Goal: Download file/media

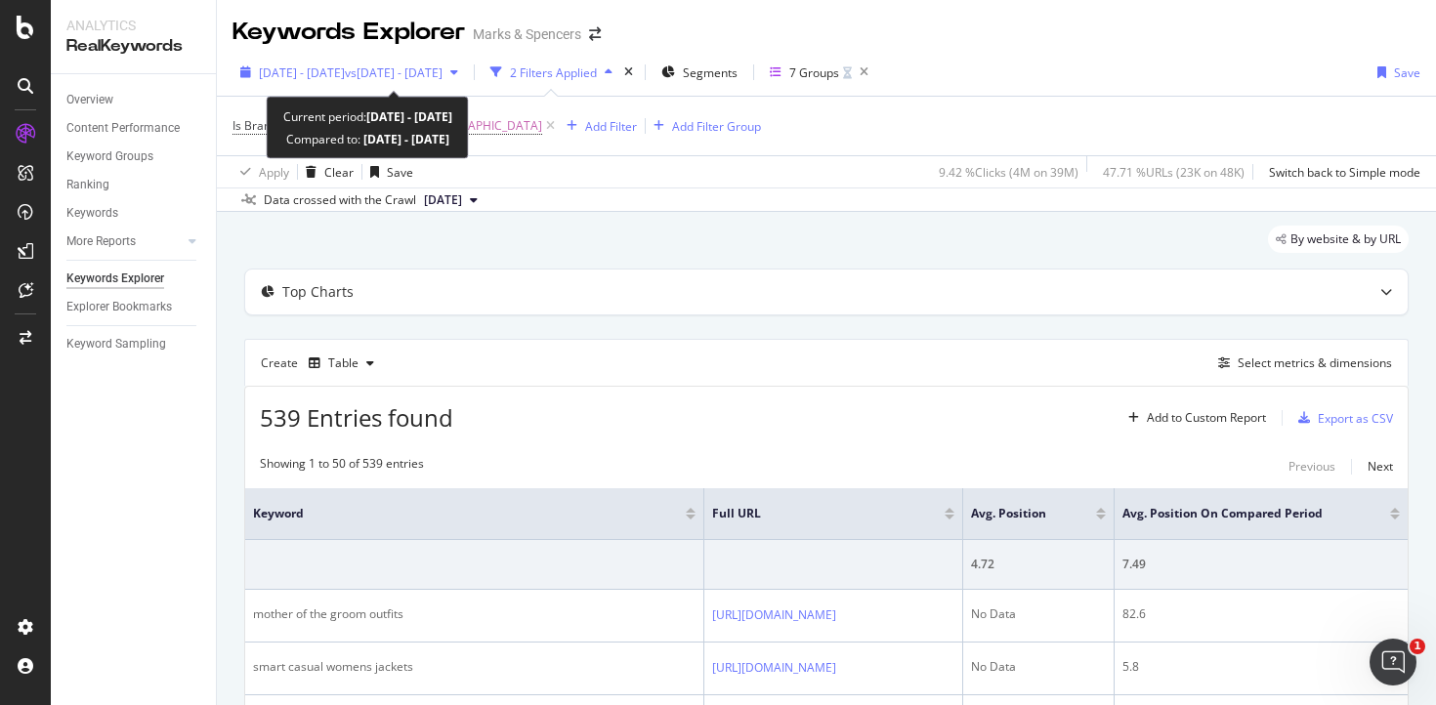
click at [386, 75] on span "vs [DATE] - [DATE]" at bounding box center [394, 72] width 98 height 17
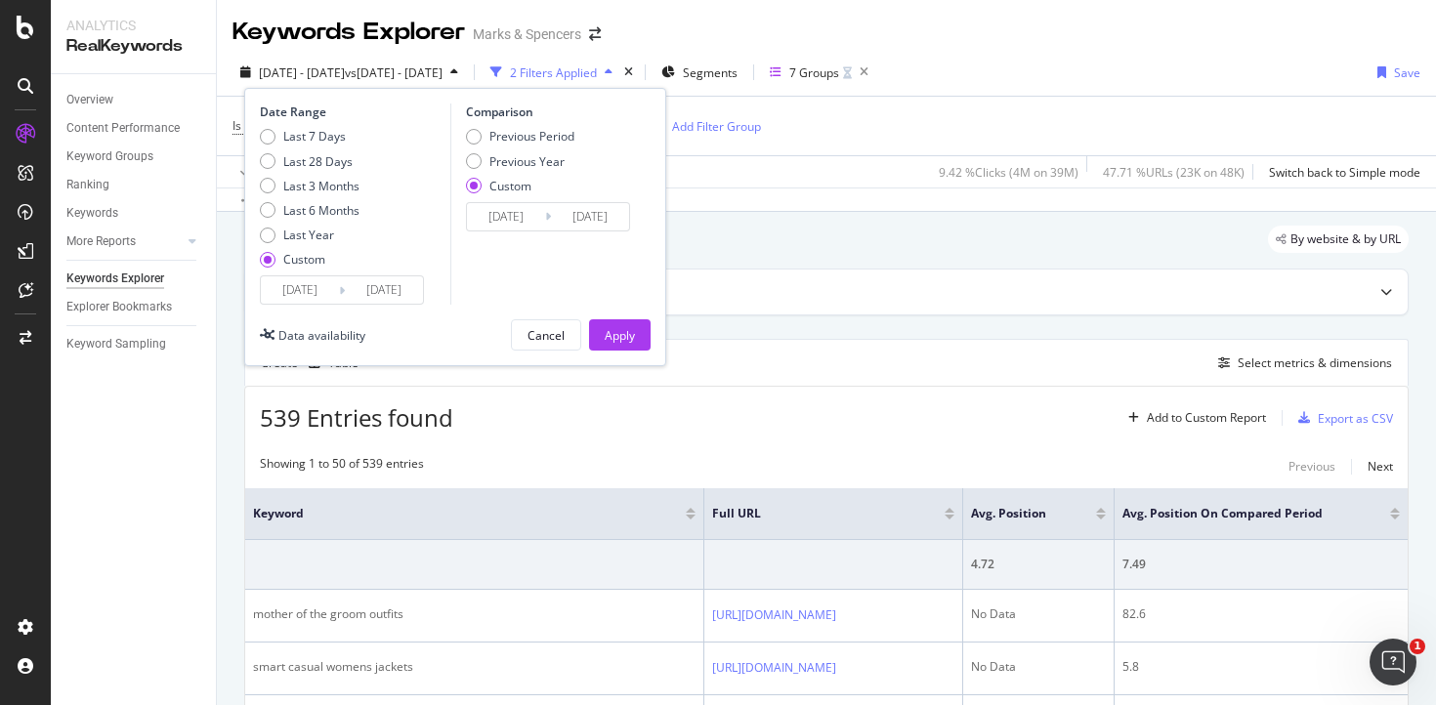
click at [319, 282] on input "[DATE]" at bounding box center [300, 290] width 78 height 27
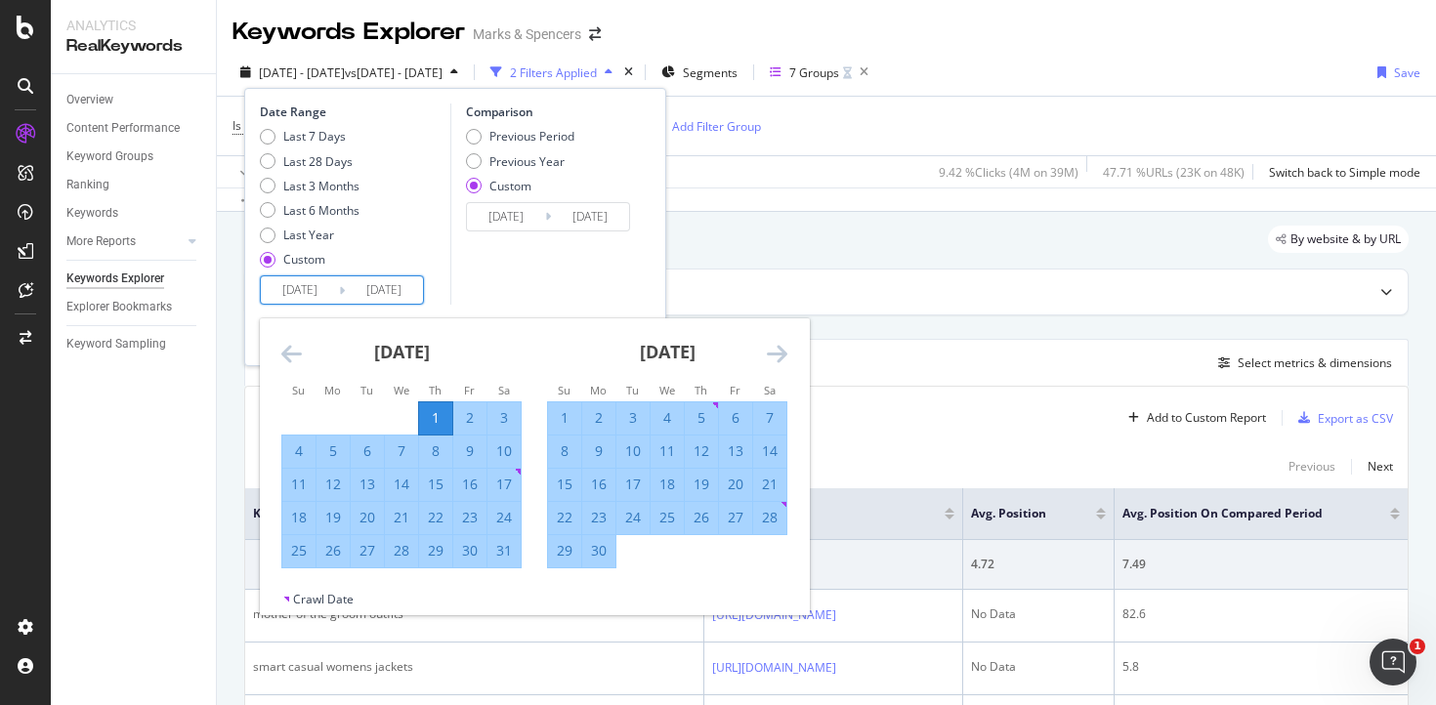
click at [356, 289] on input "[DATE]" at bounding box center [384, 290] width 78 height 27
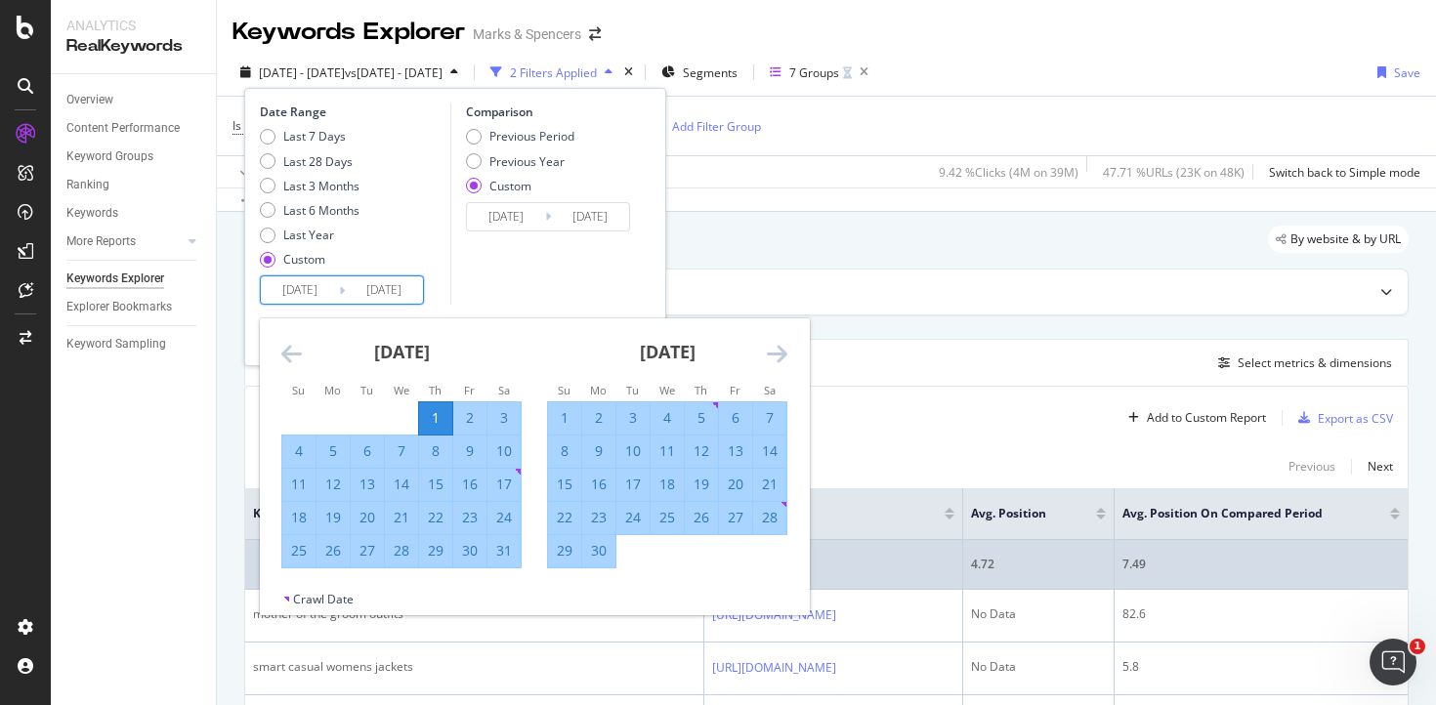
click at [501, 551] on div "31" at bounding box center [504, 551] width 33 height 20
type input "[DATE]"
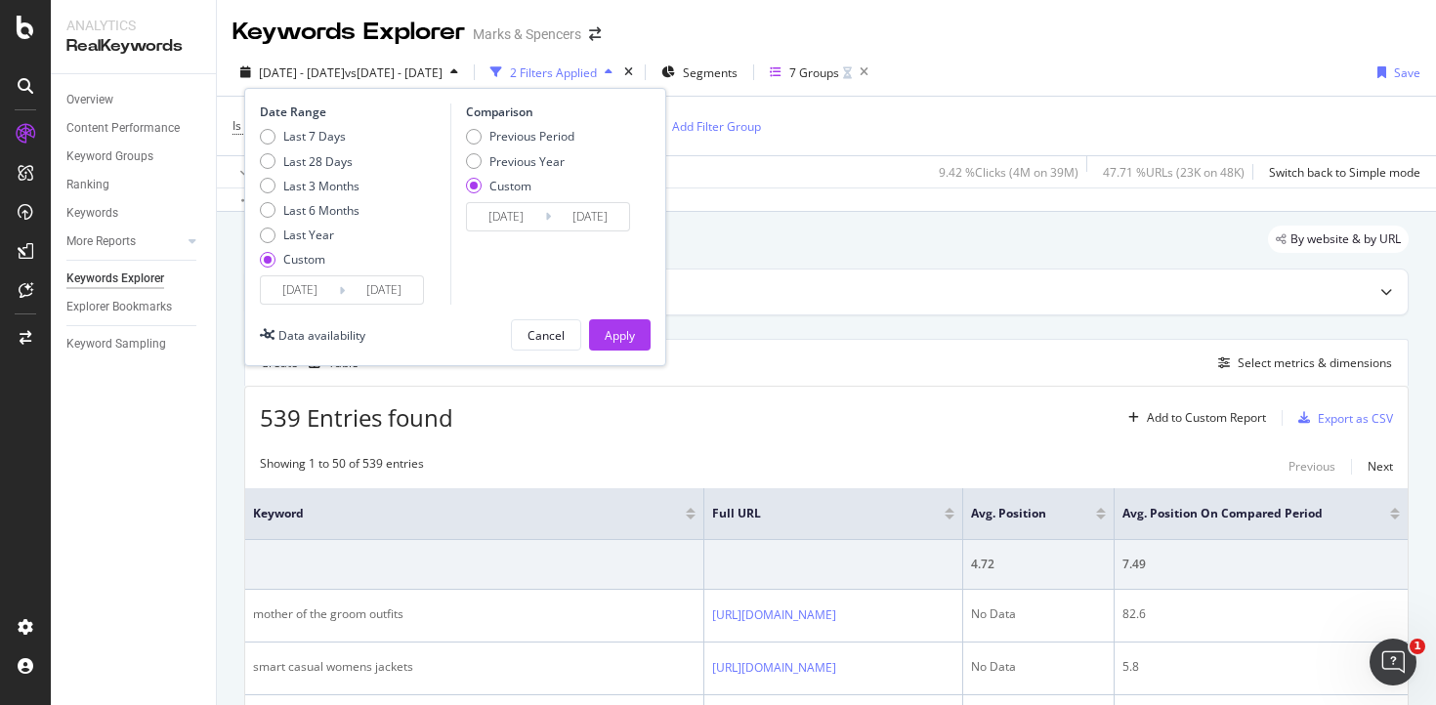
click at [305, 286] on input "[DATE]" at bounding box center [300, 290] width 78 height 27
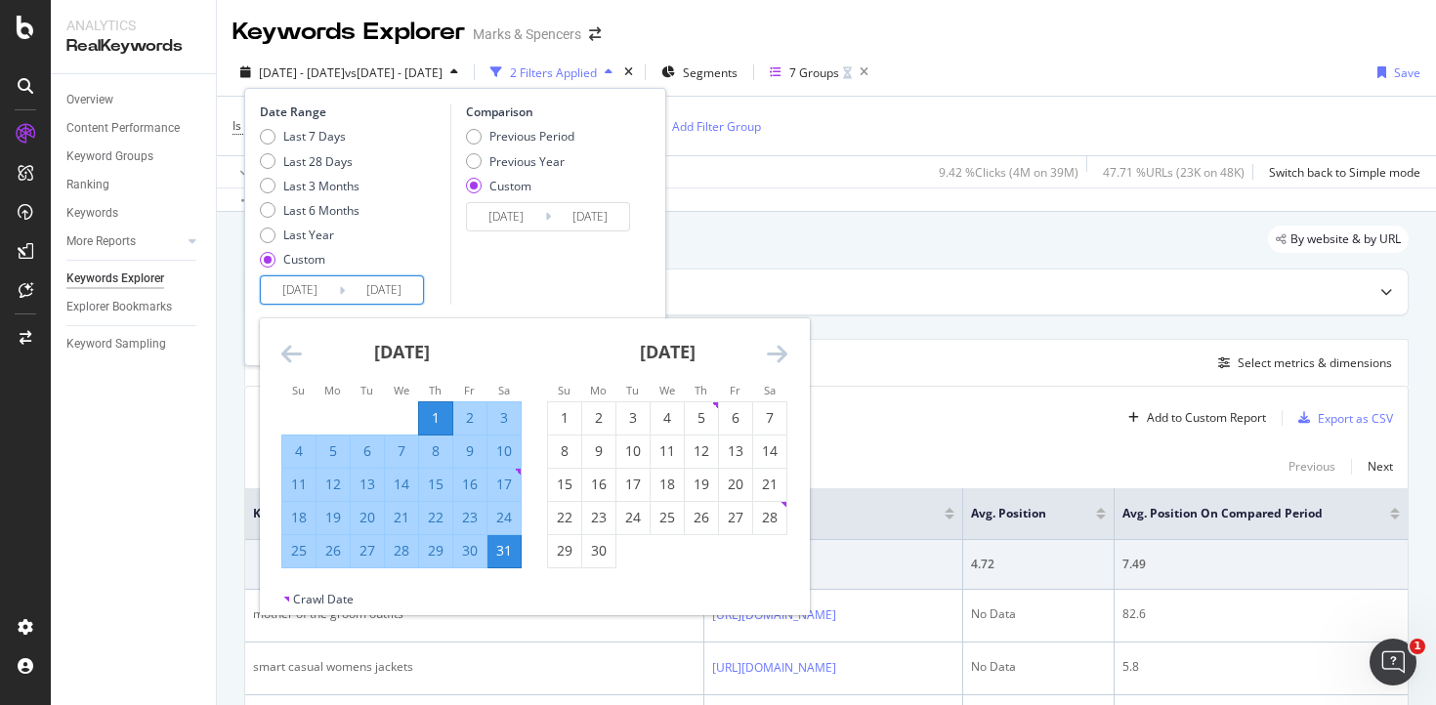
click at [304, 286] on input "[DATE]" at bounding box center [300, 290] width 78 height 27
click at [296, 290] on input "[DATE]" at bounding box center [300, 290] width 78 height 27
click at [504, 221] on input "[DATE]" at bounding box center [506, 216] width 78 height 27
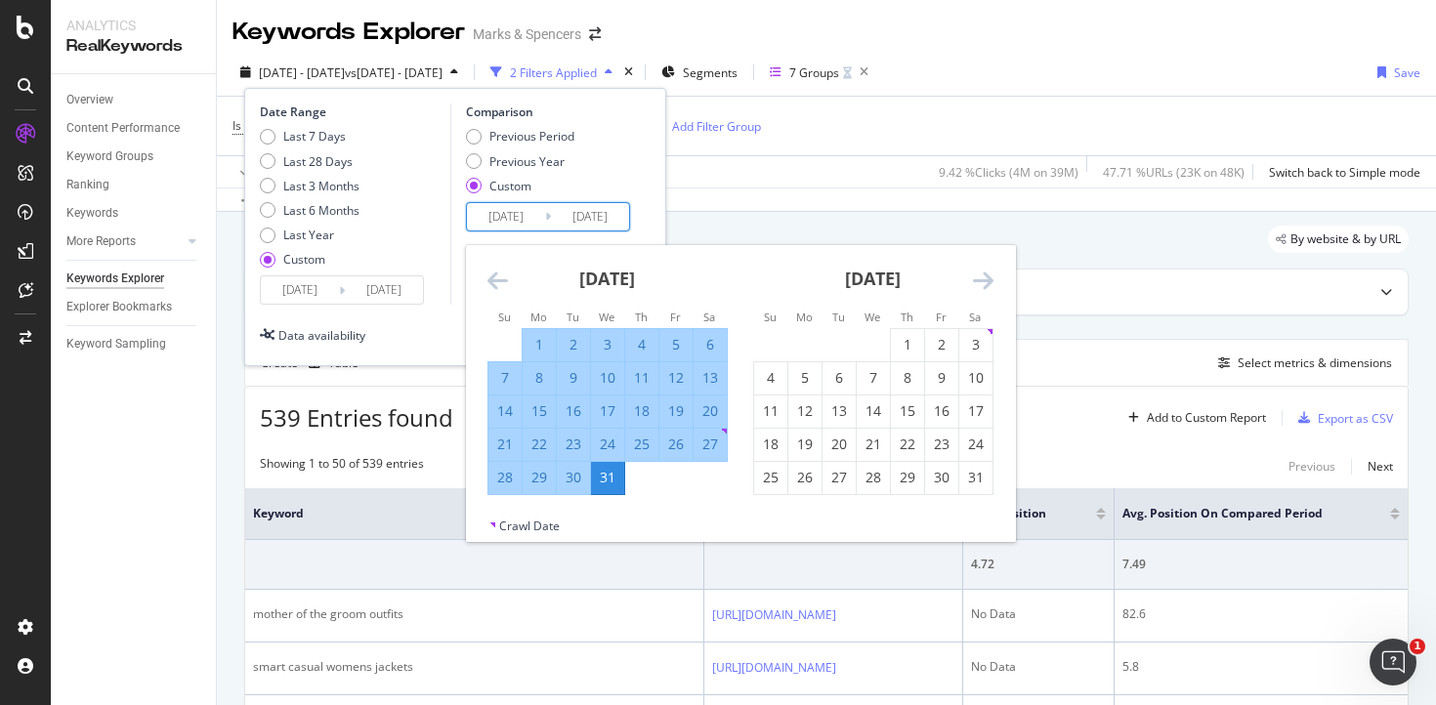
click at [504, 221] on input "[DATE]" at bounding box center [506, 216] width 78 height 27
click at [388, 293] on input "[DATE]" at bounding box center [384, 290] width 78 height 27
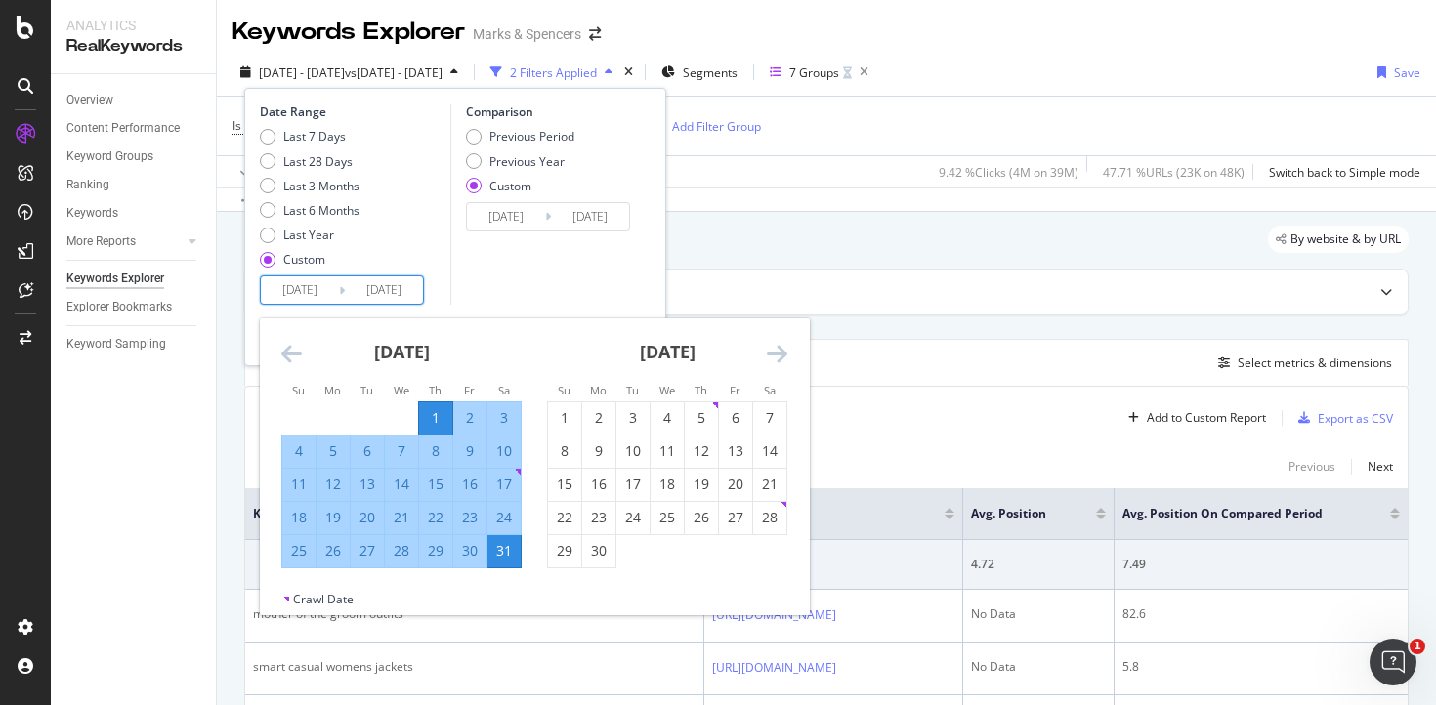
click at [388, 293] on input "[DATE]" at bounding box center [384, 290] width 78 height 27
click at [591, 217] on input "[DATE]" at bounding box center [590, 216] width 78 height 27
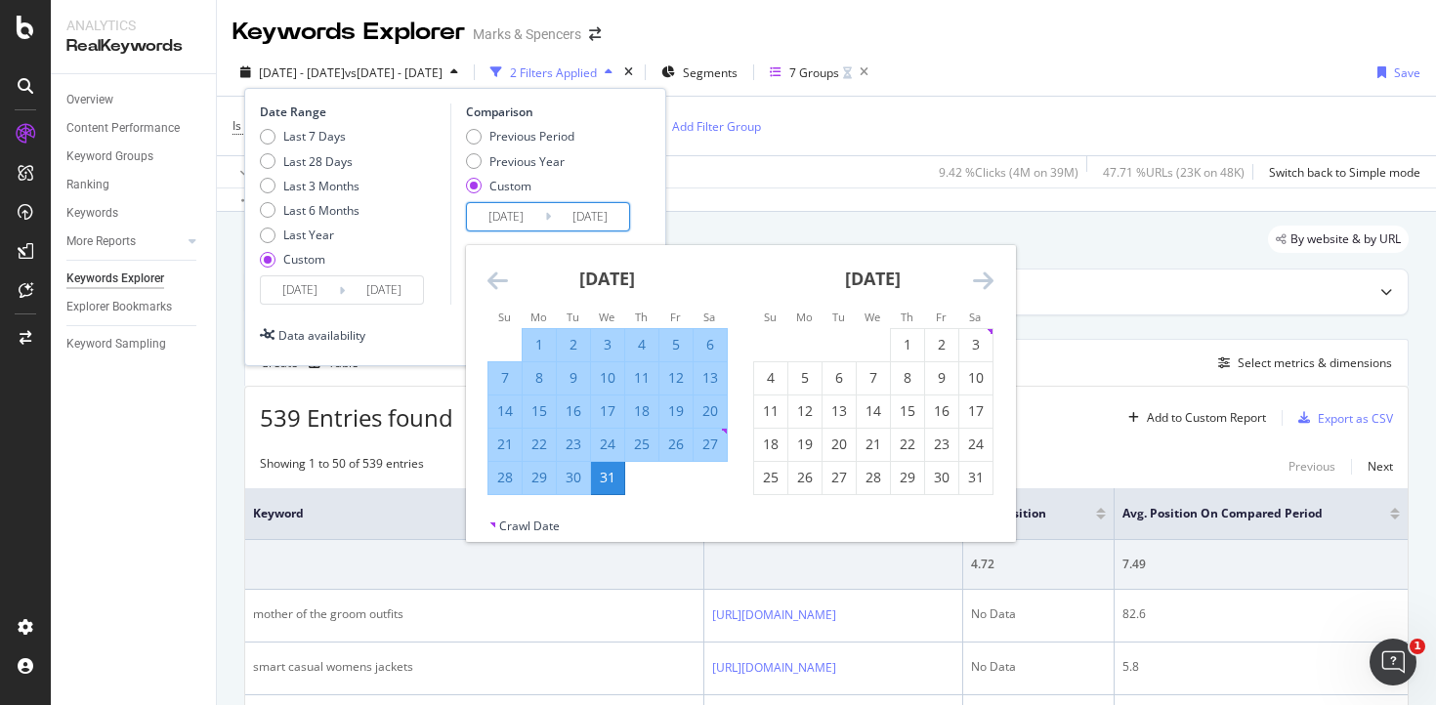
click at [591, 217] on input "[DATE]" at bounding box center [590, 216] width 78 height 27
paste input "5/05"
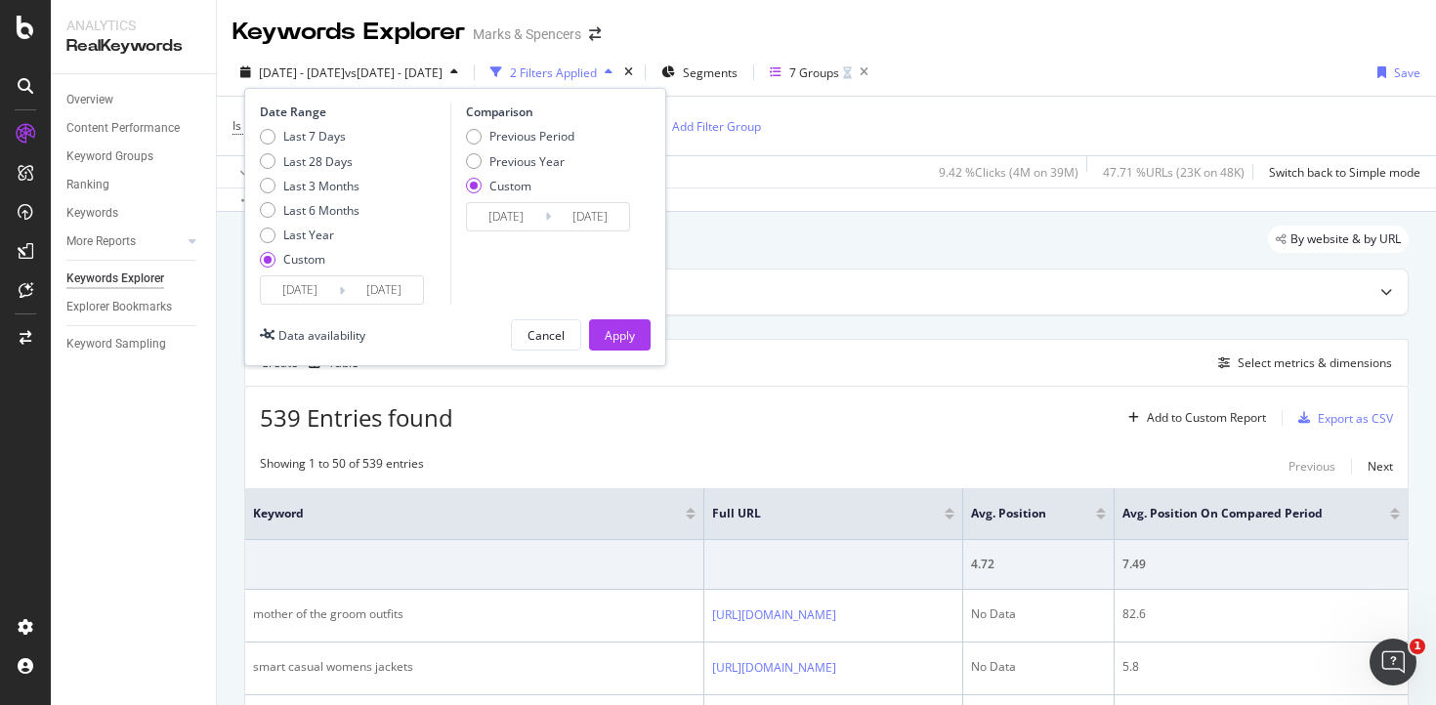
drag, startPoint x: 585, startPoint y: 215, endPoint x: 596, endPoint y: 222, distance: 12.7
click at [585, 215] on input "[DATE]" at bounding box center [590, 216] width 78 height 27
type input "[DATE]"
click at [580, 255] on div "Comparison Previous Period Previous Year Custom [DATE] Navigate forward to inte…" at bounding box center [543, 204] width 186 height 201
click at [621, 334] on div "Apply" at bounding box center [620, 335] width 30 height 17
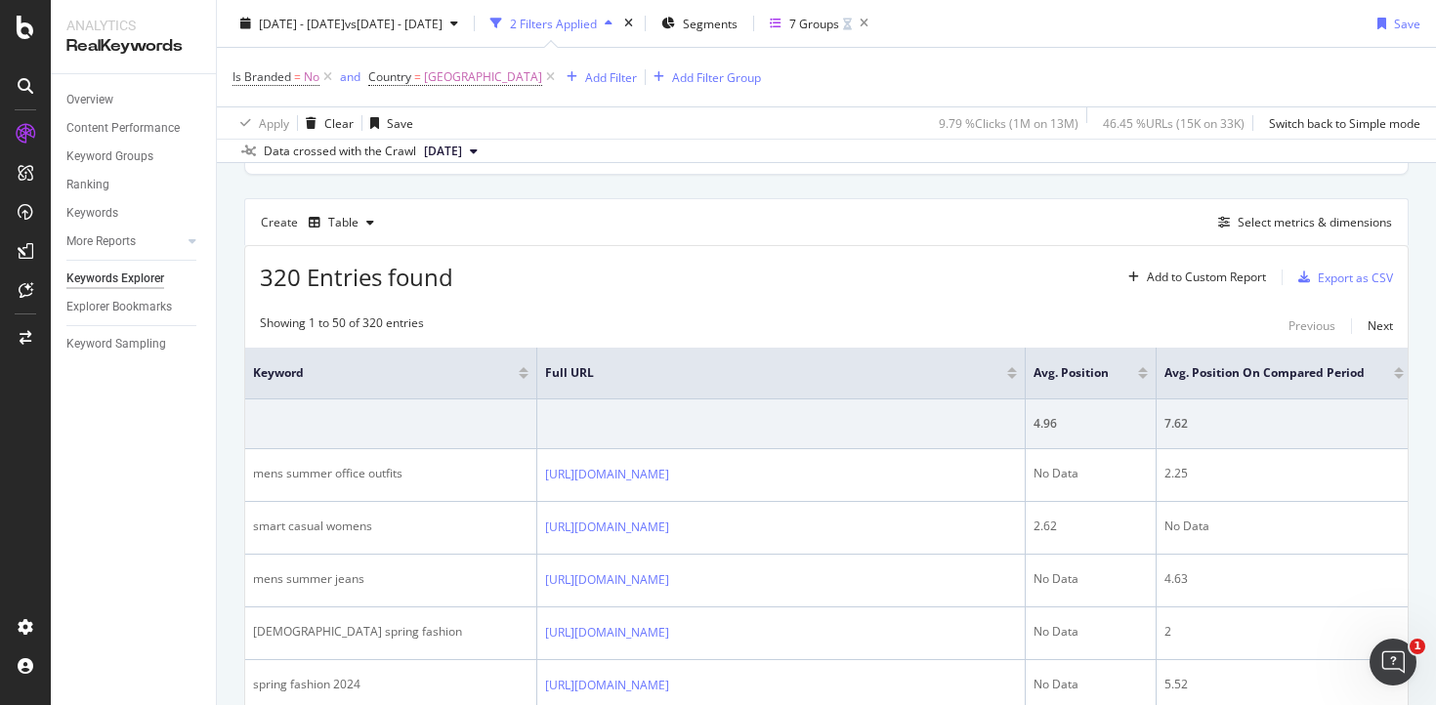
scroll to position [144, 0]
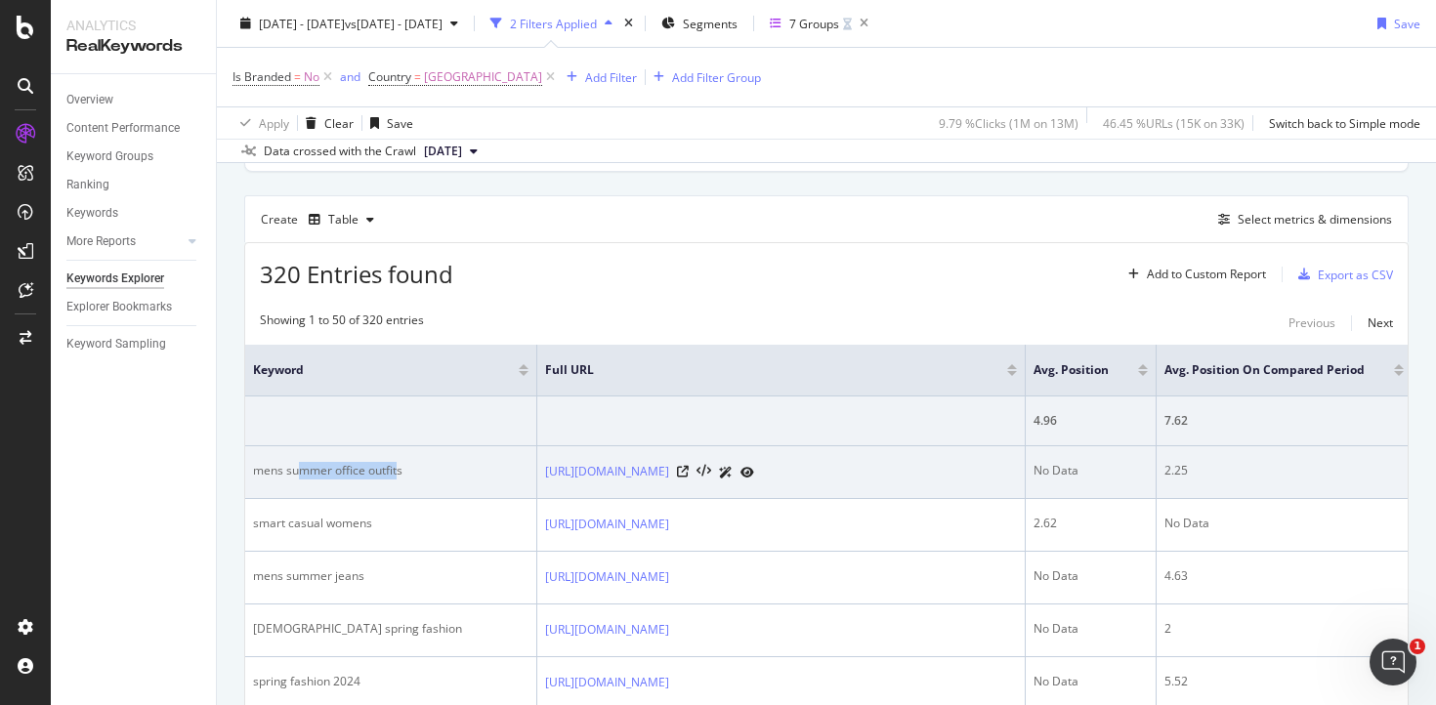
drag, startPoint x: 398, startPoint y: 489, endPoint x: 293, endPoint y: 485, distance: 104.6
click at [296, 480] on div "mens summer office outfits" at bounding box center [391, 471] width 276 height 18
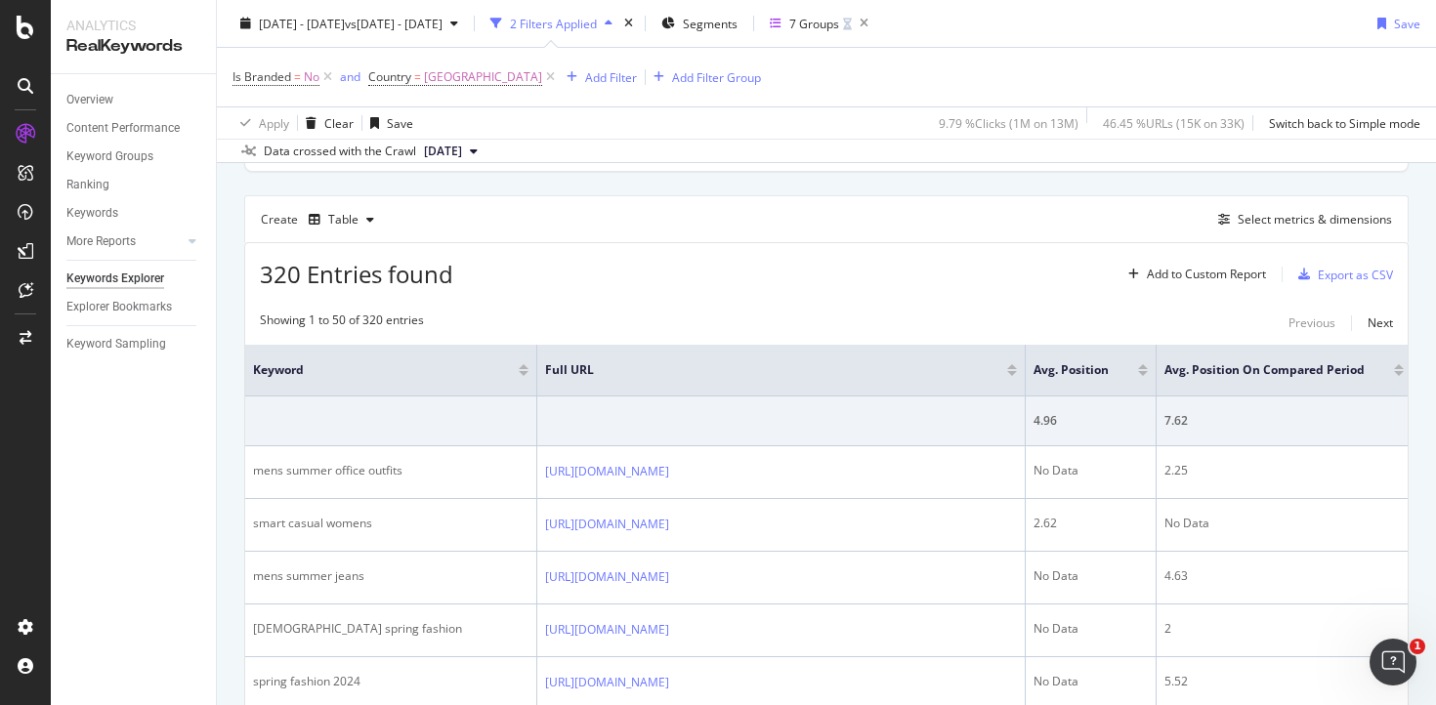
click at [204, 493] on div "Overview Content Performance Keyword Groups Ranking Keywords More Reports Count…" at bounding box center [133, 389] width 165 height 631
click at [839, 25] on div "7 Groups" at bounding box center [814, 23] width 50 height 17
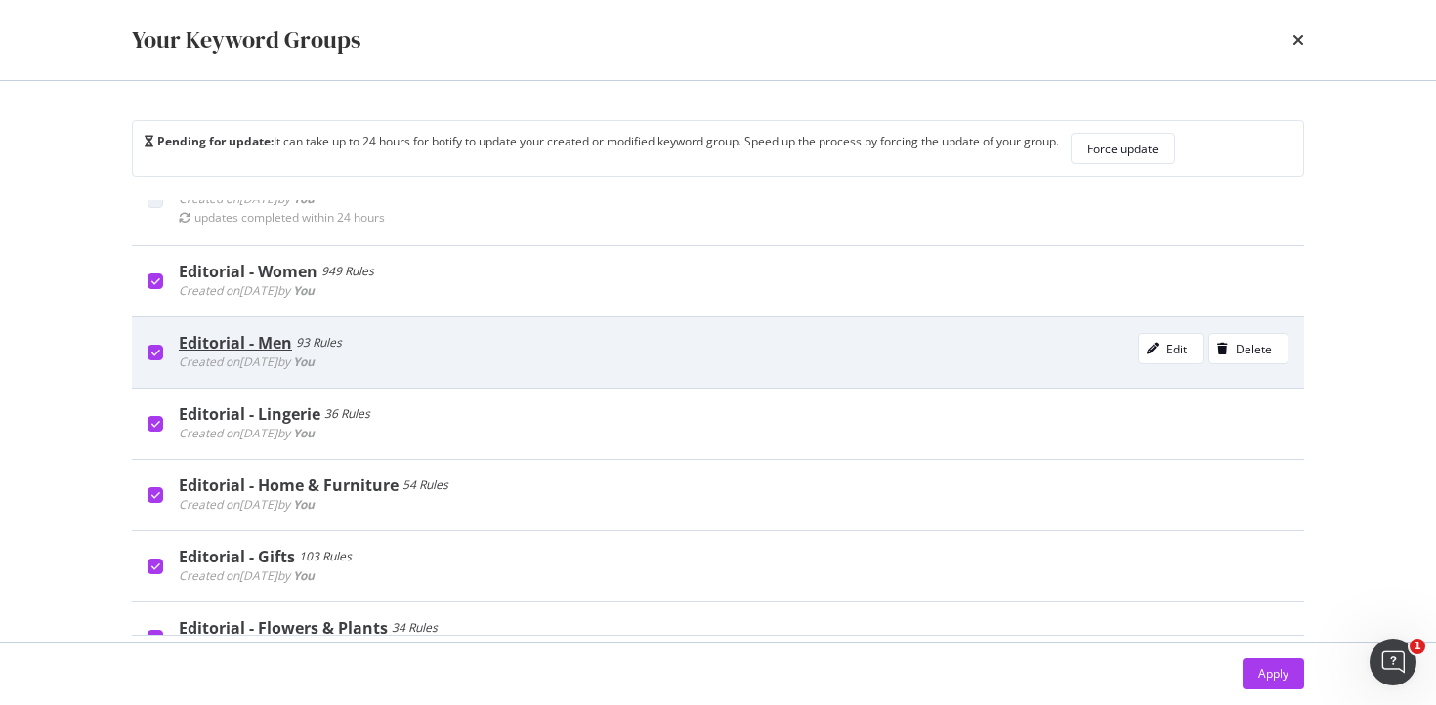
scroll to position [0, 0]
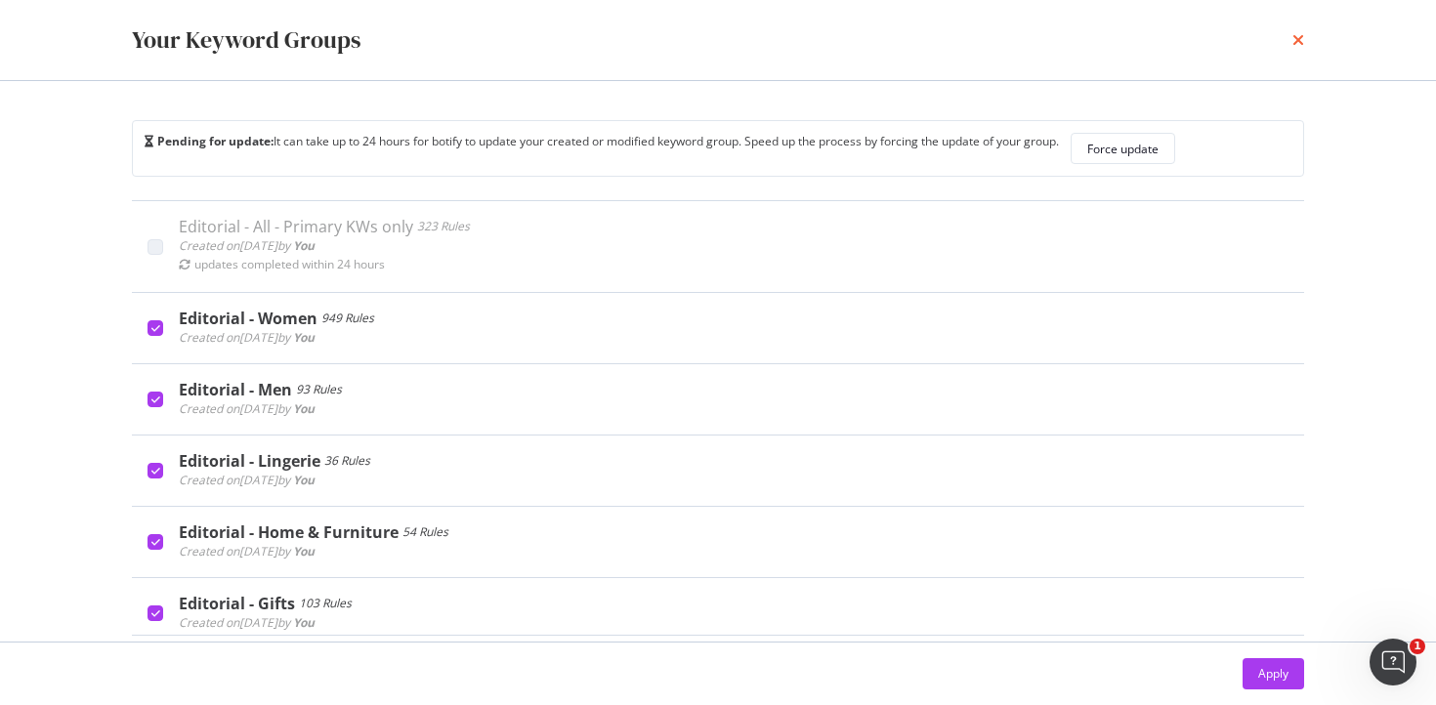
click at [1301, 46] on icon "times" at bounding box center [1299, 40] width 12 height 16
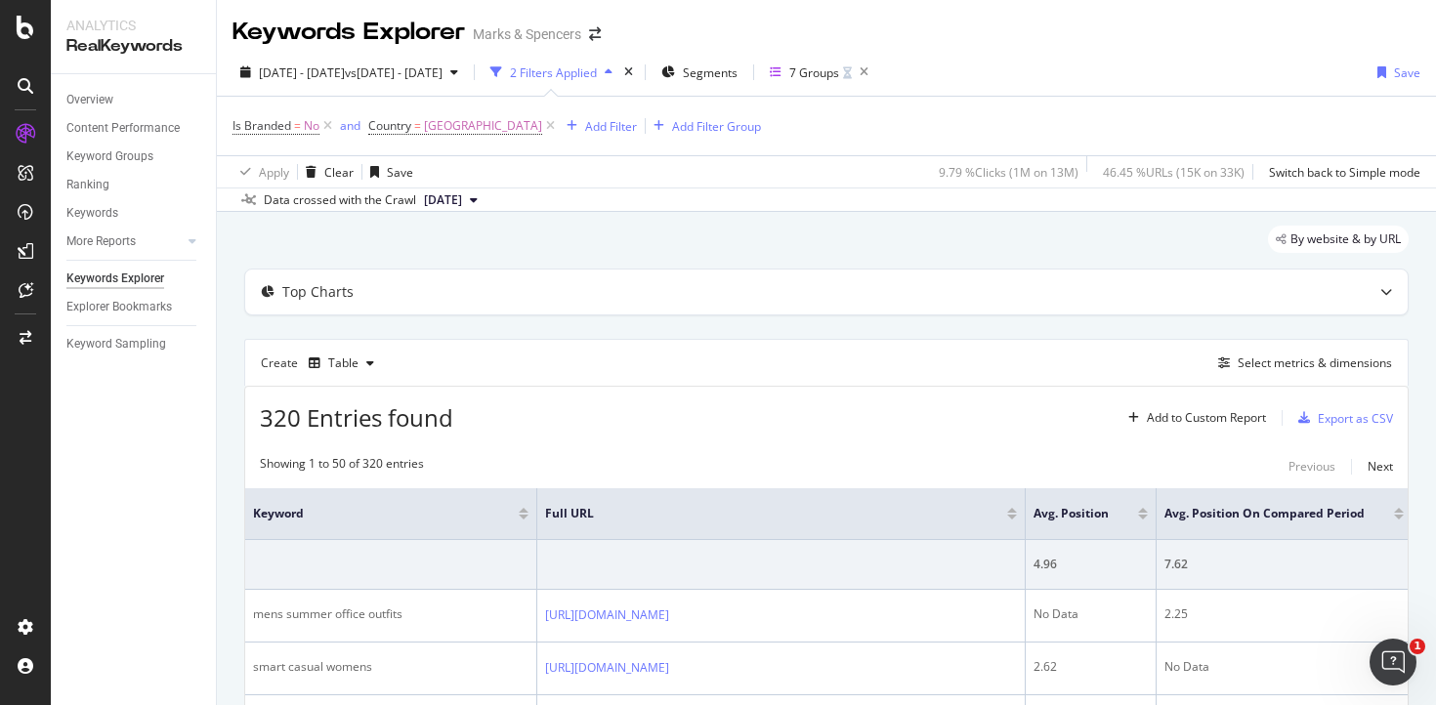
click at [170, 441] on div "Overview Content Performance Keyword Groups Ranking Keywords More Reports Count…" at bounding box center [133, 389] width 165 height 631
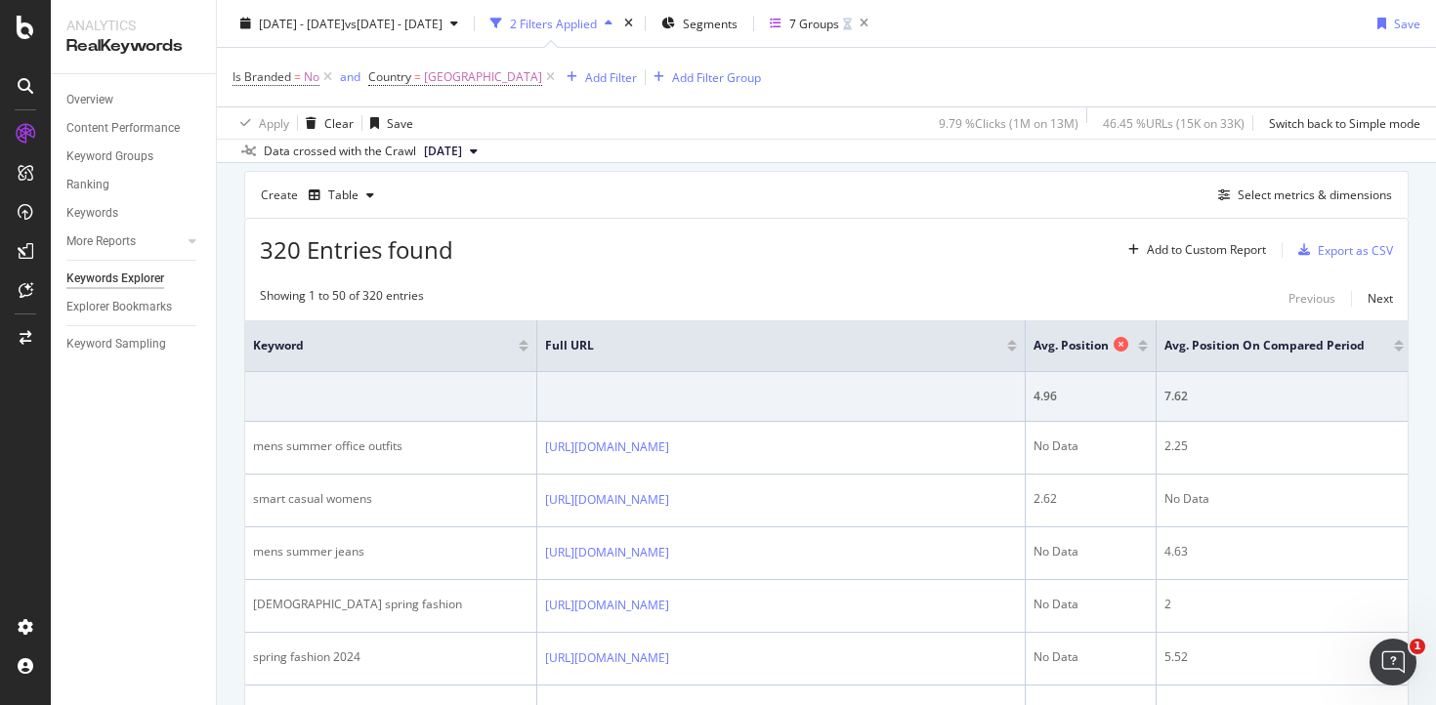
scroll to position [152, 0]
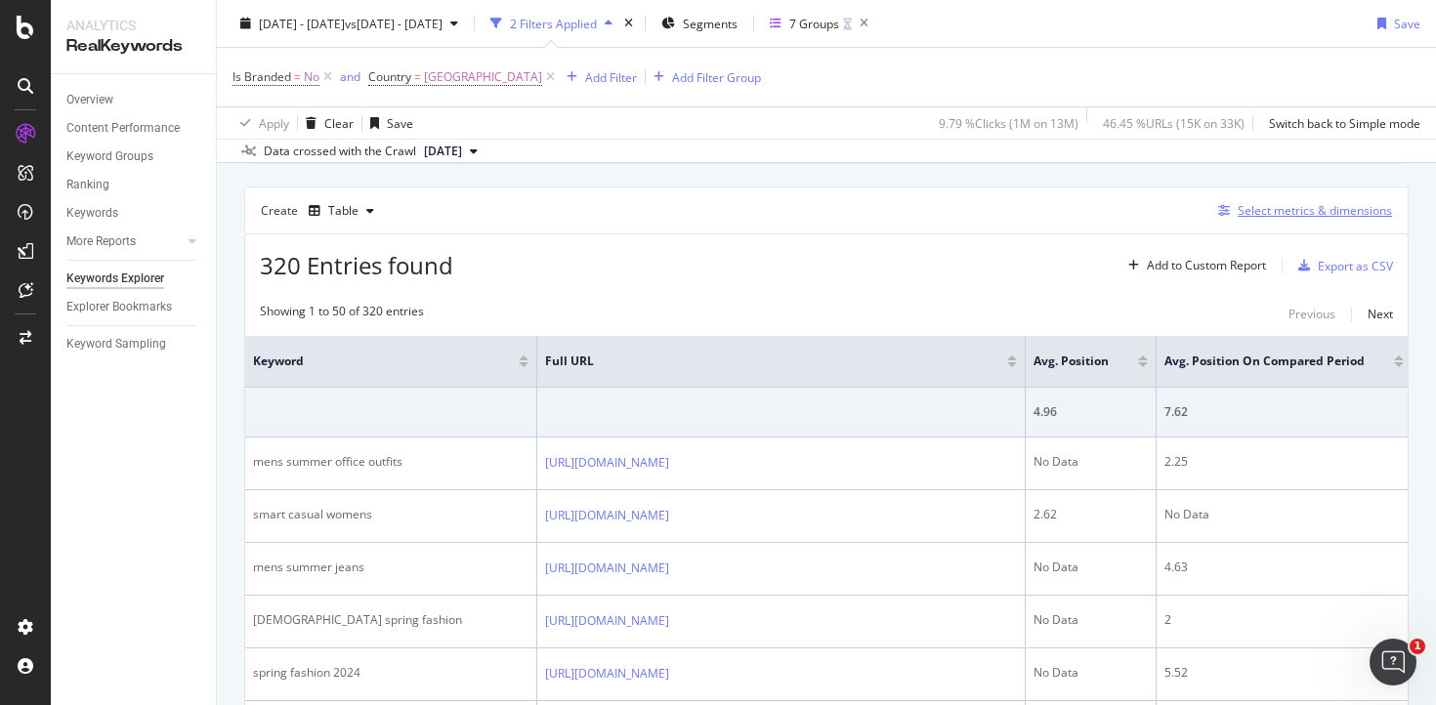
click at [1269, 214] on div "Select metrics & dimensions" at bounding box center [1315, 210] width 154 height 17
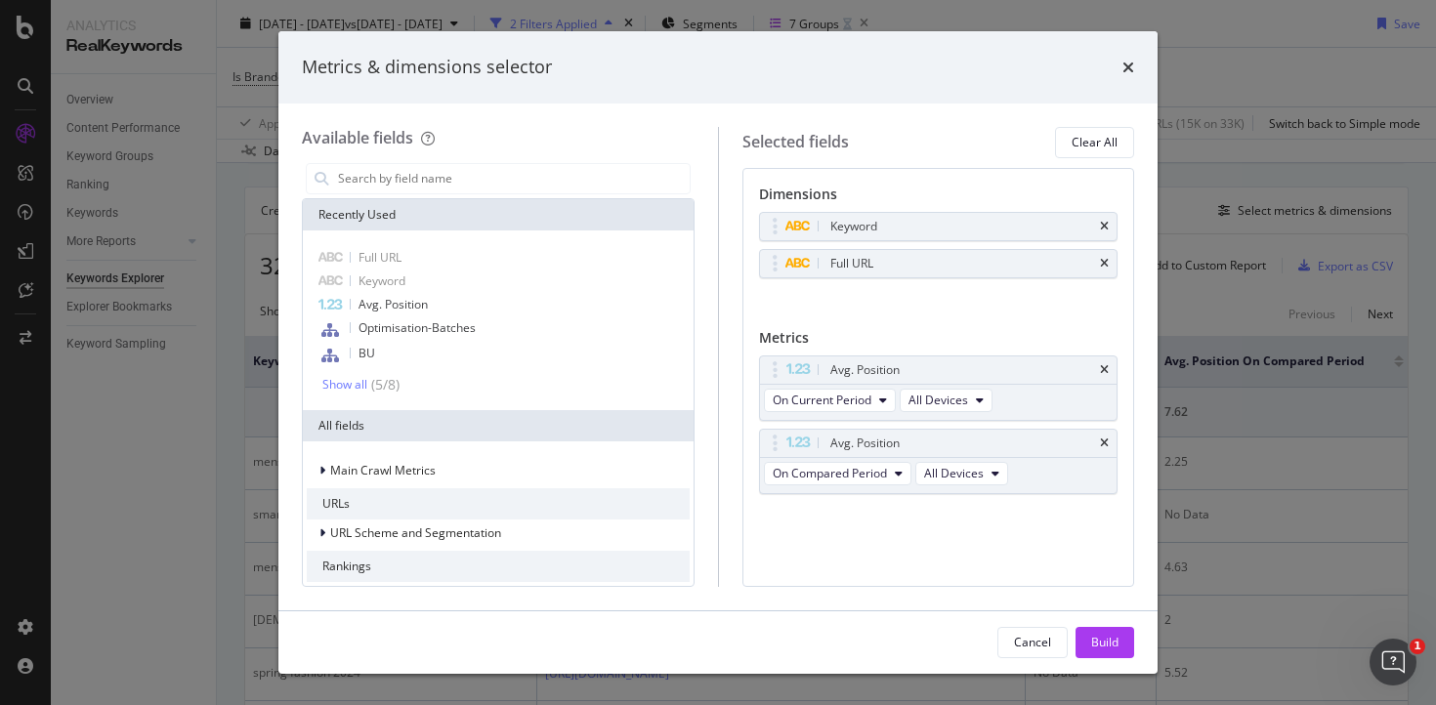
click at [165, 448] on div "Metrics & dimensions selector Available fields Recently Used Full URL Keyword A…" at bounding box center [718, 352] width 1436 height 705
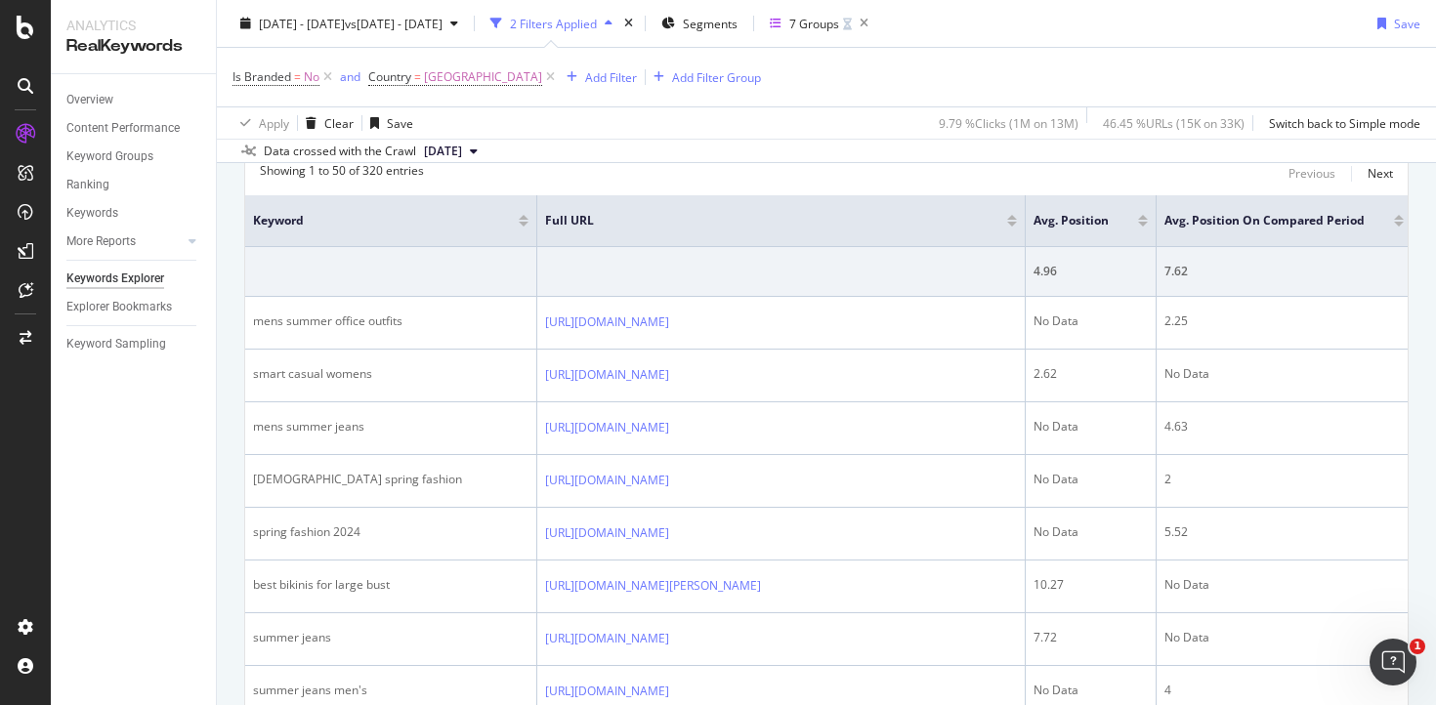
scroll to position [0, 0]
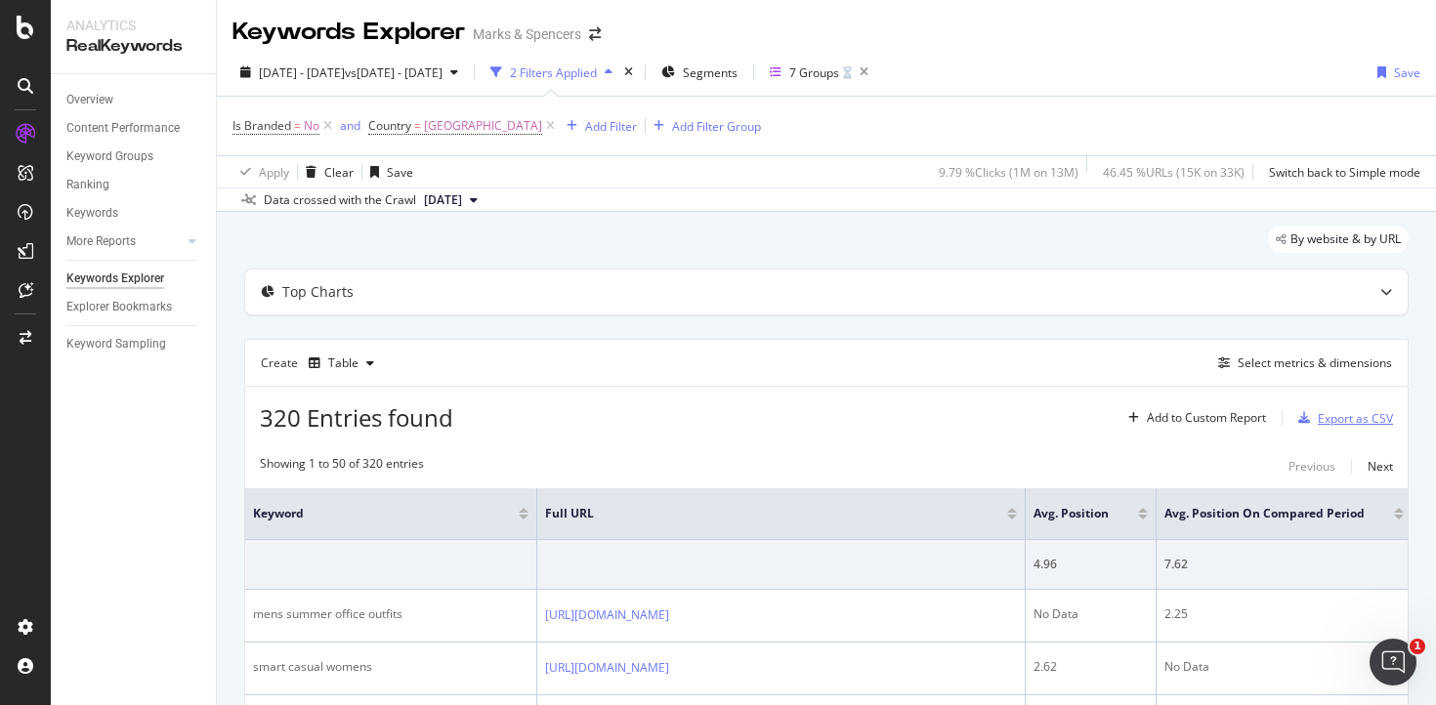
click at [1339, 413] on div "Export as CSV" at bounding box center [1355, 418] width 75 height 17
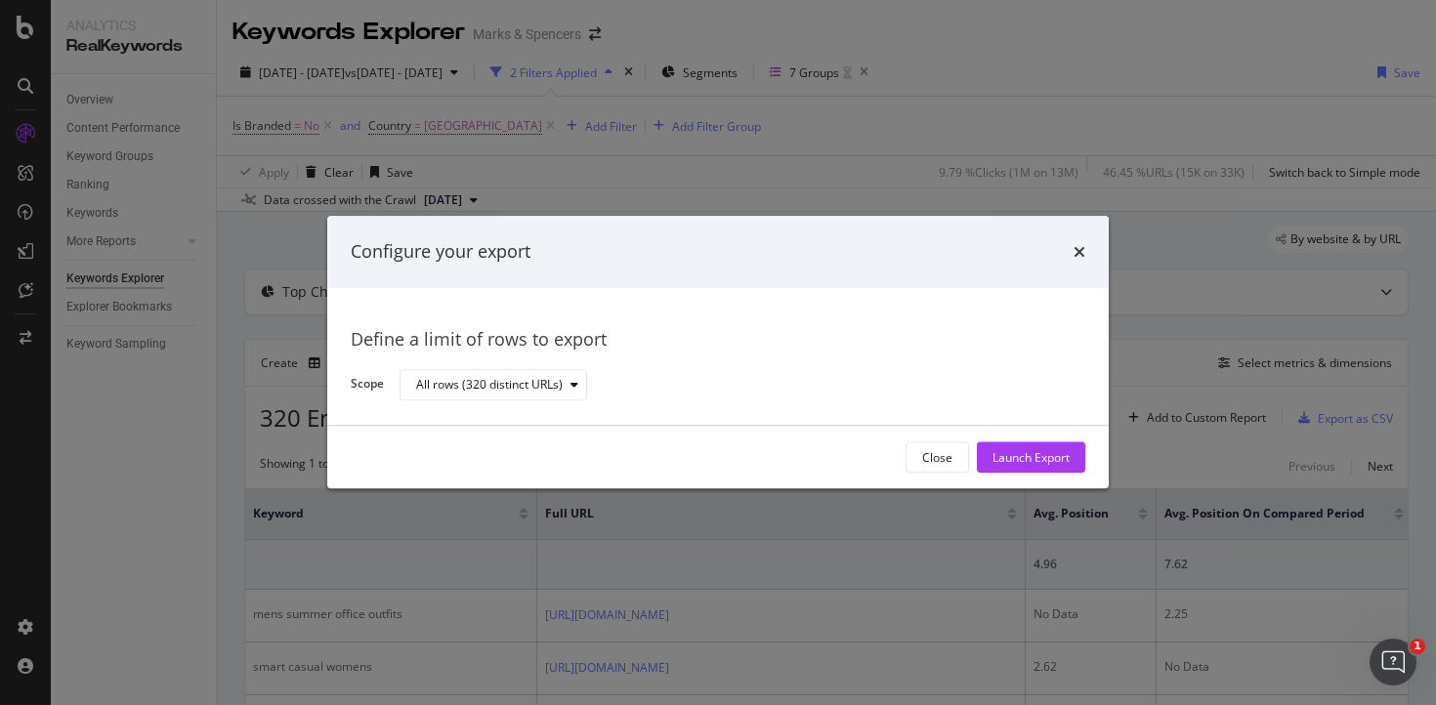
click at [1030, 454] on div "Launch Export" at bounding box center [1031, 457] width 77 height 17
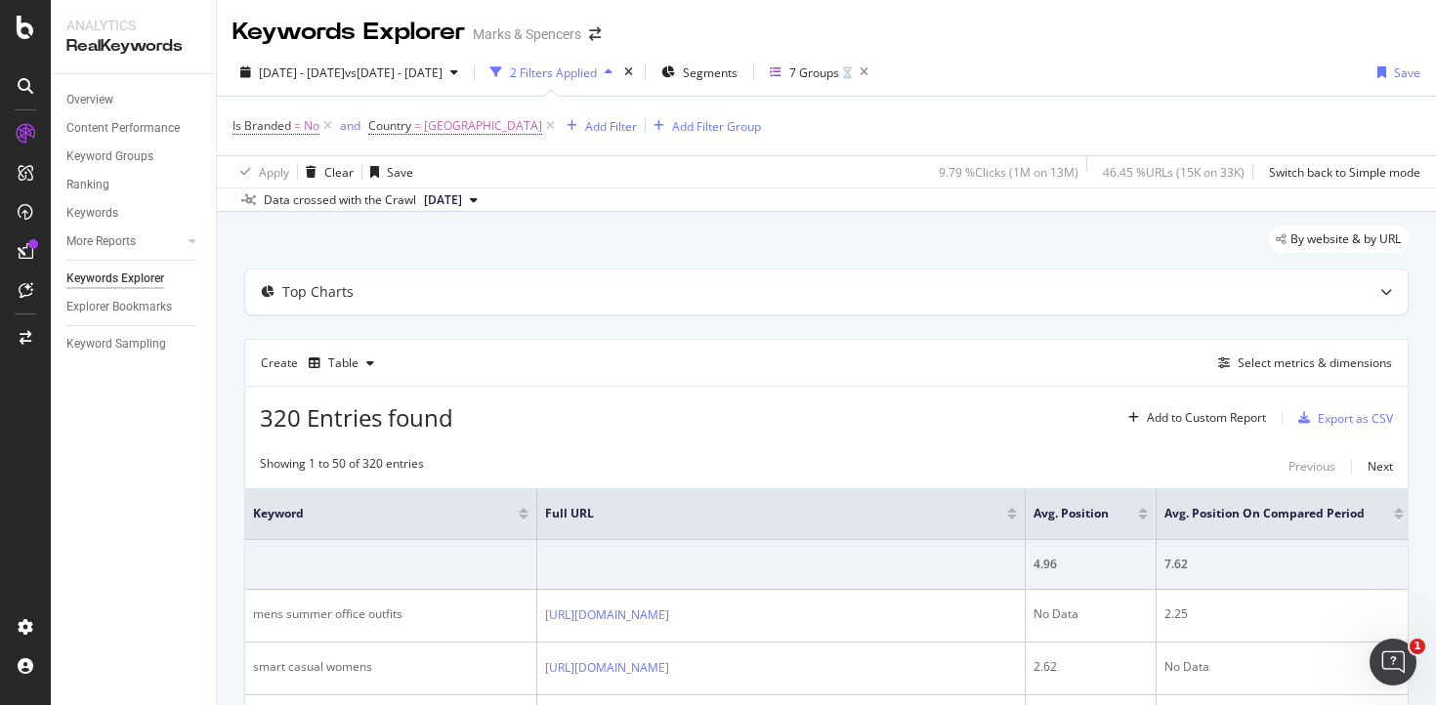
click at [1046, 60] on div "[DATE] - [DATE] vs [DATE] - [DATE] 2 Filters Applied Segments 7 Groups Save" at bounding box center [826, 76] width 1219 height 39
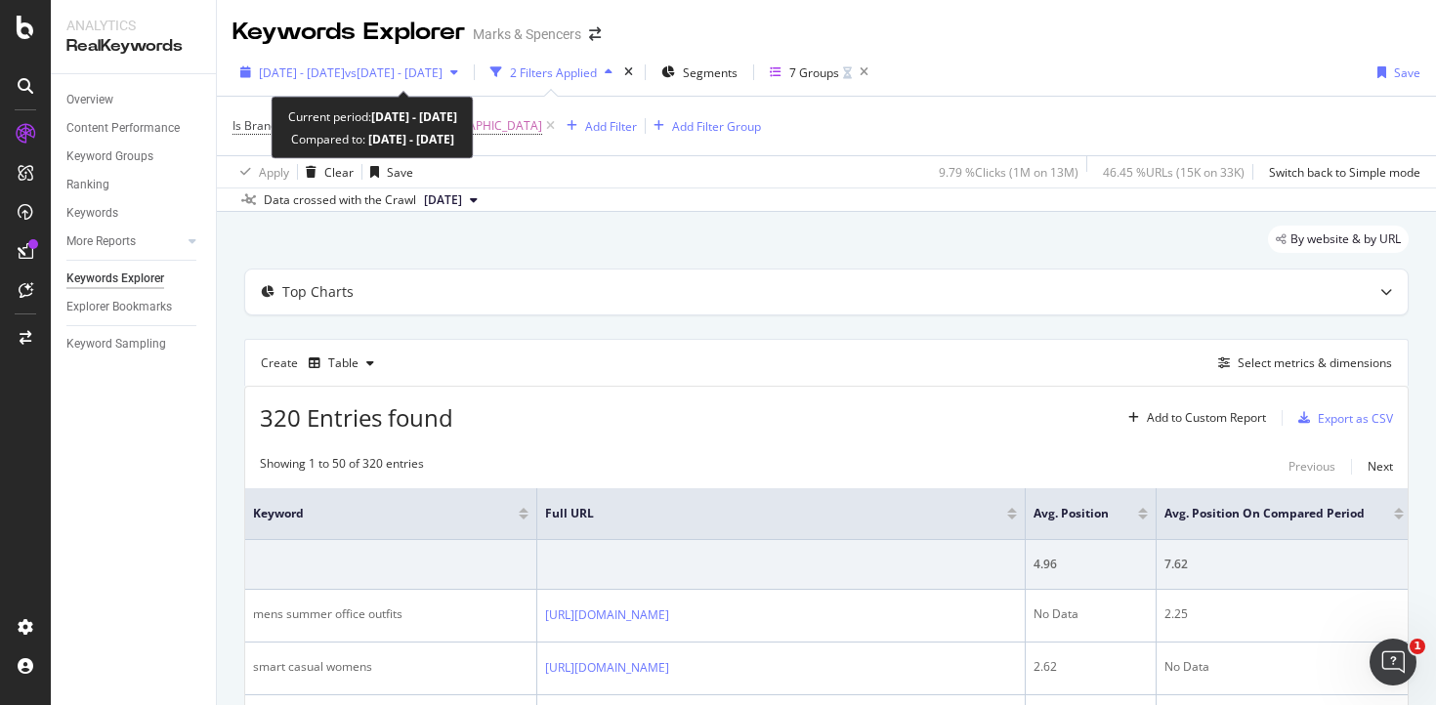
click at [433, 69] on span "vs [DATE] - [DATE]" at bounding box center [394, 72] width 98 height 17
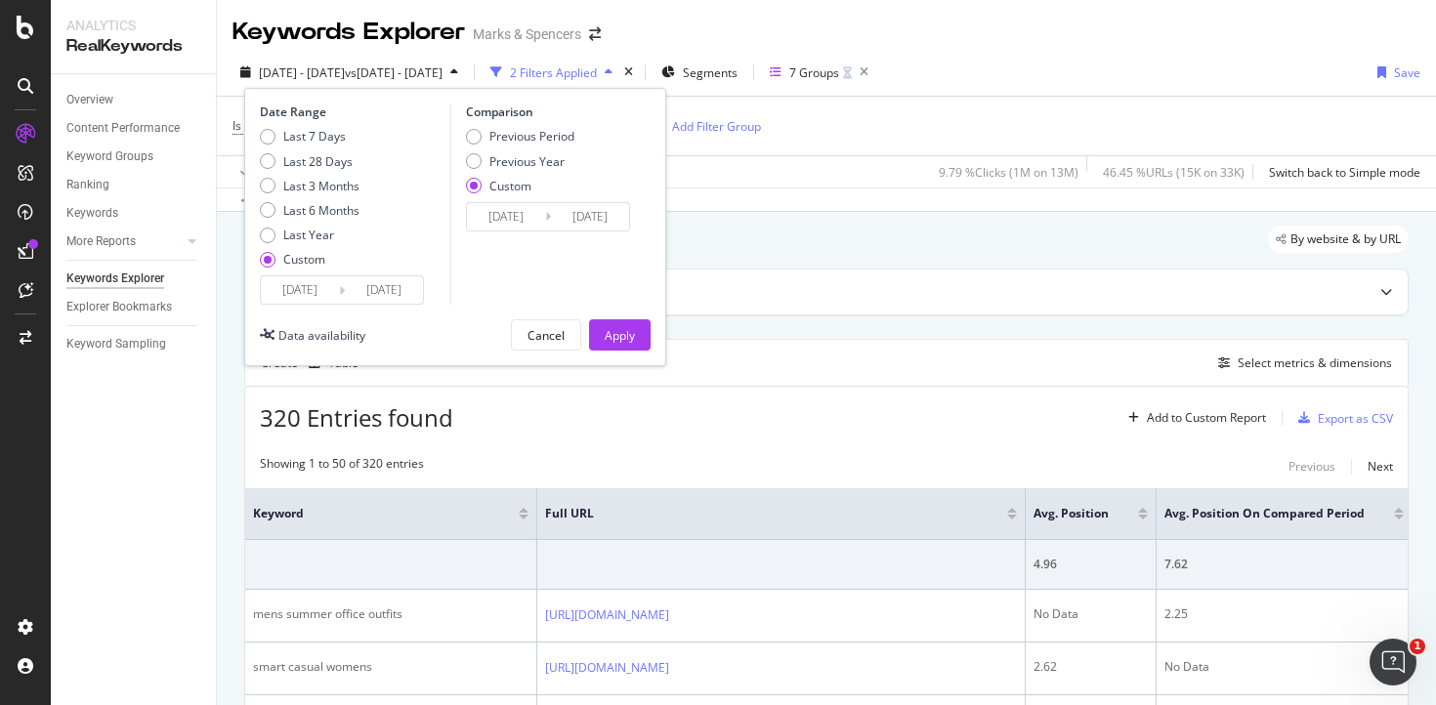
click at [317, 284] on input "[DATE]" at bounding box center [300, 290] width 78 height 27
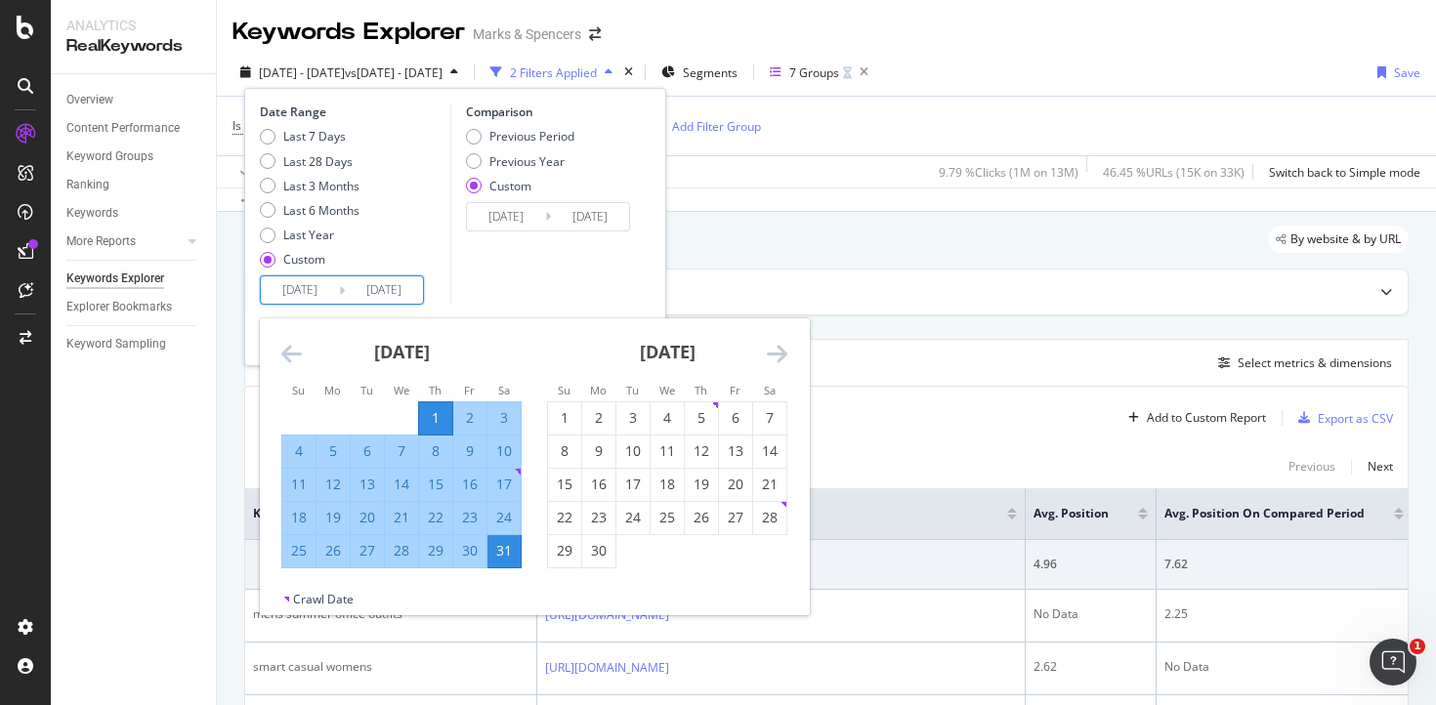
click at [308, 286] on input "[DATE]" at bounding box center [300, 290] width 78 height 27
click at [312, 289] on input "[DATE]" at bounding box center [300, 290] width 78 height 27
type input "[DATE]"
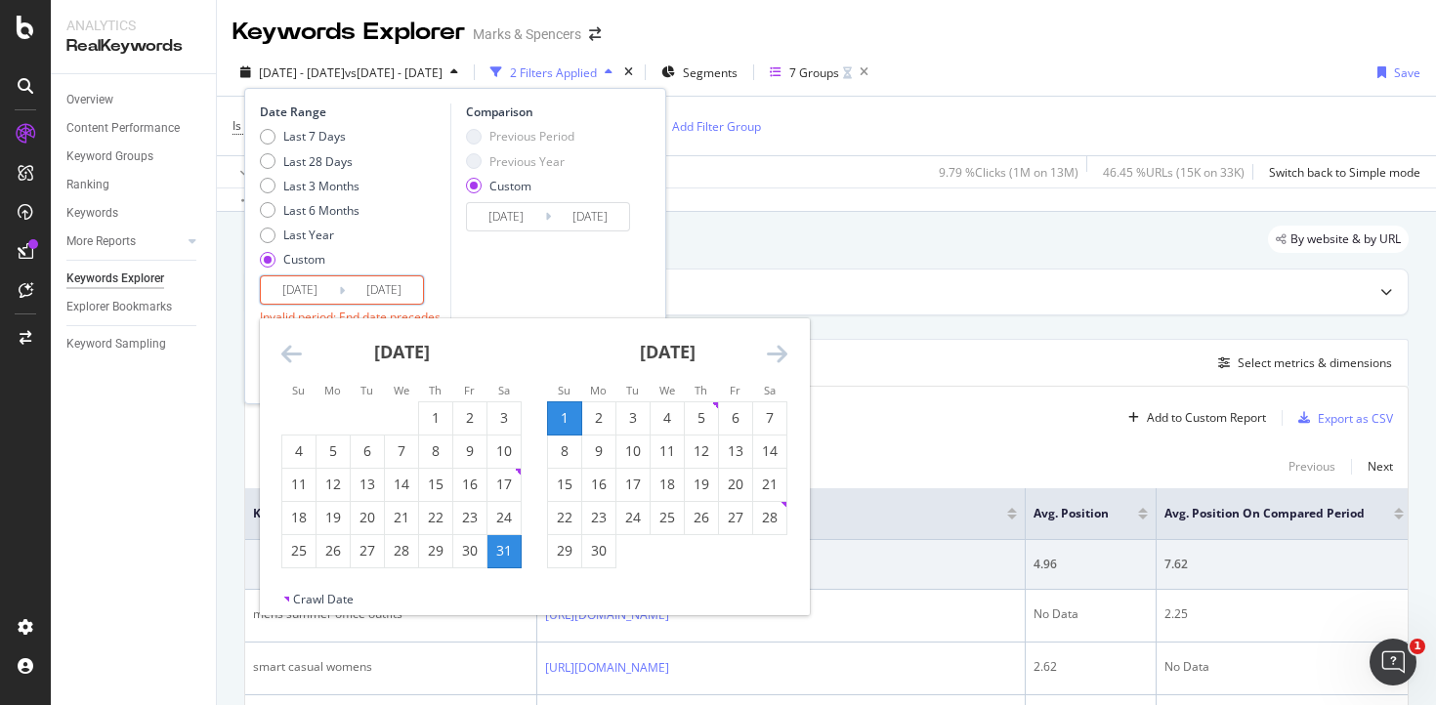
click at [414, 292] on input "[DATE]" at bounding box center [384, 290] width 78 height 27
click at [394, 292] on input "[DATE]" at bounding box center [384, 290] width 78 height 27
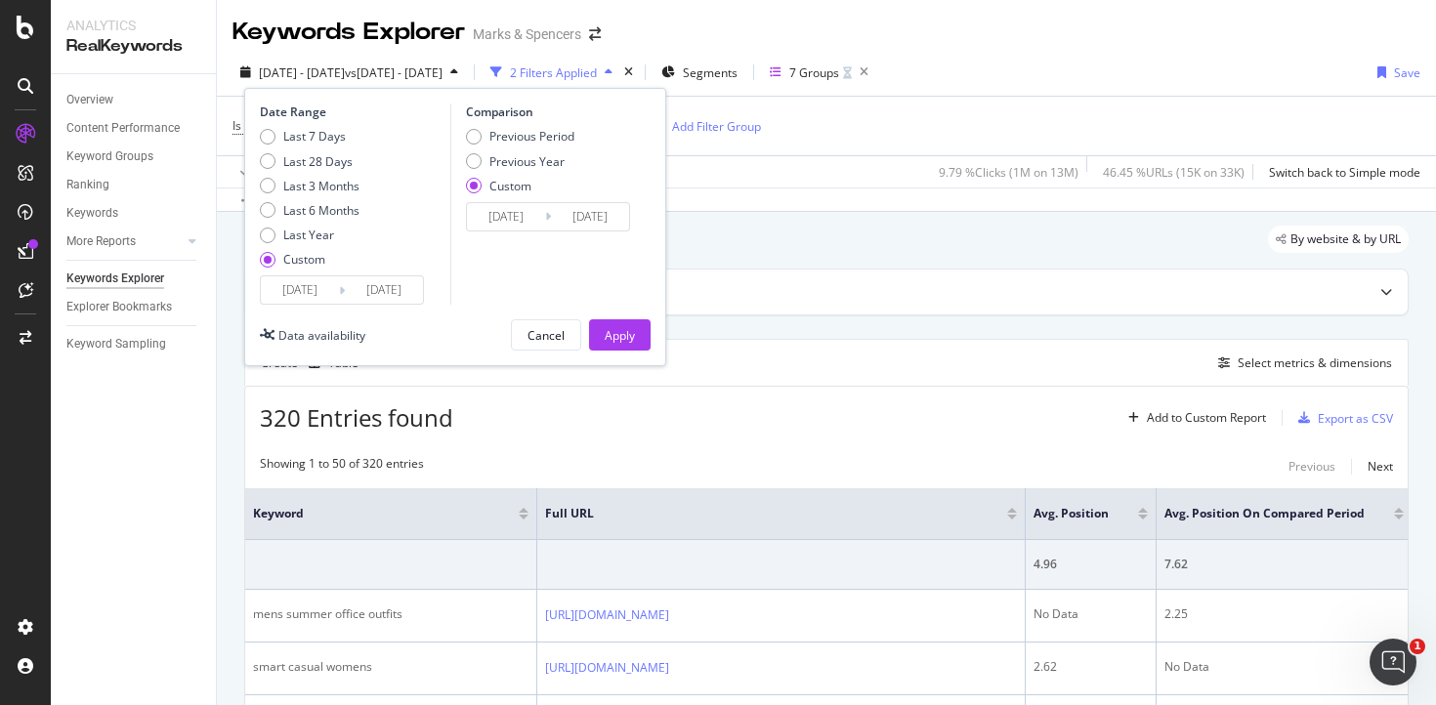
click at [395, 287] on input "[DATE]" at bounding box center [384, 290] width 78 height 27
type input "[DATE]"
click at [581, 220] on input "[DATE]" at bounding box center [590, 216] width 78 height 27
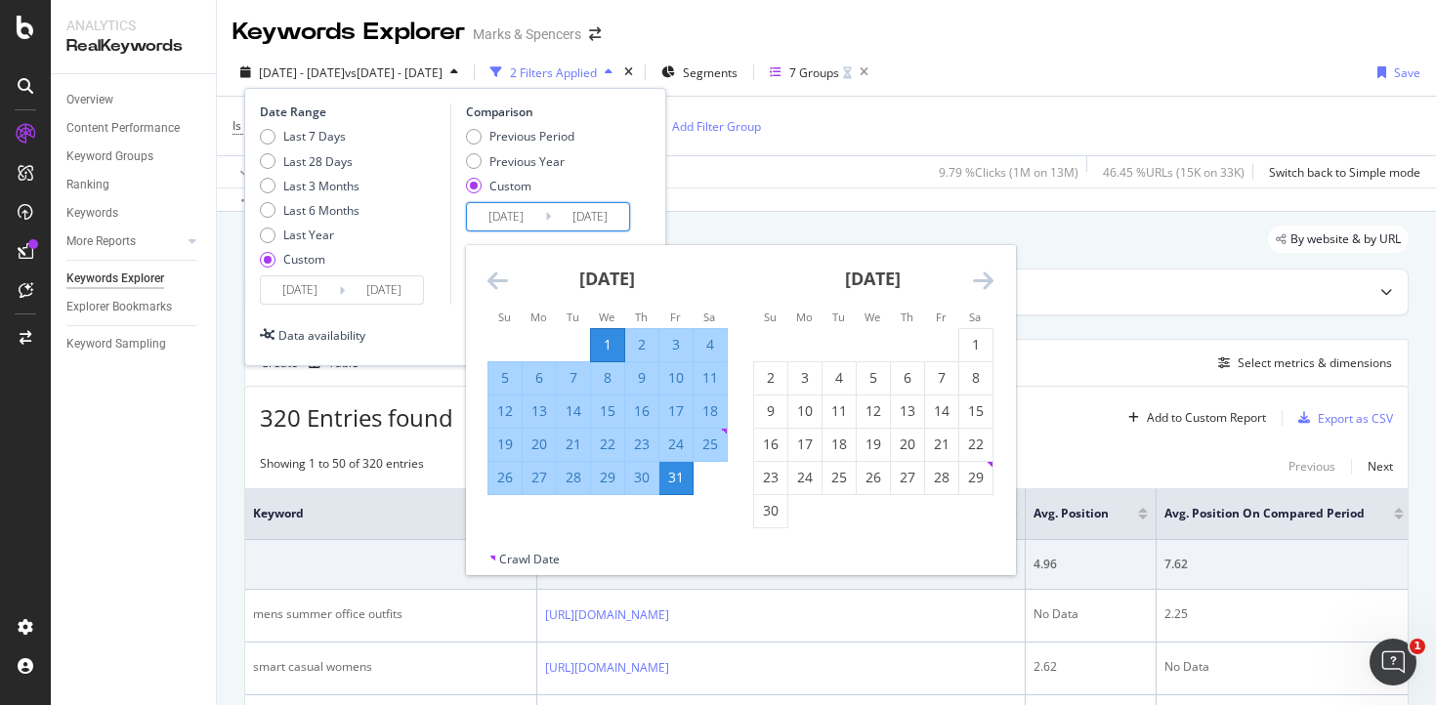
click at [581, 220] on input "[DATE]" at bounding box center [590, 216] width 78 height 27
paste input "[DATE]"
click at [591, 219] on input "2025/06/30/05/31" at bounding box center [590, 216] width 78 height 27
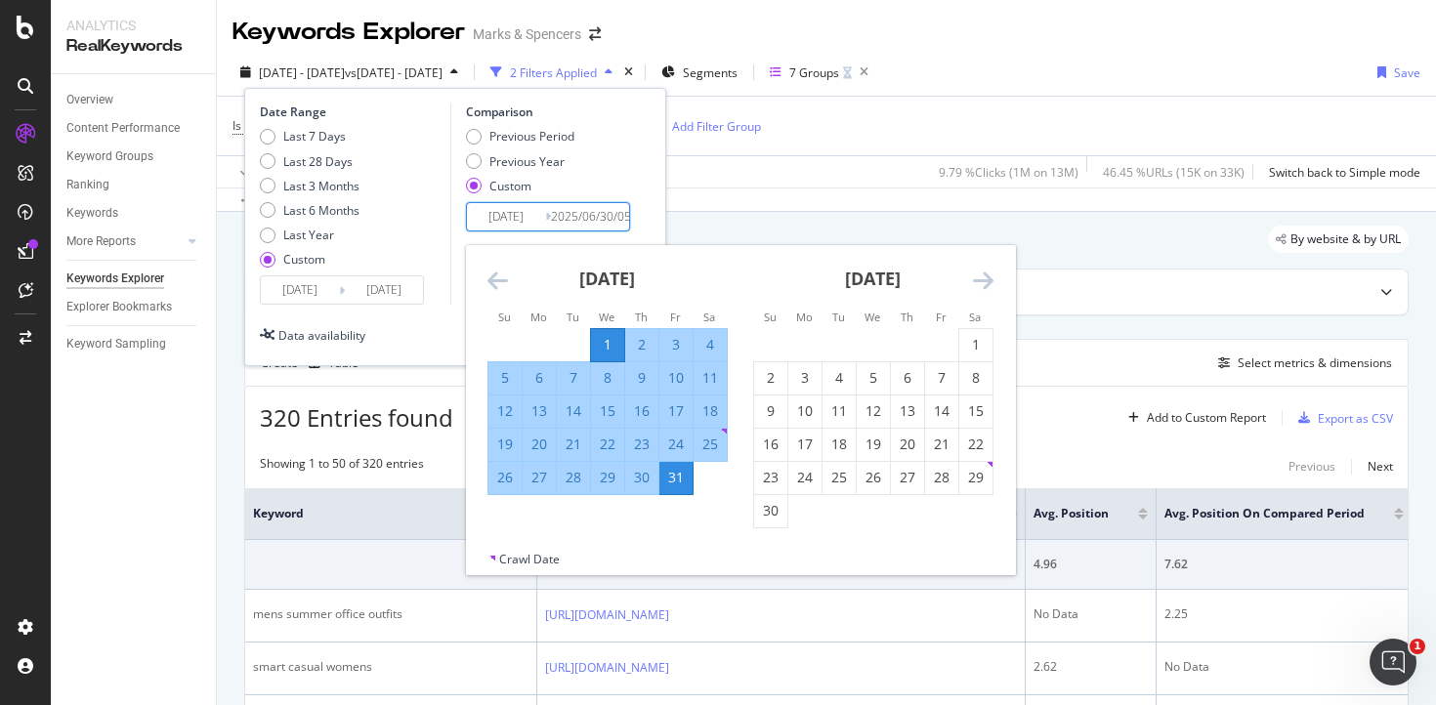
paste input "End Date"
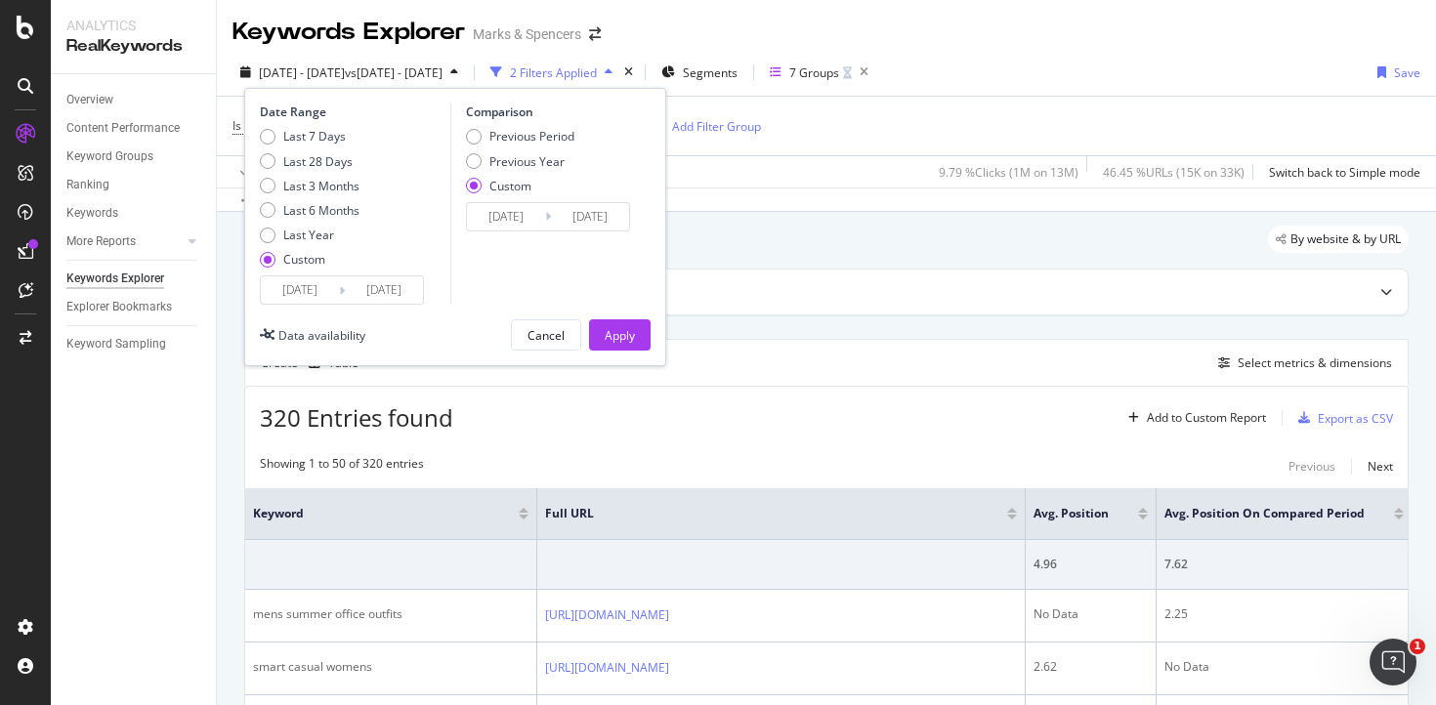
click at [584, 215] on input "[DATE]" at bounding box center [590, 216] width 78 height 27
type input "[DATE]"
click at [313, 292] on input "[DATE]" at bounding box center [300, 290] width 78 height 27
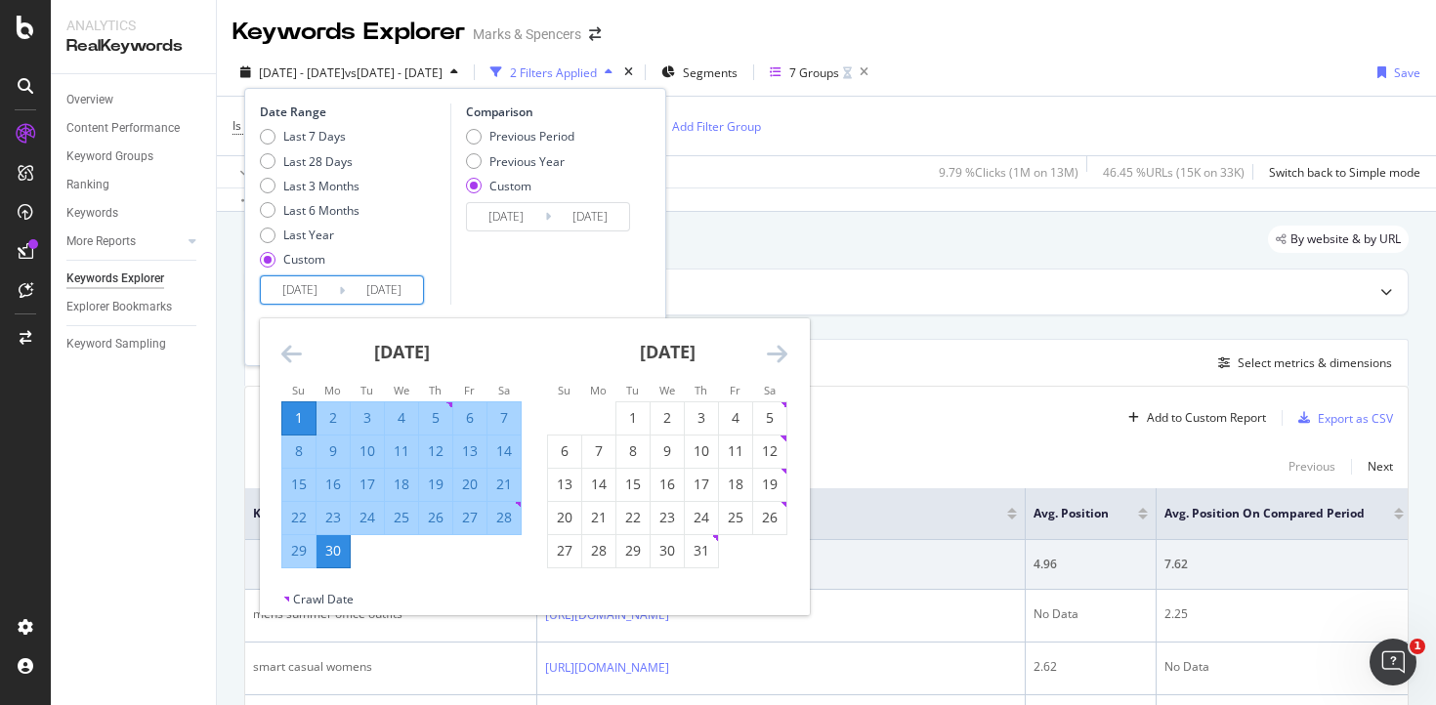
click at [313, 292] on input "[DATE]" at bounding box center [300, 290] width 78 height 27
click at [507, 217] on input "[DATE]" at bounding box center [506, 216] width 78 height 27
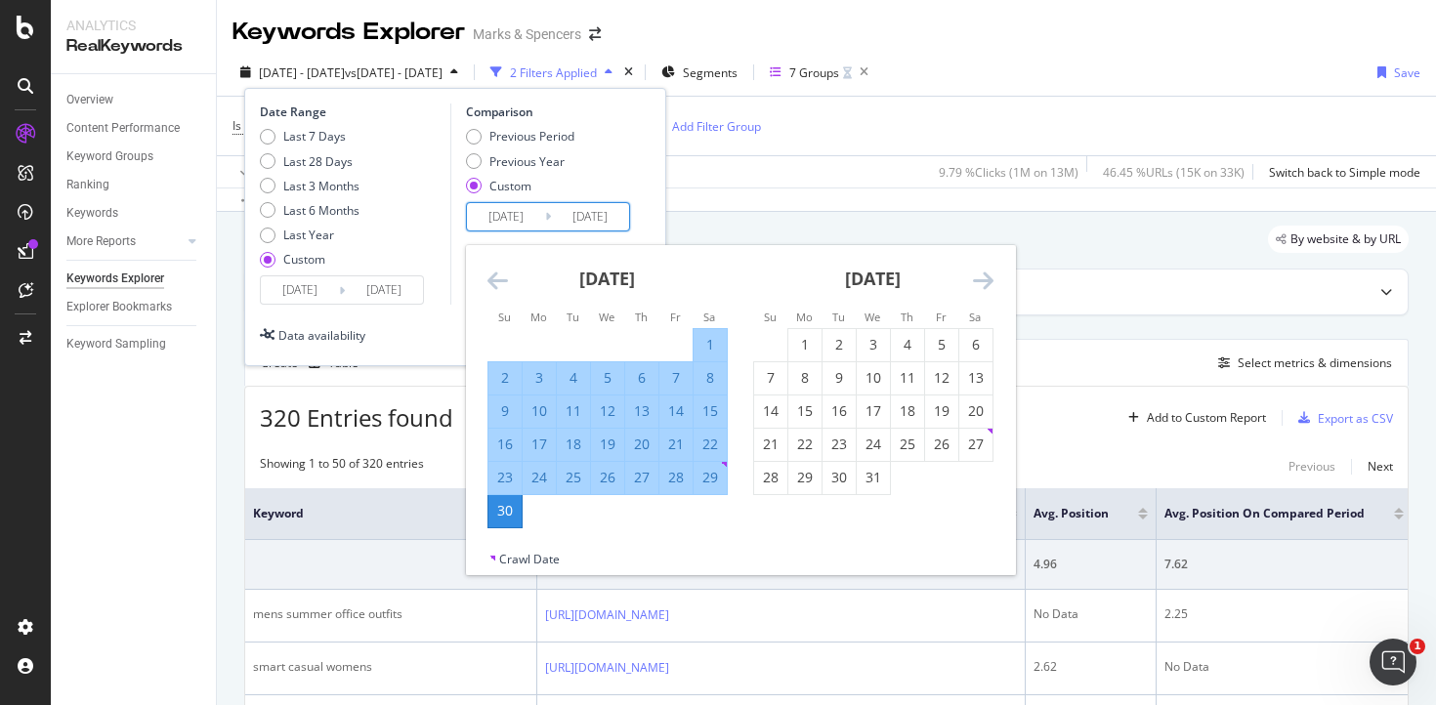
click at [507, 217] on input "[DATE]" at bounding box center [506, 216] width 78 height 27
paste input "5/06"
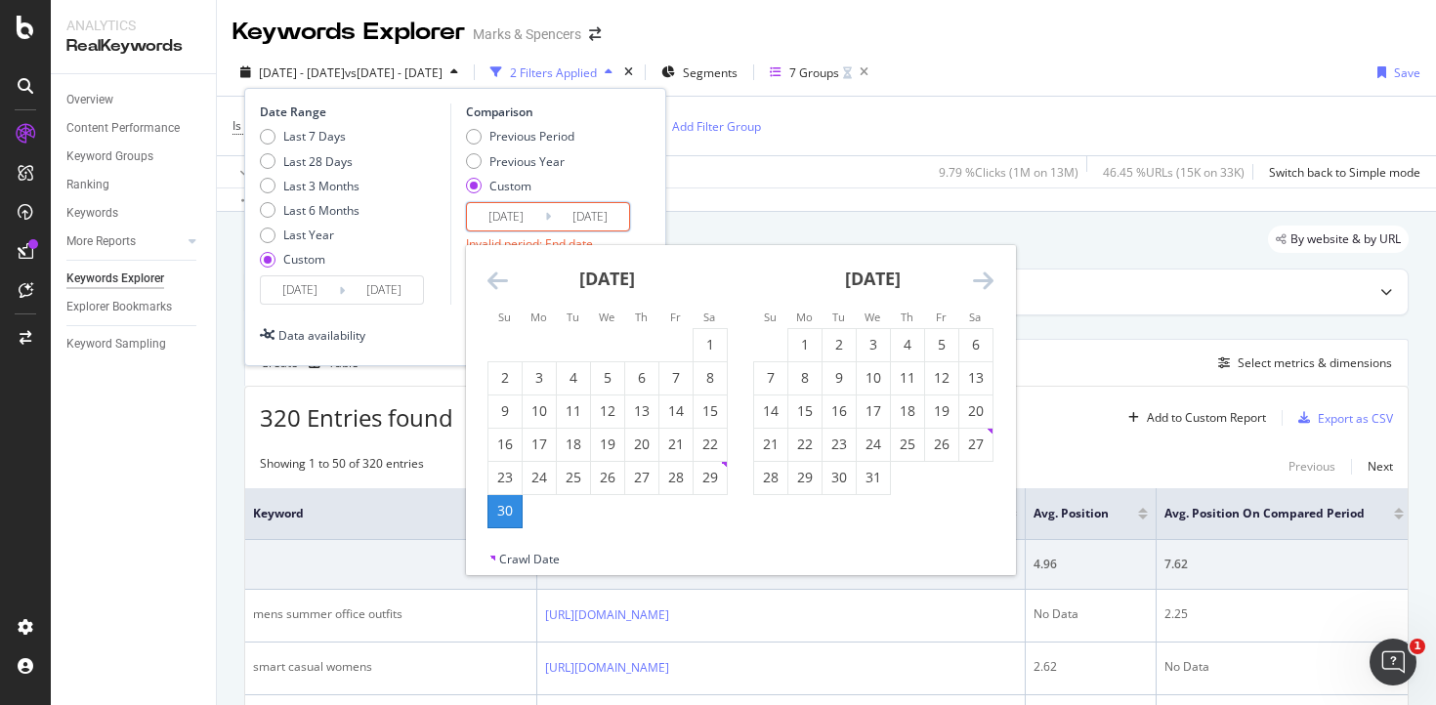
click at [499, 216] on input "[DATE]" at bounding box center [506, 216] width 78 height 27
type input "[DATE]"
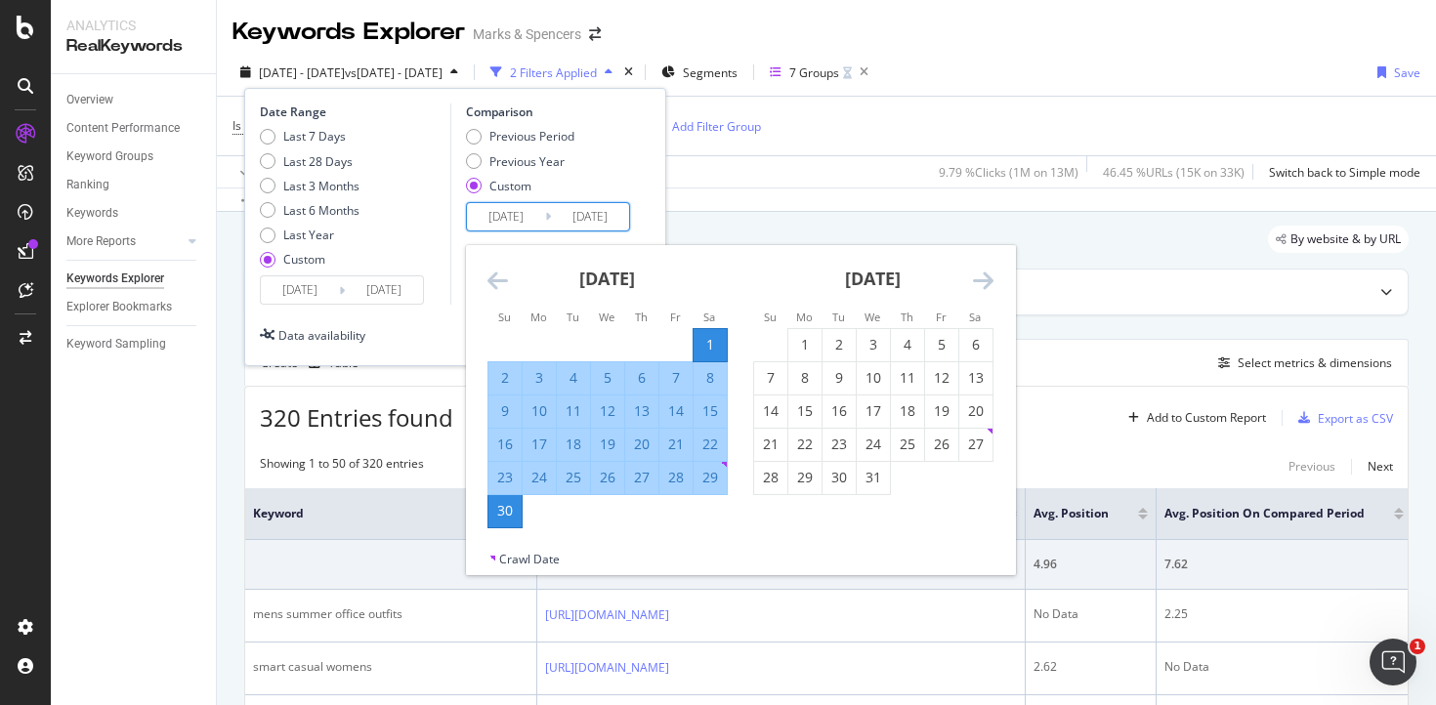
click at [600, 178] on div "Previous Period Previous Year Custom" at bounding box center [551, 164] width 170 height 73
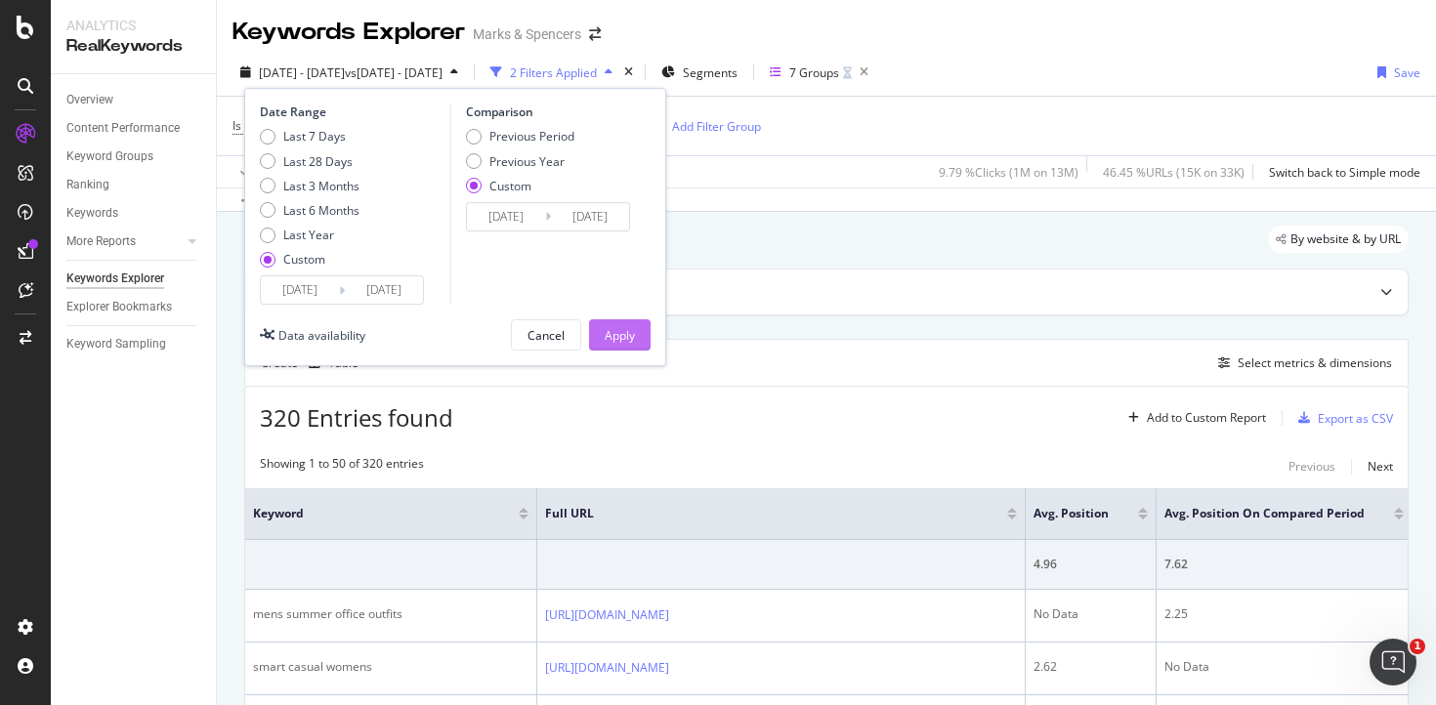
click at [619, 333] on div "Apply" at bounding box center [620, 335] width 30 height 17
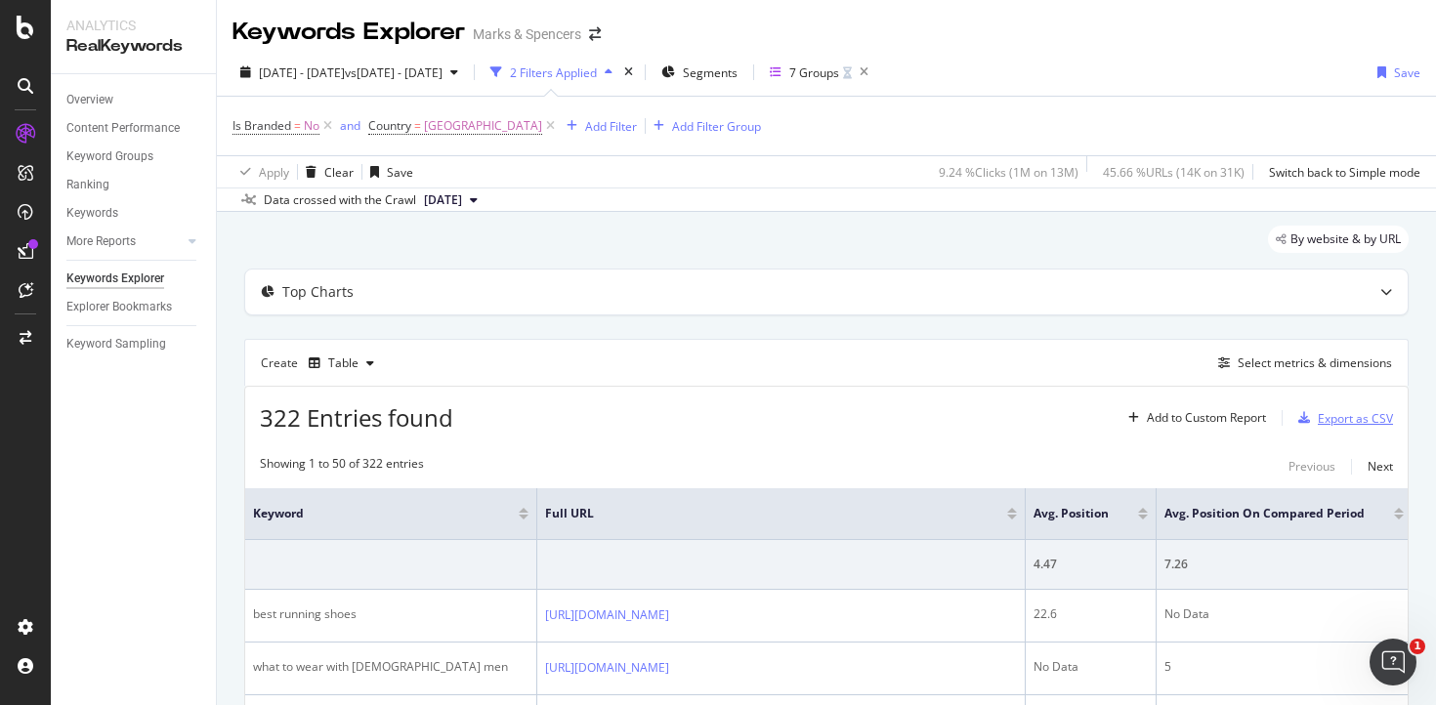
click at [1334, 418] on div "Export as CSV" at bounding box center [1355, 418] width 75 height 17
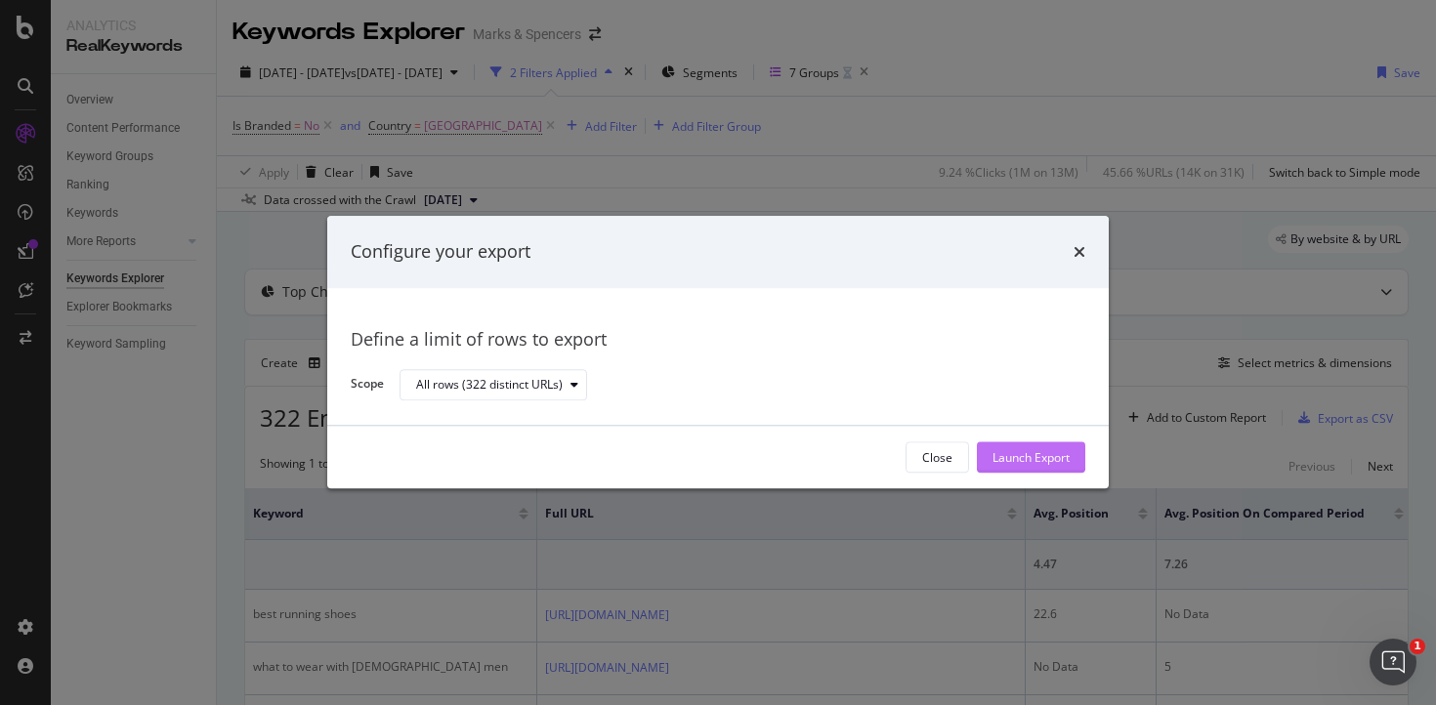
click at [1054, 459] on div "Launch Export" at bounding box center [1031, 457] width 77 height 17
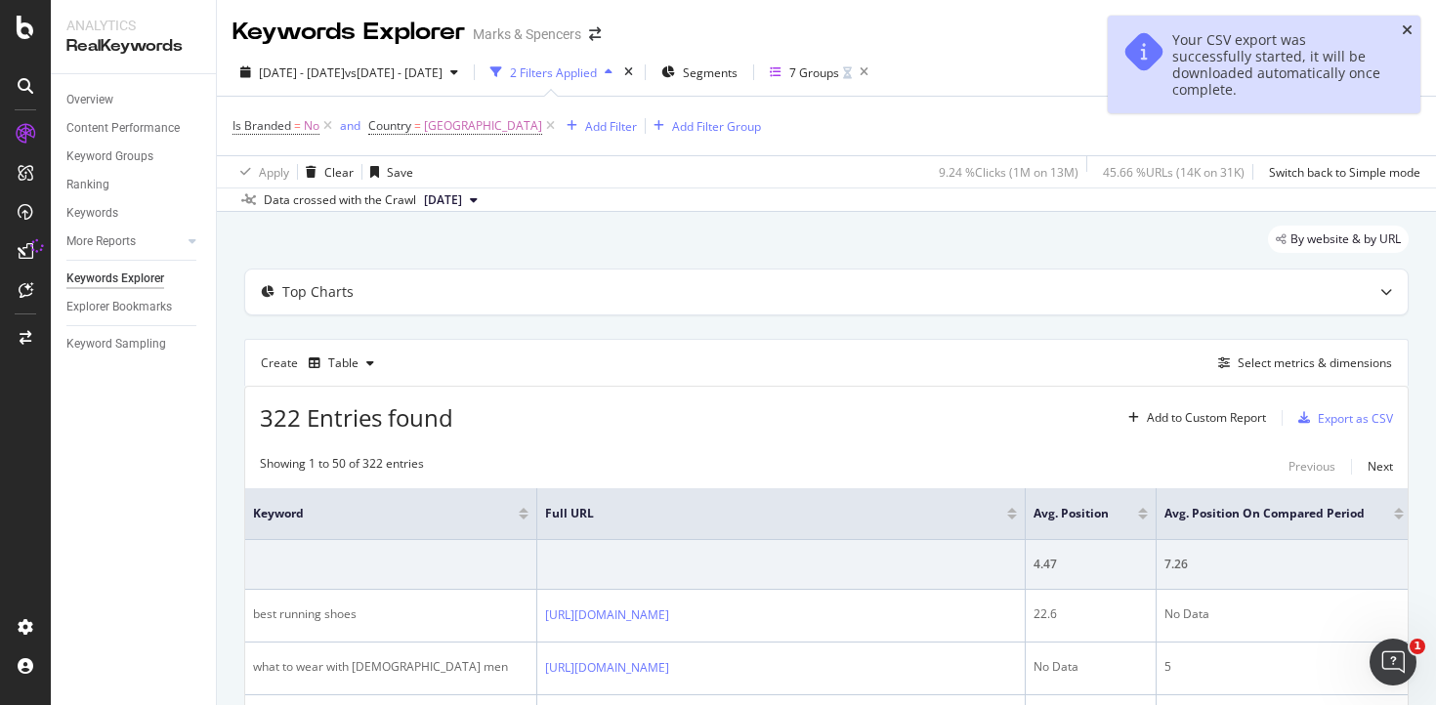
click at [1406, 28] on icon "close toast" at bounding box center [1407, 30] width 11 height 14
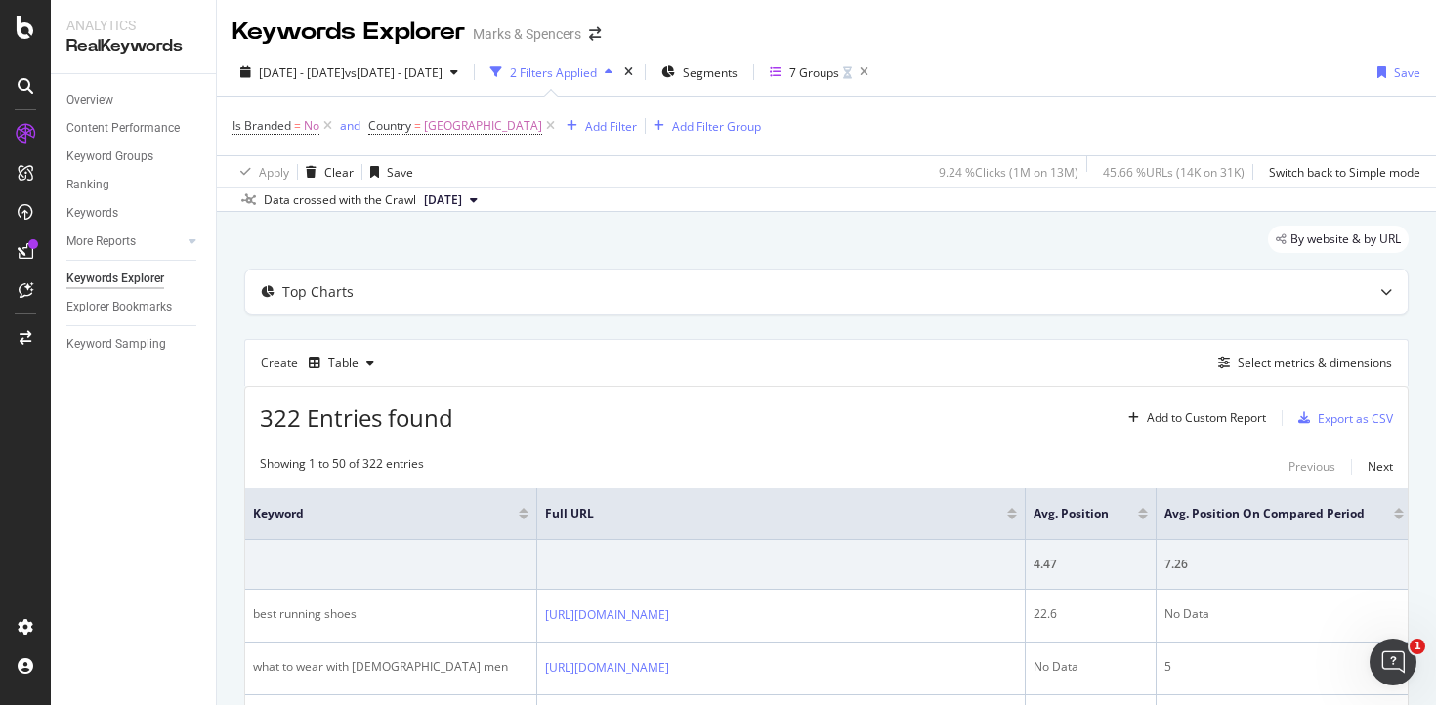
click at [597, 70] on div "2 Filters Applied" at bounding box center [553, 72] width 87 height 17
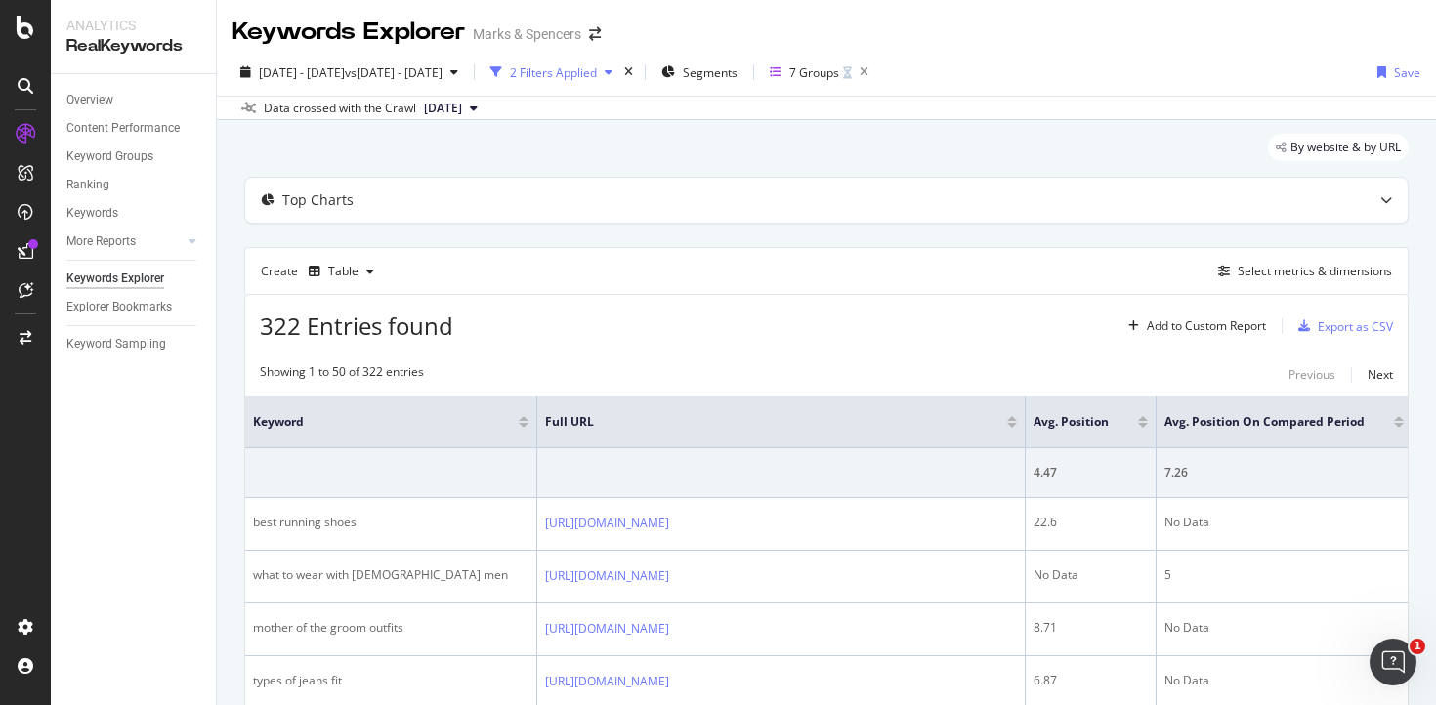
click at [597, 75] on div "2 Filters Applied" at bounding box center [553, 72] width 87 height 17
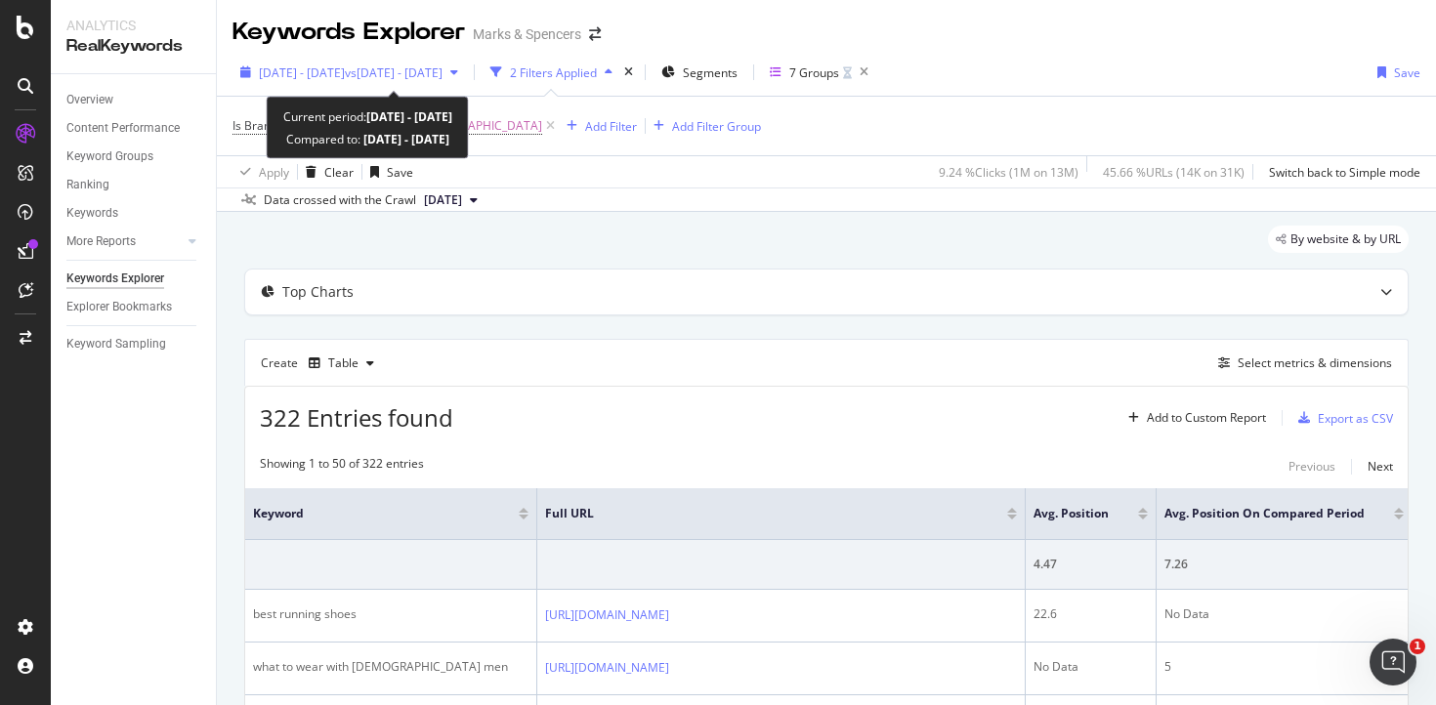
click at [396, 82] on div "[DATE] - [DATE] vs [DATE] - [DATE]" at bounding box center [350, 72] width 234 height 29
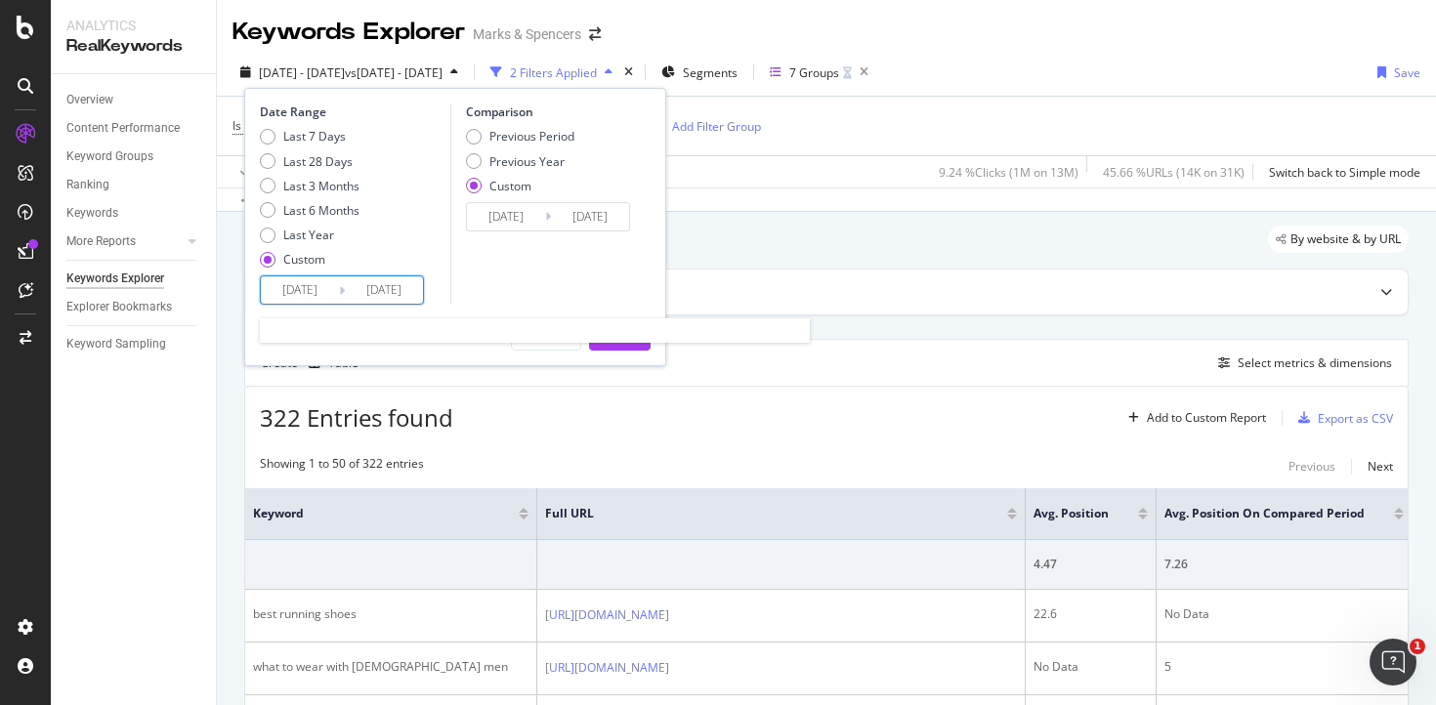
click at [313, 287] on input "[DATE]" at bounding box center [300, 290] width 78 height 27
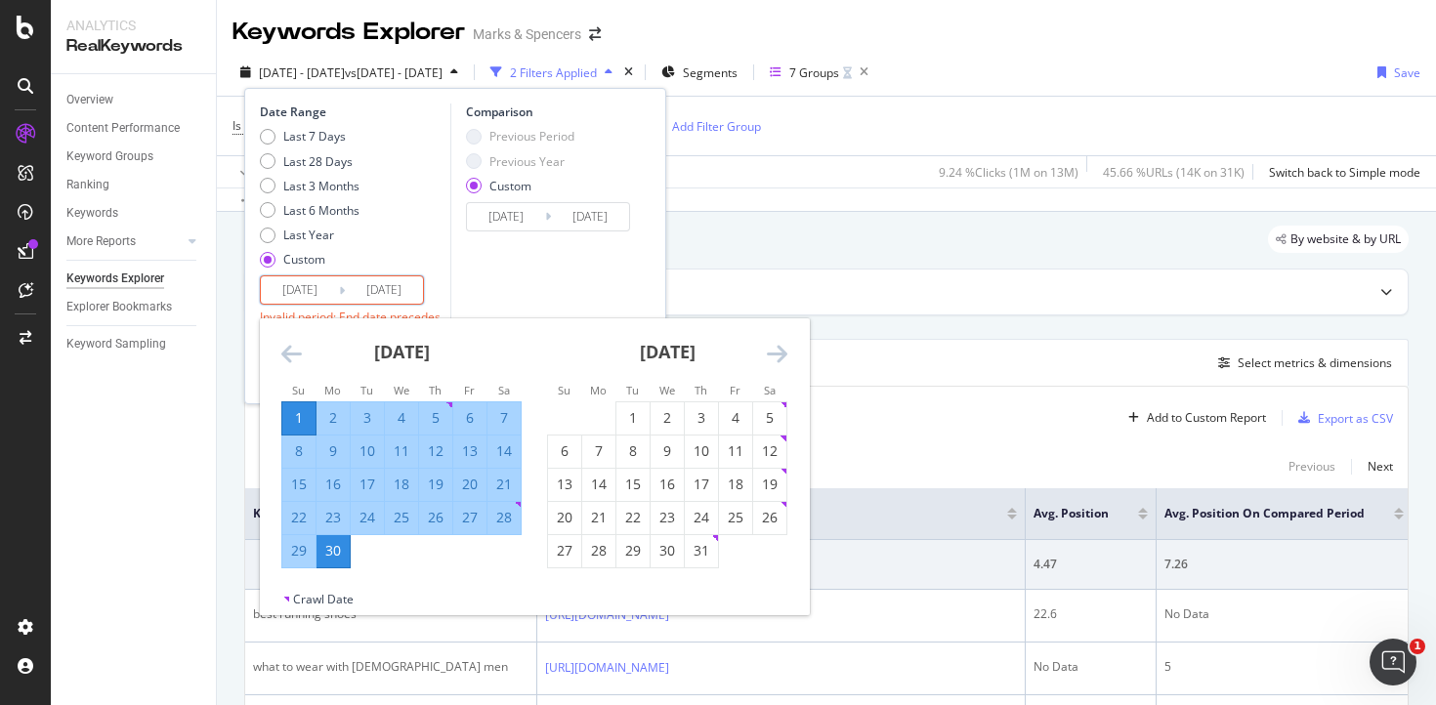
type input "[DATE]"
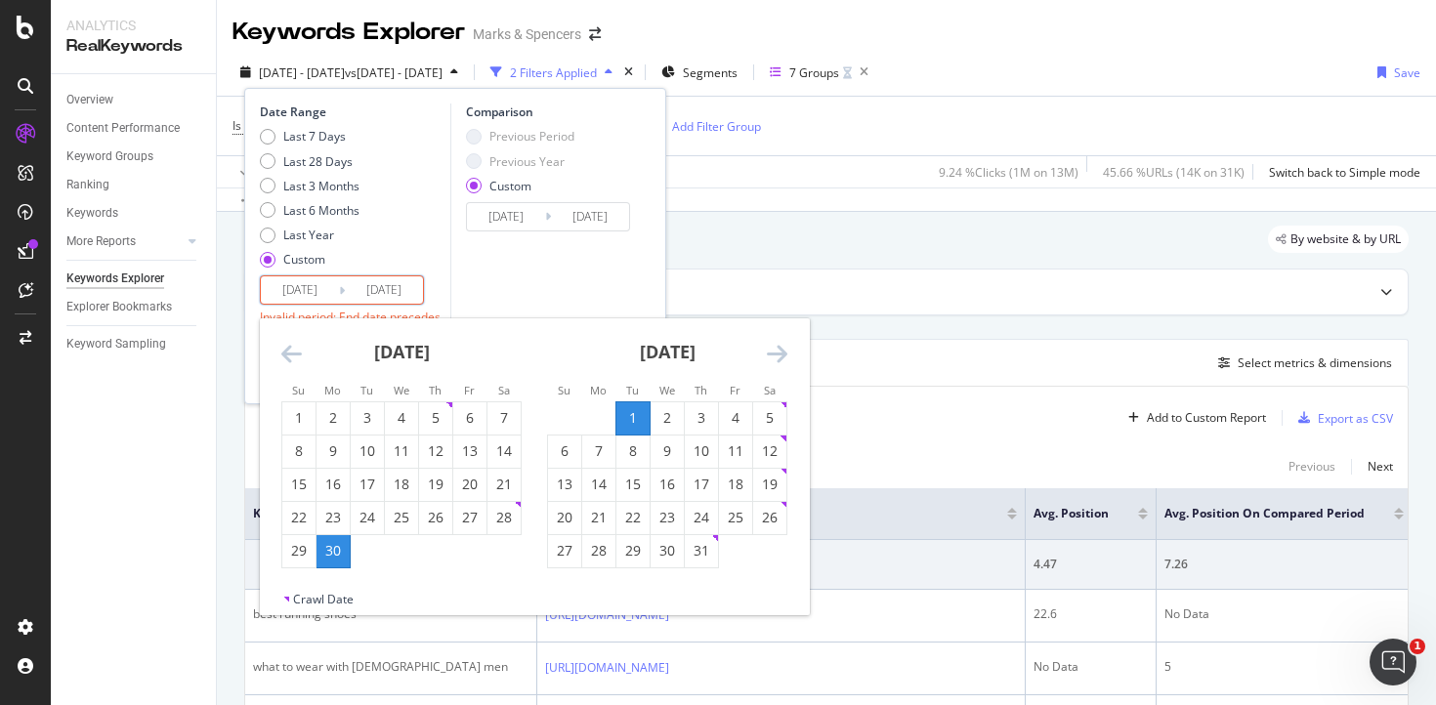
click at [396, 287] on input "[DATE]" at bounding box center [384, 290] width 78 height 27
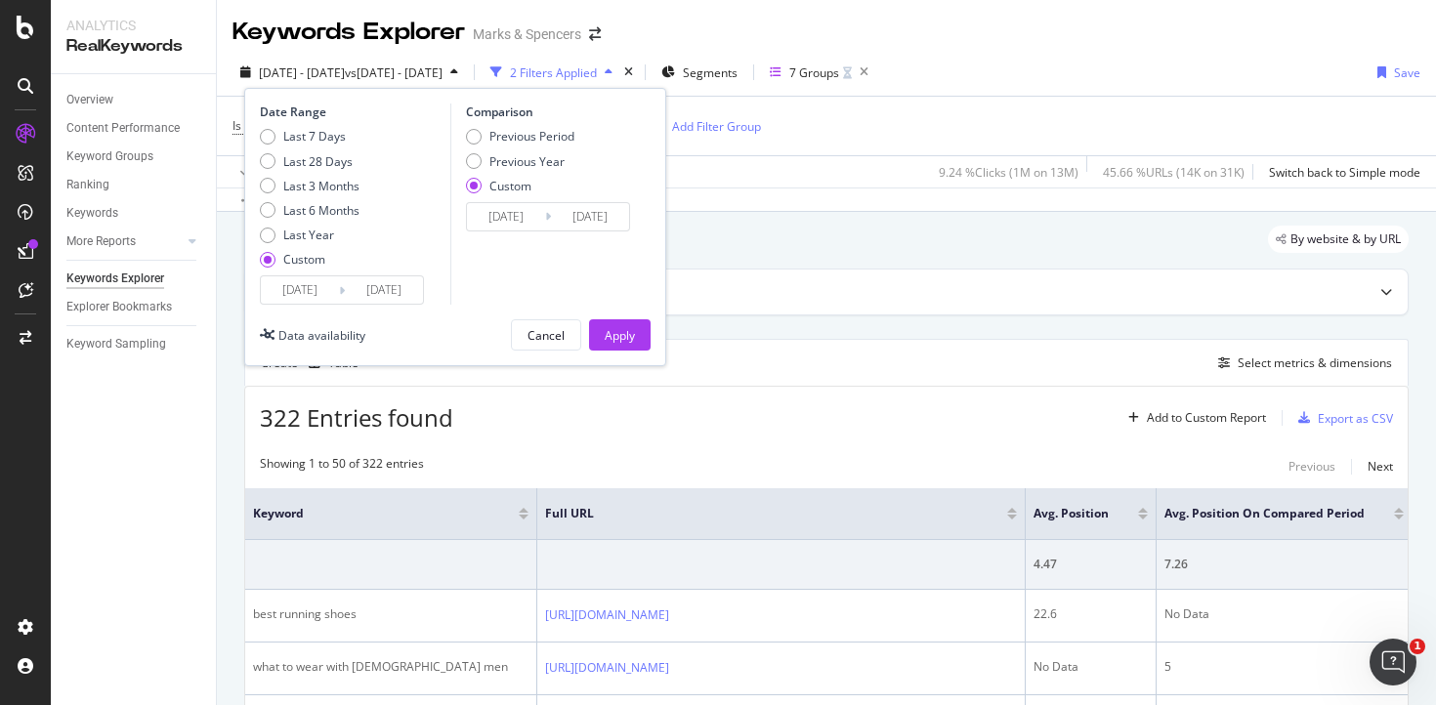
click at [374, 292] on input "[DATE]" at bounding box center [384, 290] width 78 height 27
click at [373, 292] on input "[DATE]" at bounding box center [384, 290] width 78 height 27
click at [372, 292] on input "[DATE]" at bounding box center [384, 290] width 78 height 27
click at [381, 292] on input "[DATE]" at bounding box center [384, 290] width 78 height 27
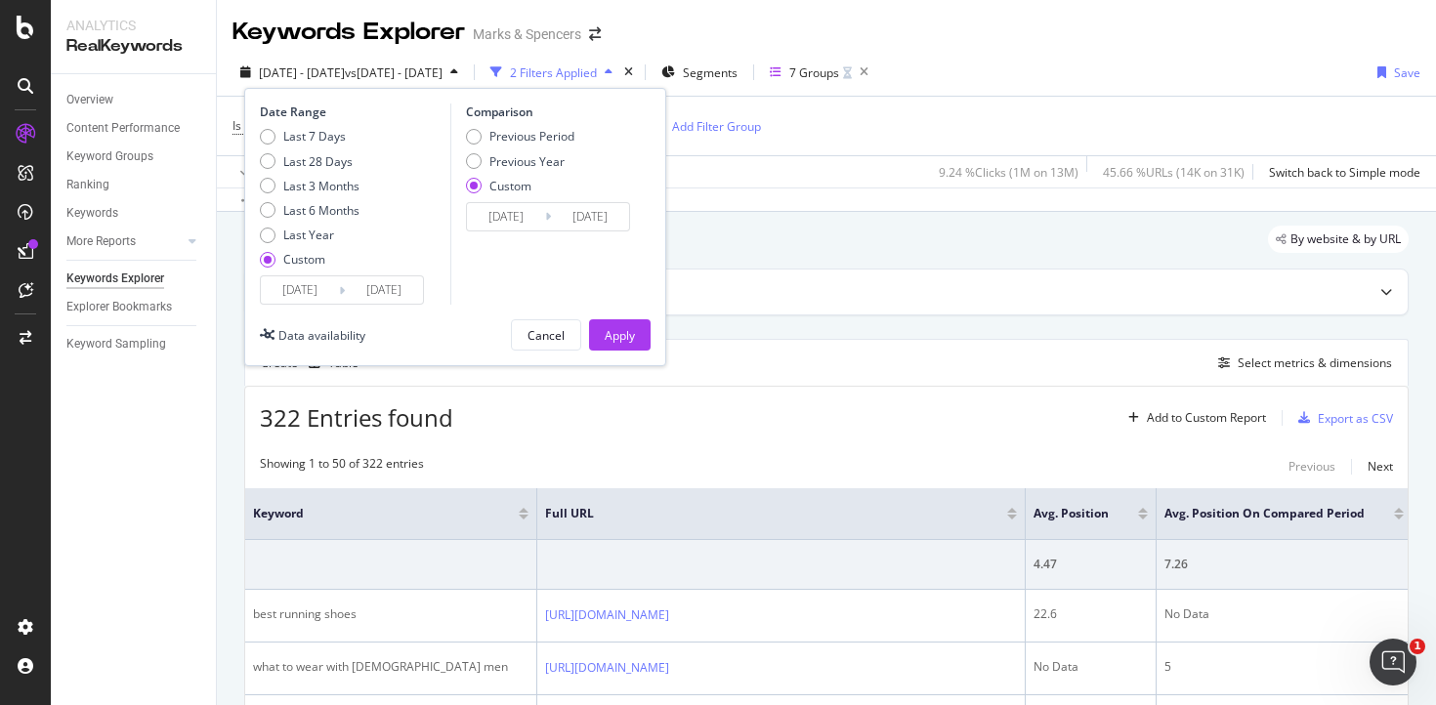
click at [381, 292] on input "[DATE]" at bounding box center [384, 290] width 78 height 27
type input "[DATE]"
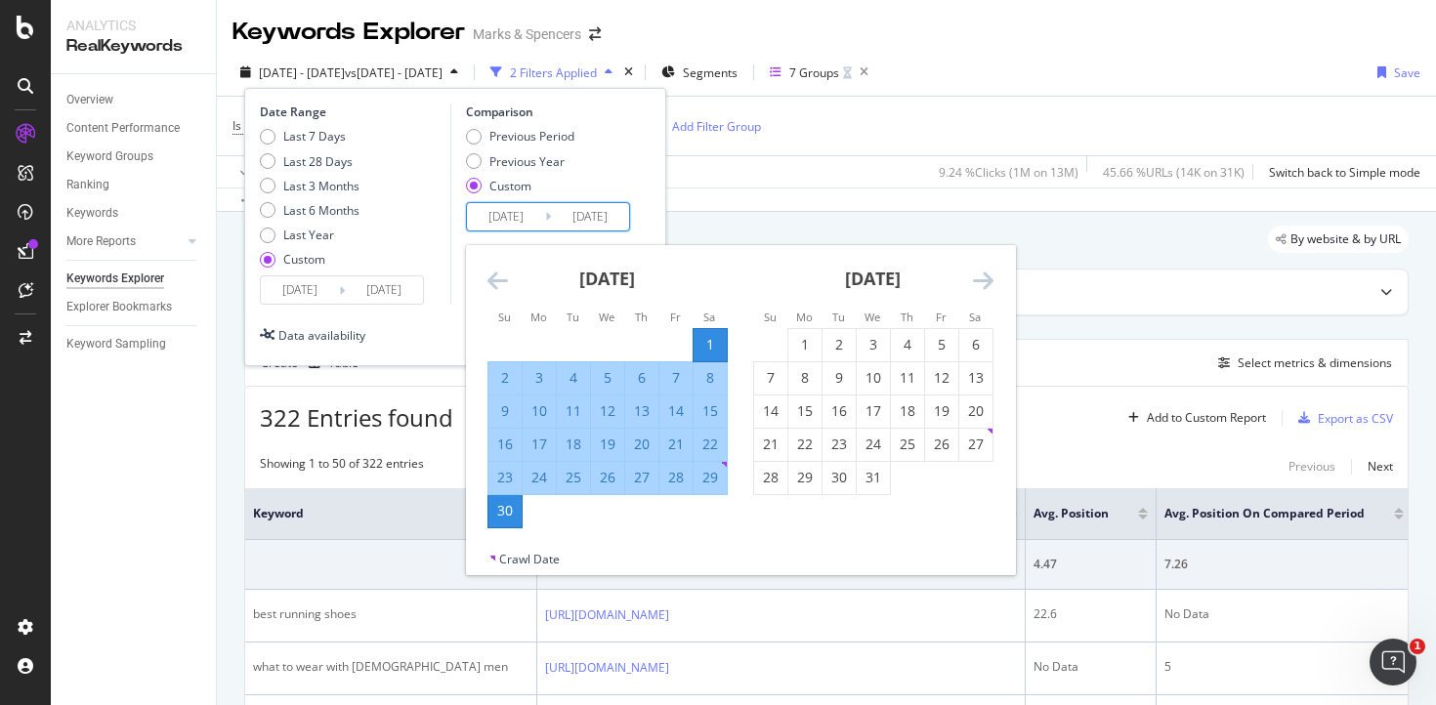
click at [555, 218] on input "[DATE]" at bounding box center [590, 216] width 78 height 27
click at [572, 217] on input "[DATE]" at bounding box center [590, 216] width 78 height 27
paste input "[DATE]"
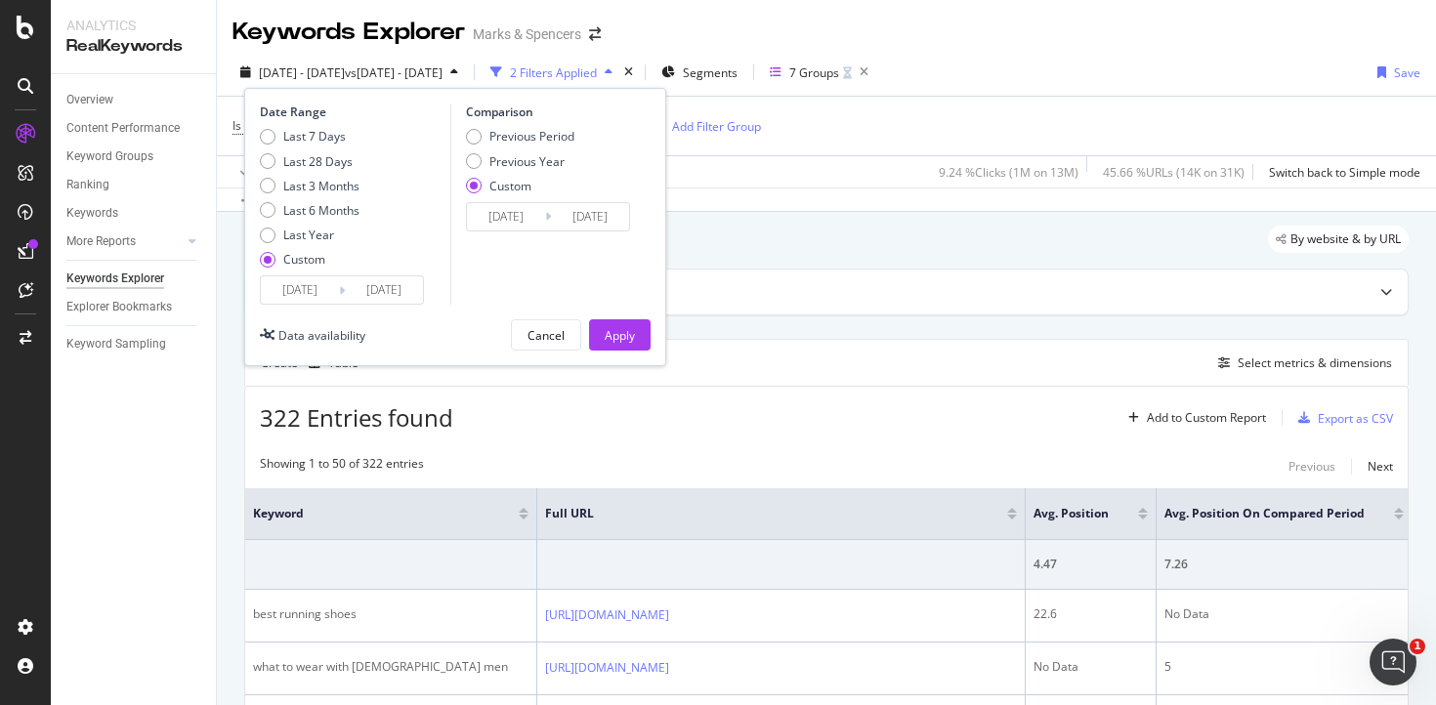
type input "[DATE]"
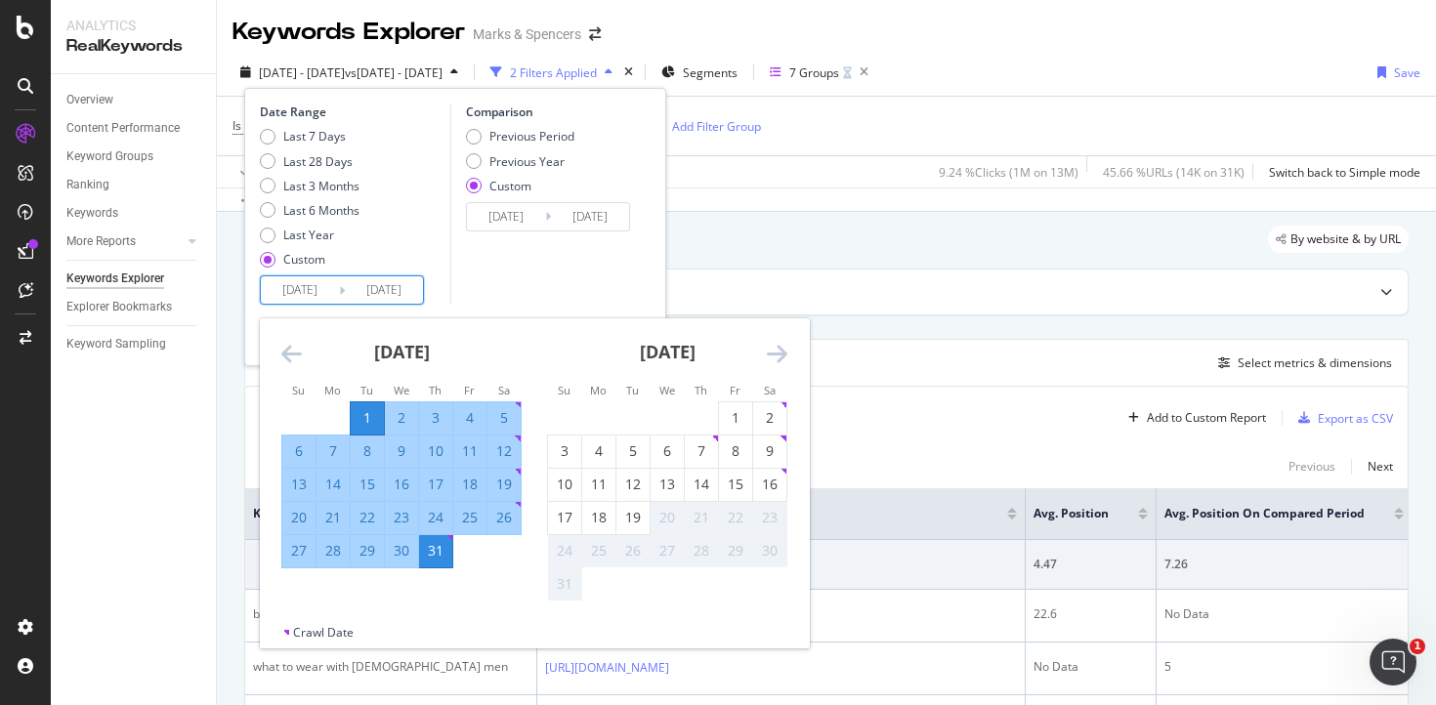
click at [310, 290] on input "[DATE]" at bounding box center [300, 290] width 78 height 27
click at [504, 220] on input "[DATE]" at bounding box center [506, 216] width 78 height 27
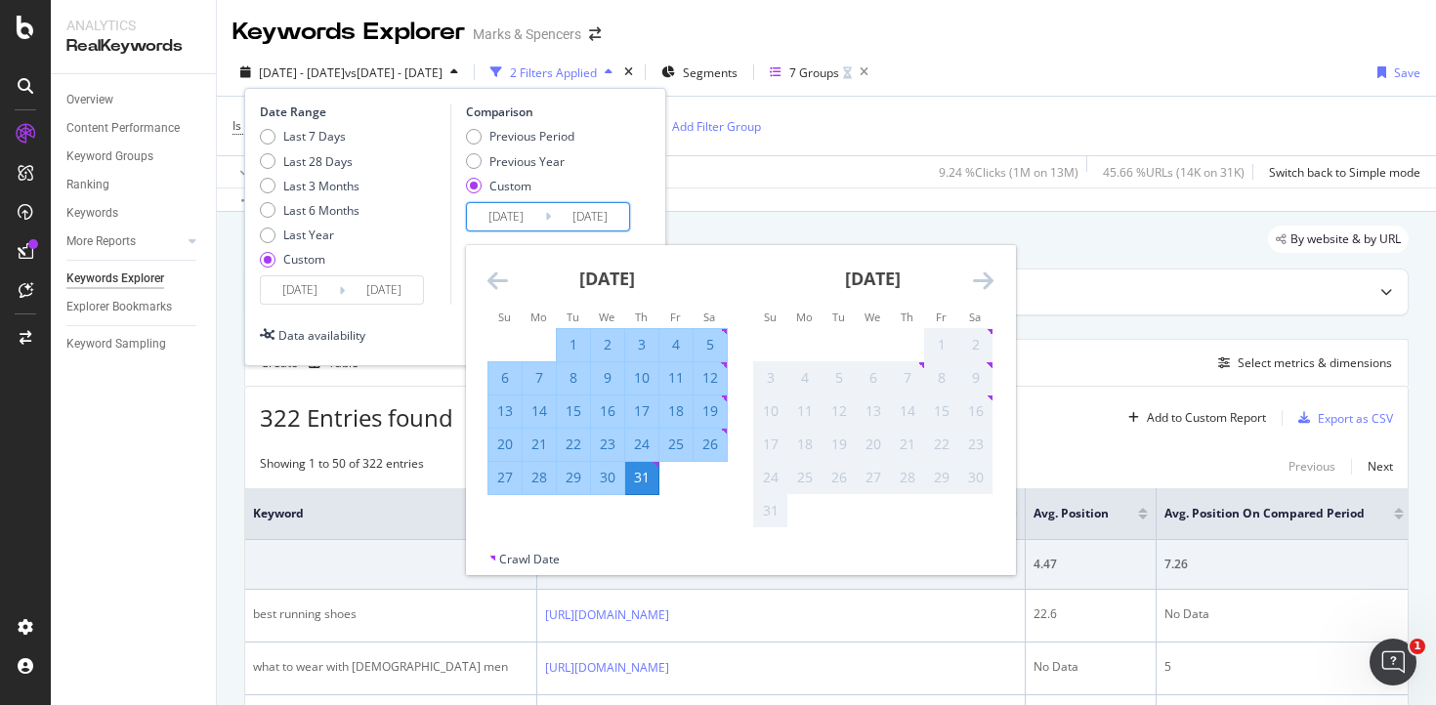
click at [504, 220] on input "[DATE]" at bounding box center [506, 216] width 78 height 27
paste input "5/07"
click at [498, 214] on input "[DATE]" at bounding box center [506, 216] width 78 height 27
type input "[DATE]"
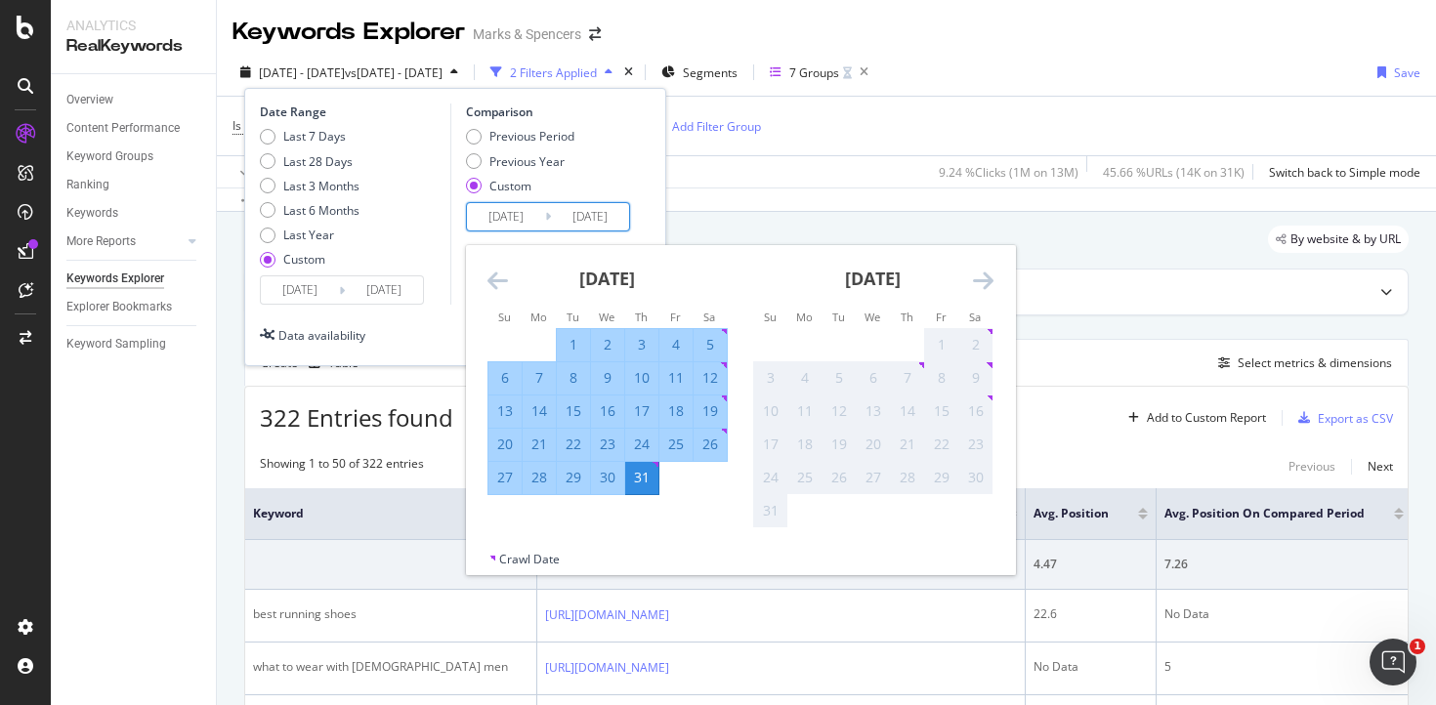
click at [588, 211] on input "[DATE]" at bounding box center [590, 216] width 78 height 27
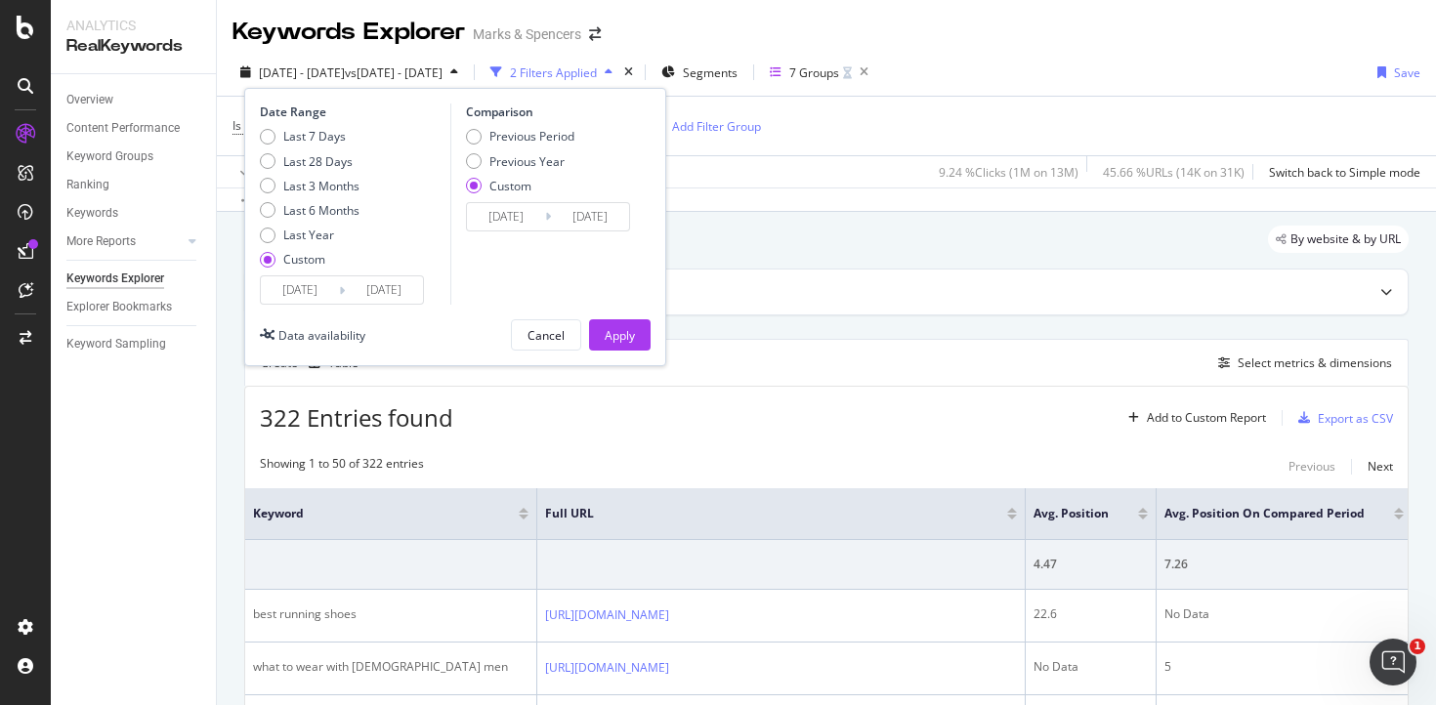
type input "[DATE]"
click at [563, 288] on div "Comparison Previous Period Previous Year Custom [DATE] Navigate forward to inte…" at bounding box center [543, 204] width 186 height 201
click at [618, 332] on div "Apply" at bounding box center [620, 335] width 30 height 17
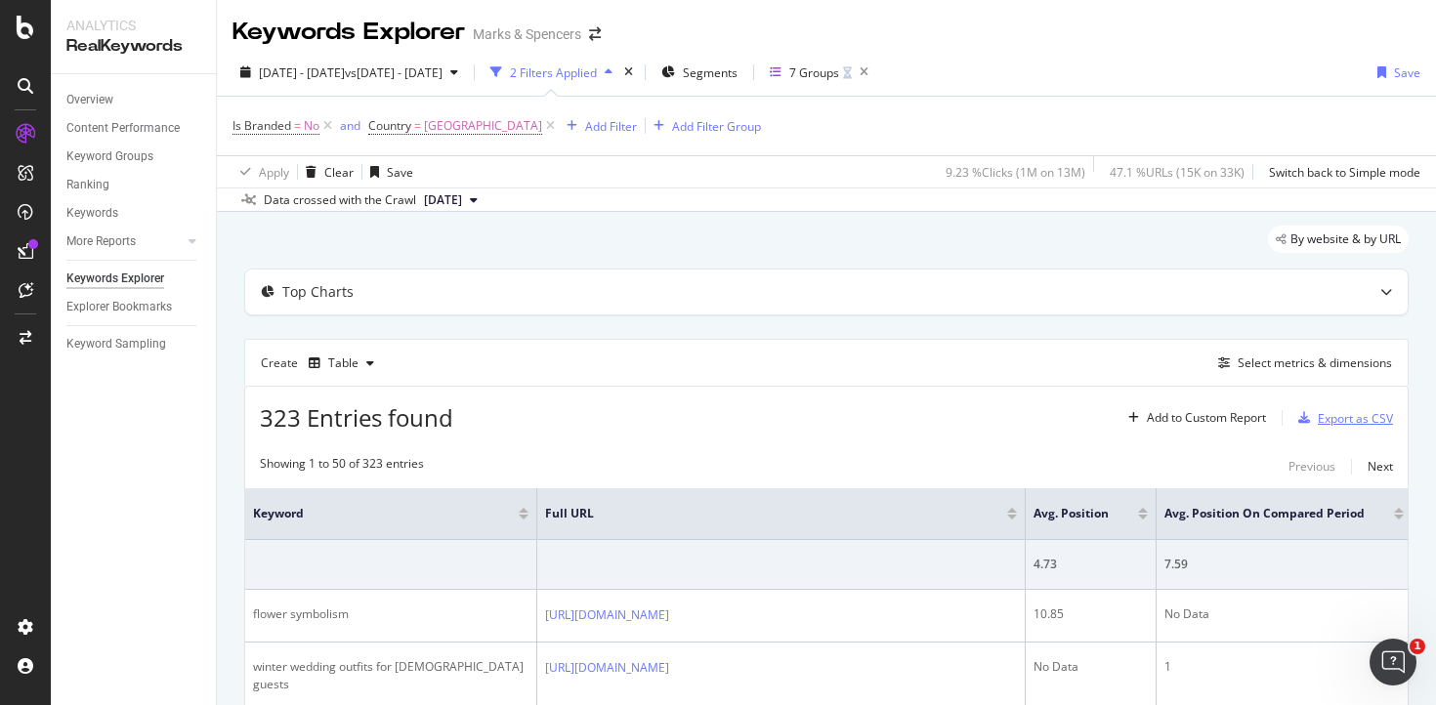
click at [1331, 422] on div "Export as CSV" at bounding box center [1355, 418] width 75 height 17
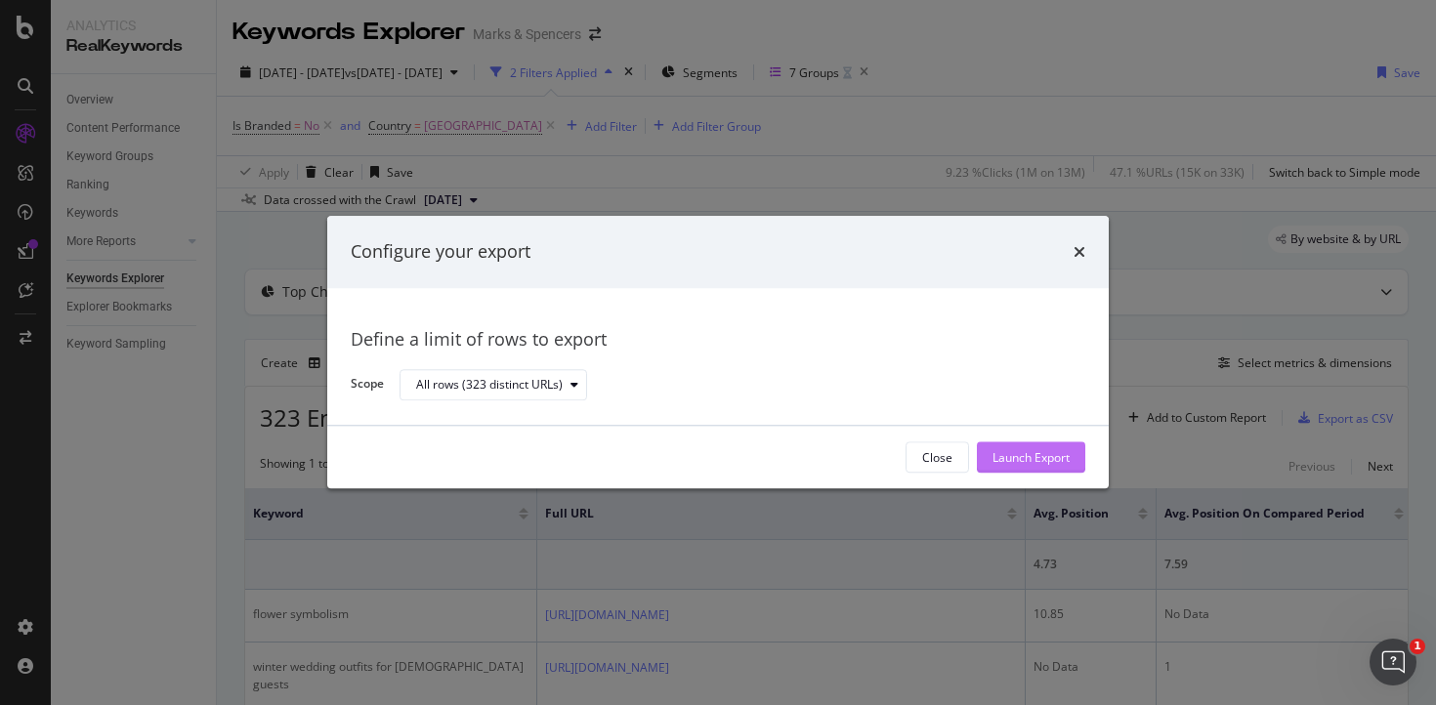
click at [1025, 456] on div "Launch Export" at bounding box center [1031, 457] width 77 height 17
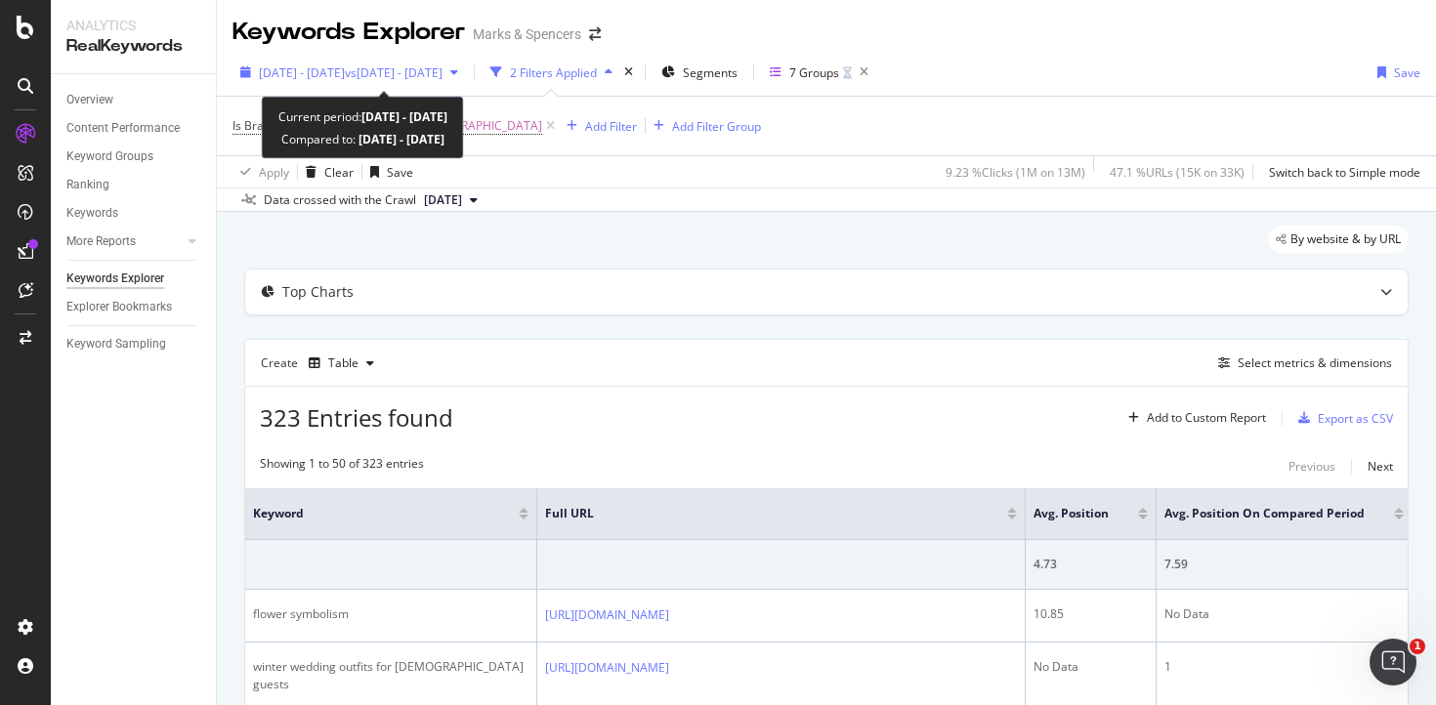
click at [443, 69] on span "vs [DATE] - [DATE]" at bounding box center [394, 72] width 98 height 17
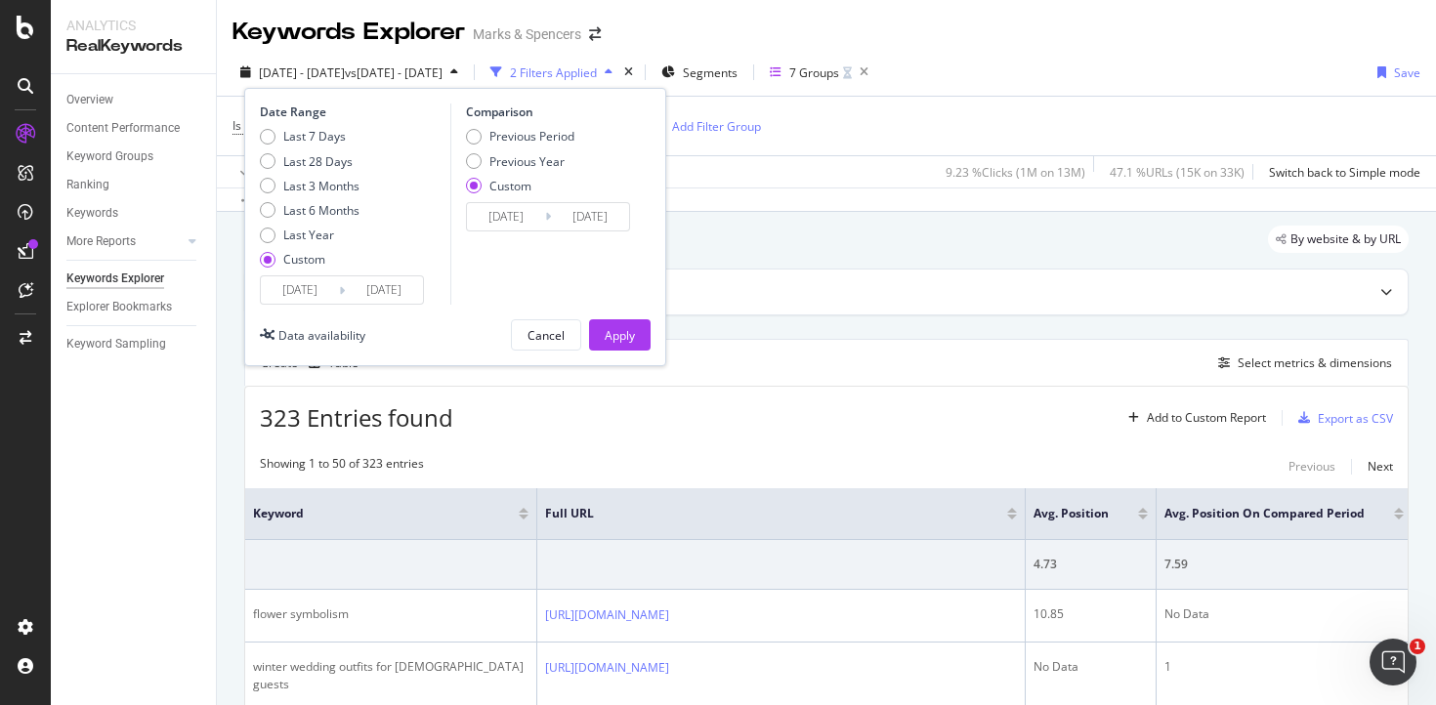
click at [318, 292] on input "[DATE]" at bounding box center [300, 290] width 78 height 27
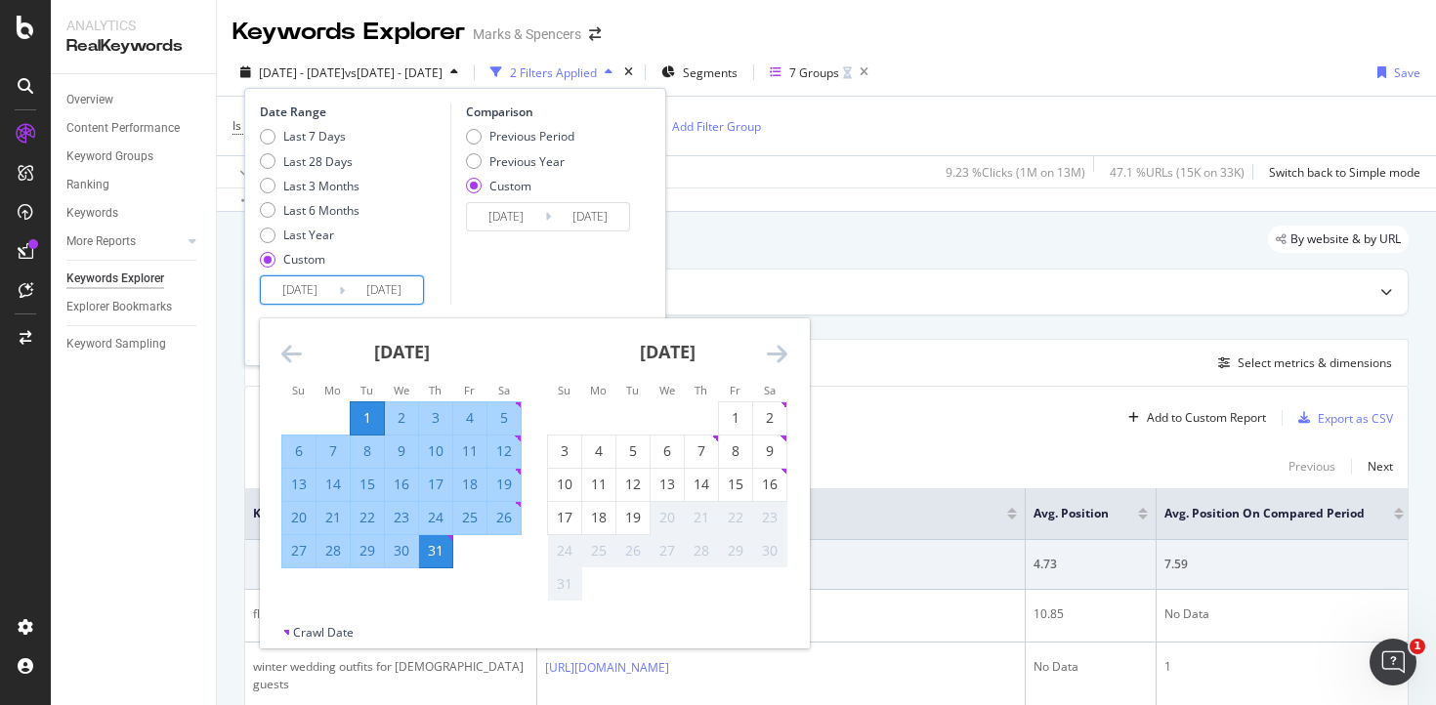
click at [312, 285] on input "[DATE]" at bounding box center [300, 290] width 78 height 27
type input "[DATE]"
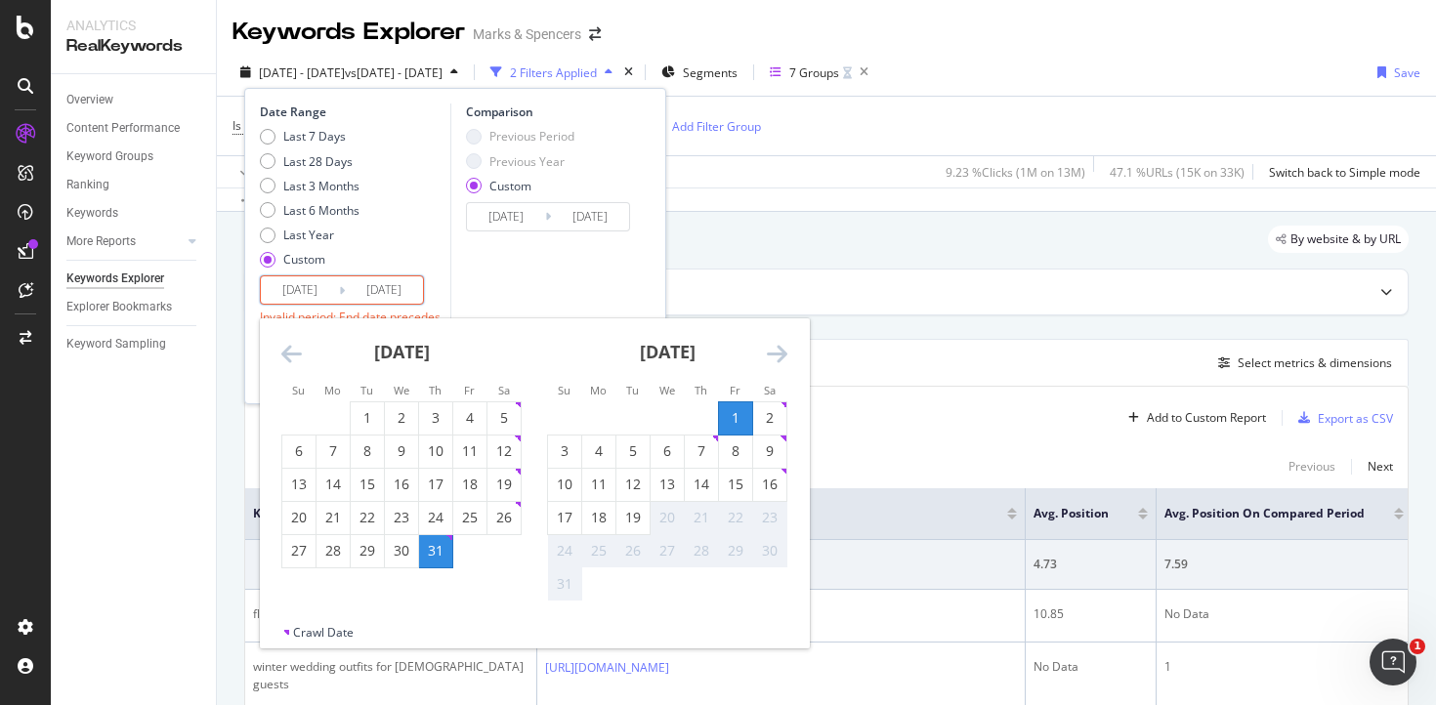
click at [398, 285] on input "[DATE]" at bounding box center [384, 290] width 78 height 27
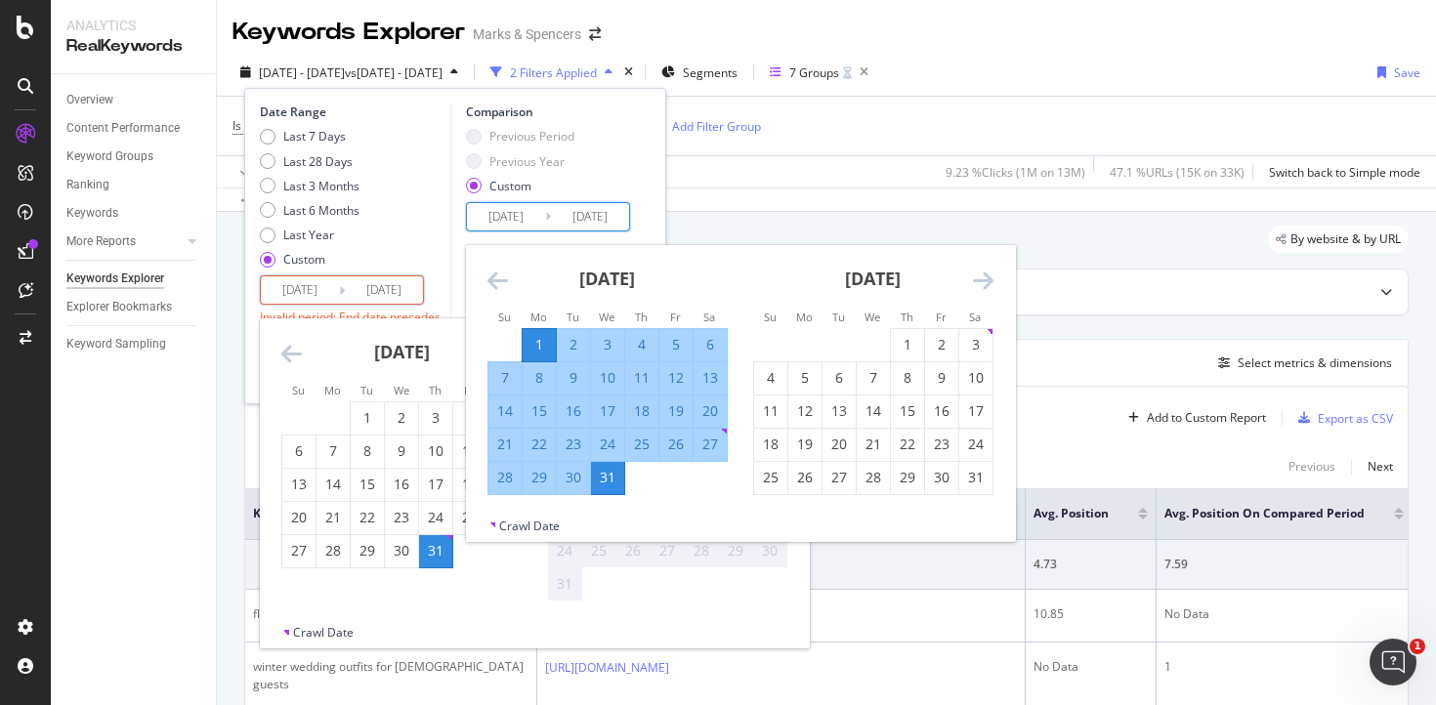
click at [517, 212] on input "[DATE]" at bounding box center [506, 216] width 78 height 27
type input "[DATE]"
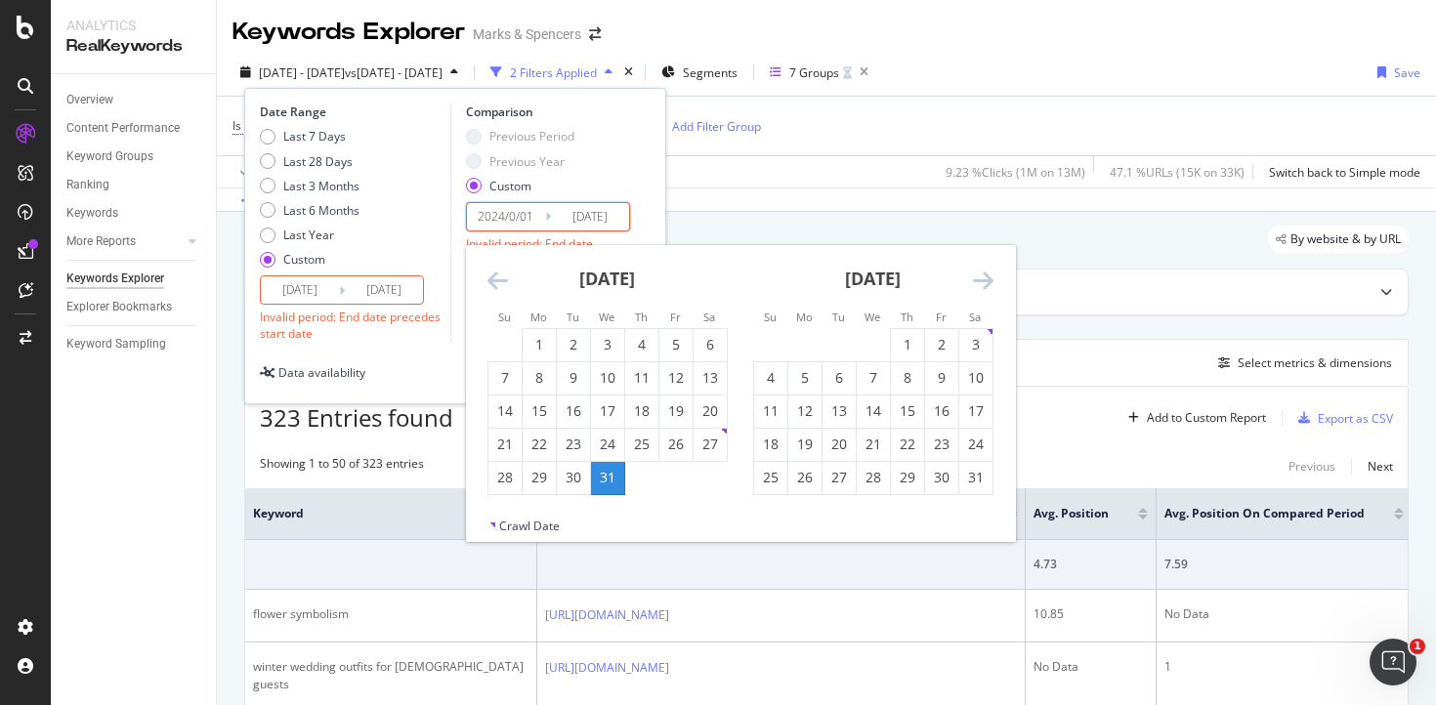
type input "[DATE]"
click at [604, 214] on input "[DATE]" at bounding box center [590, 216] width 78 height 27
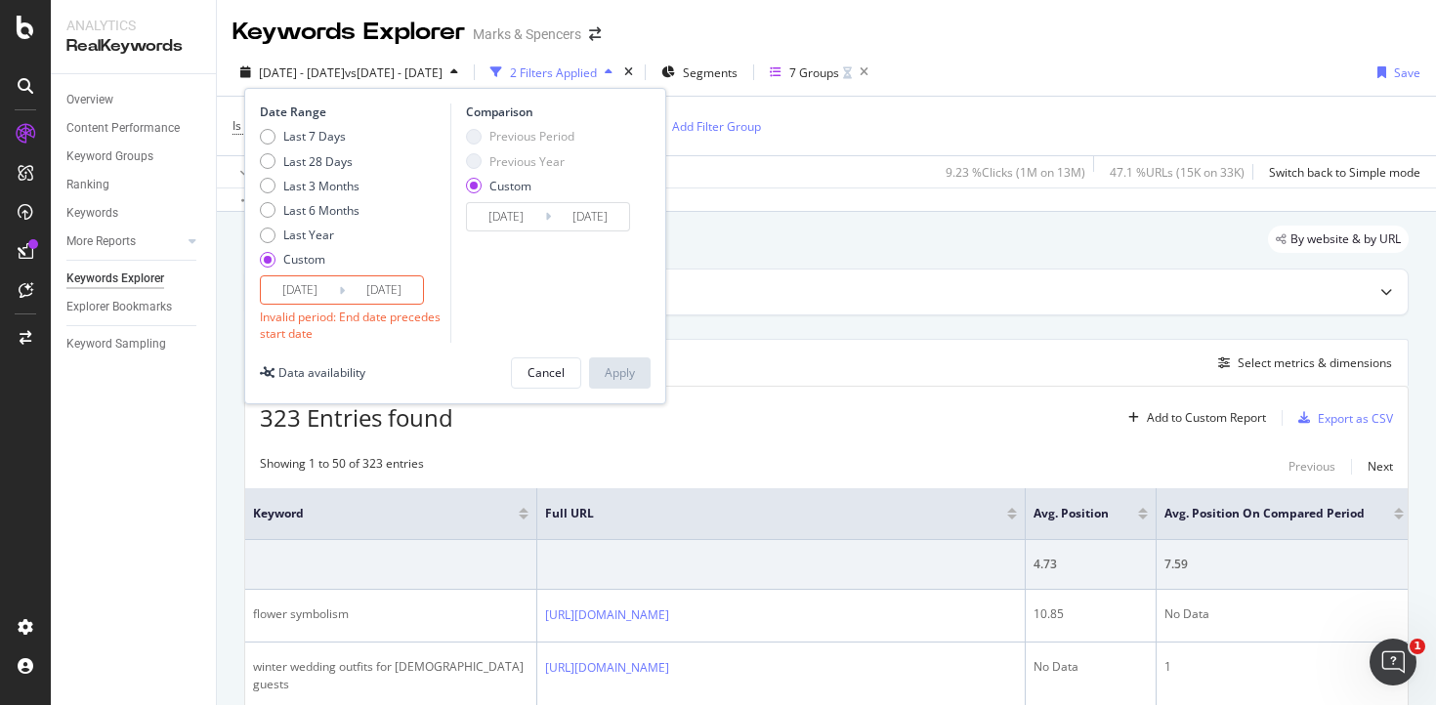
type input "[DATE]"
click at [599, 283] on div "Comparison Previous Period Previous Year Custom [DATE] Navigate forward to inte…" at bounding box center [543, 223] width 186 height 238
click at [394, 289] on input "[DATE]" at bounding box center [384, 290] width 78 height 27
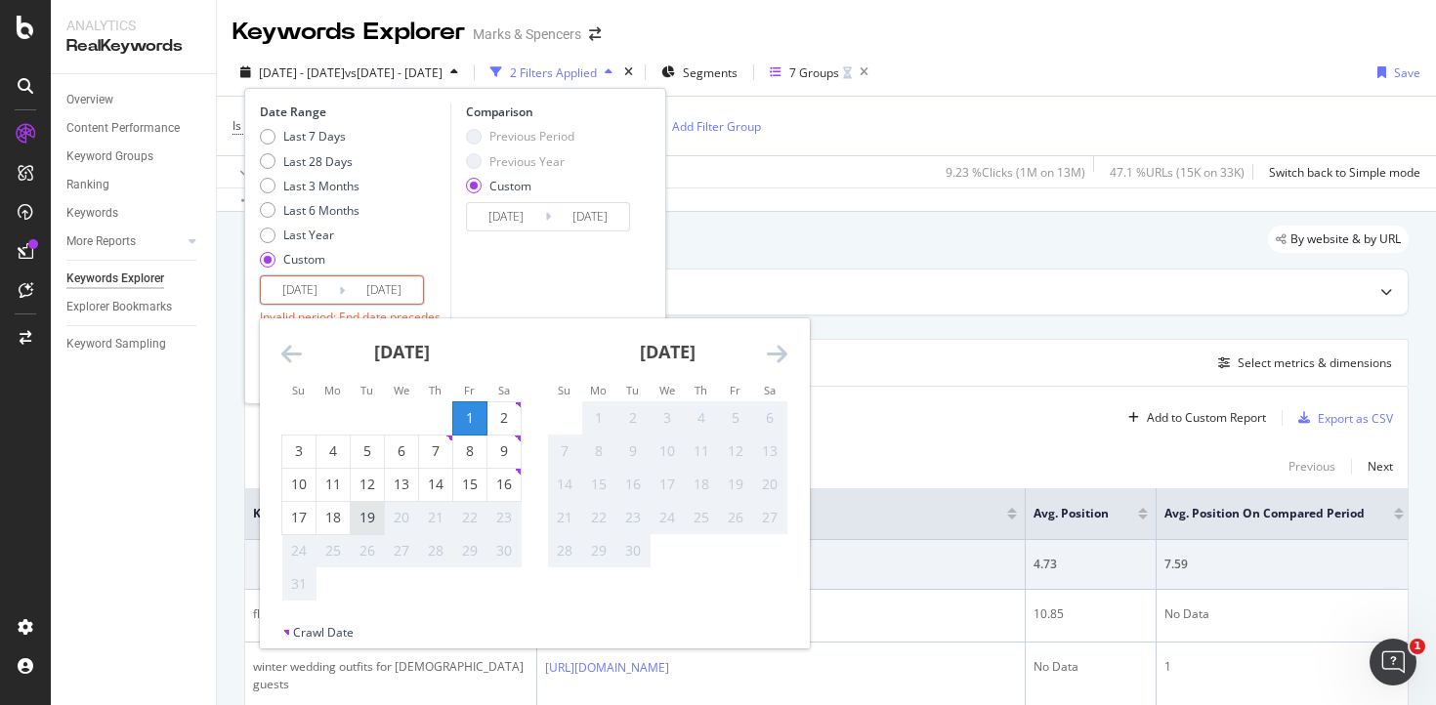
click at [368, 521] on div "19" at bounding box center [367, 518] width 33 height 20
type input "[DATE]"
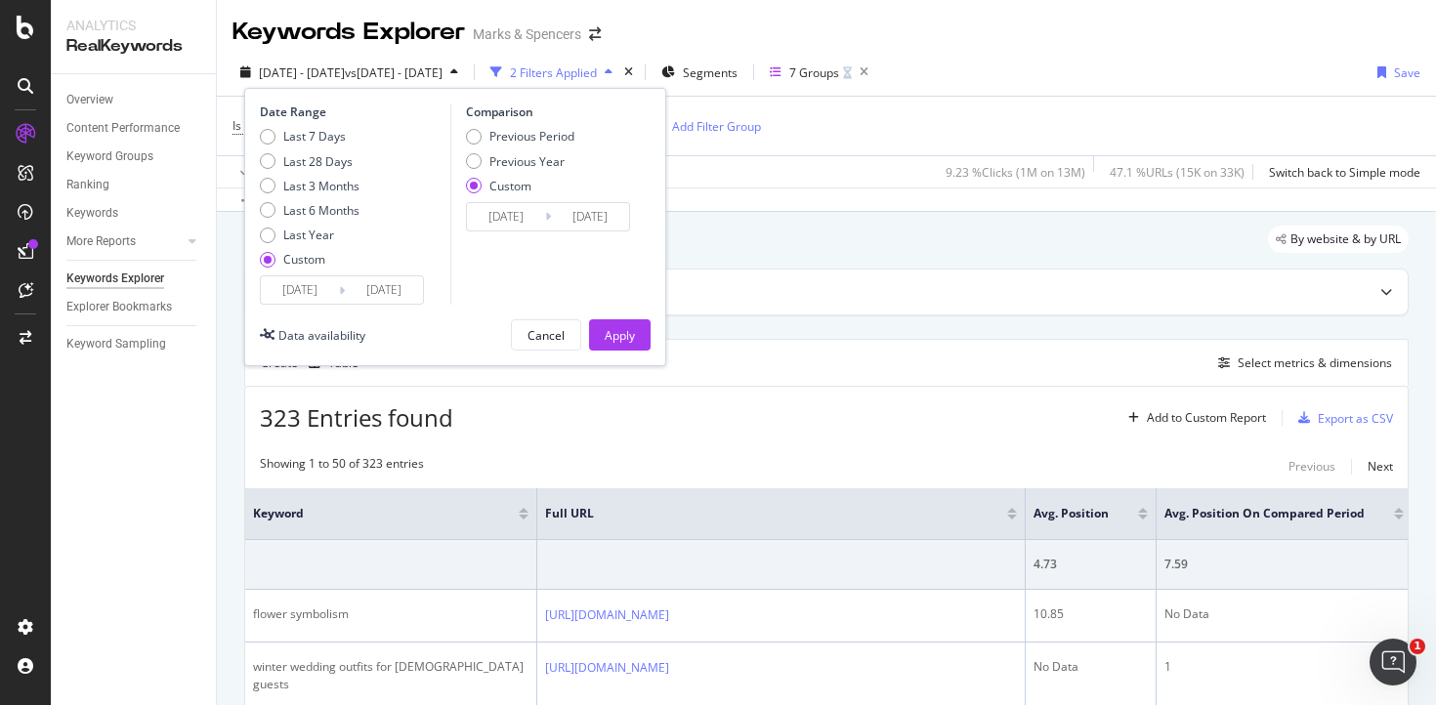
click at [607, 219] on input "[DATE]" at bounding box center [590, 216] width 78 height 27
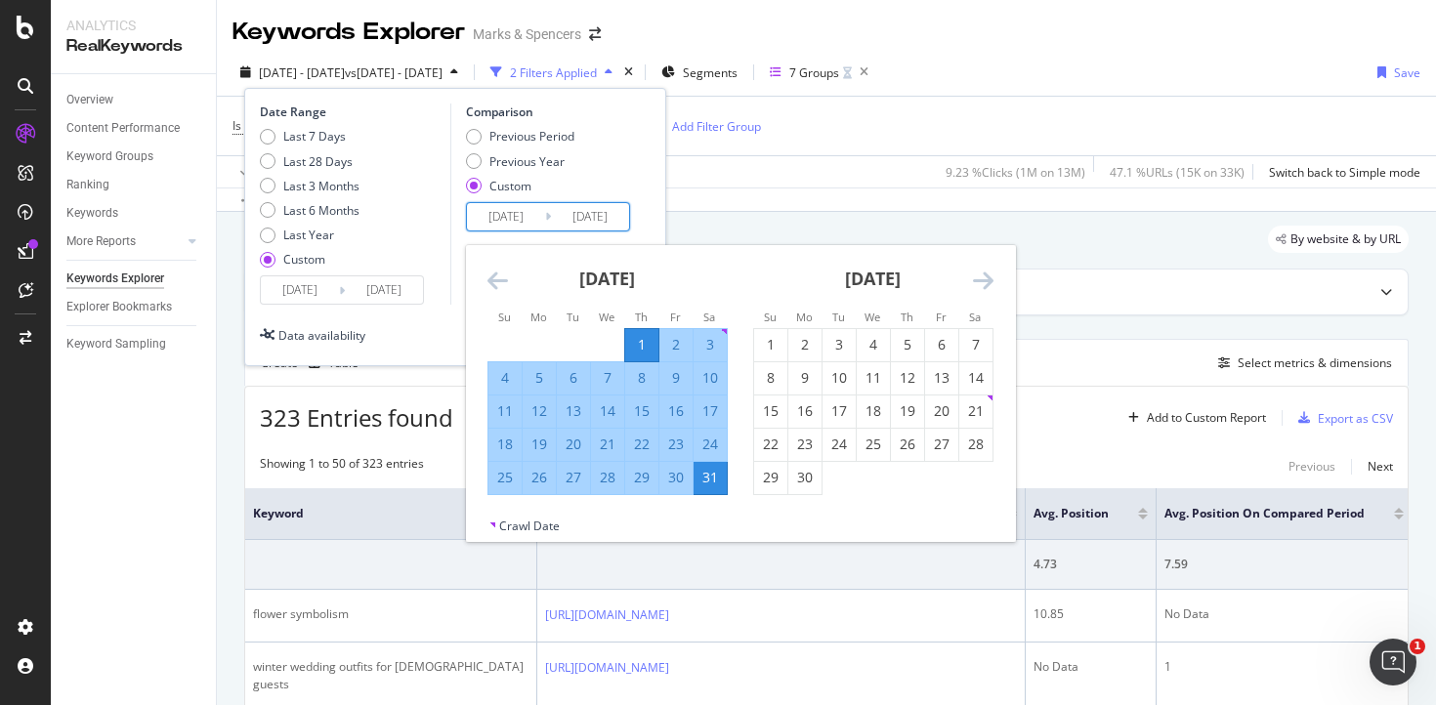
click at [622, 215] on input "[DATE]" at bounding box center [590, 216] width 78 height 27
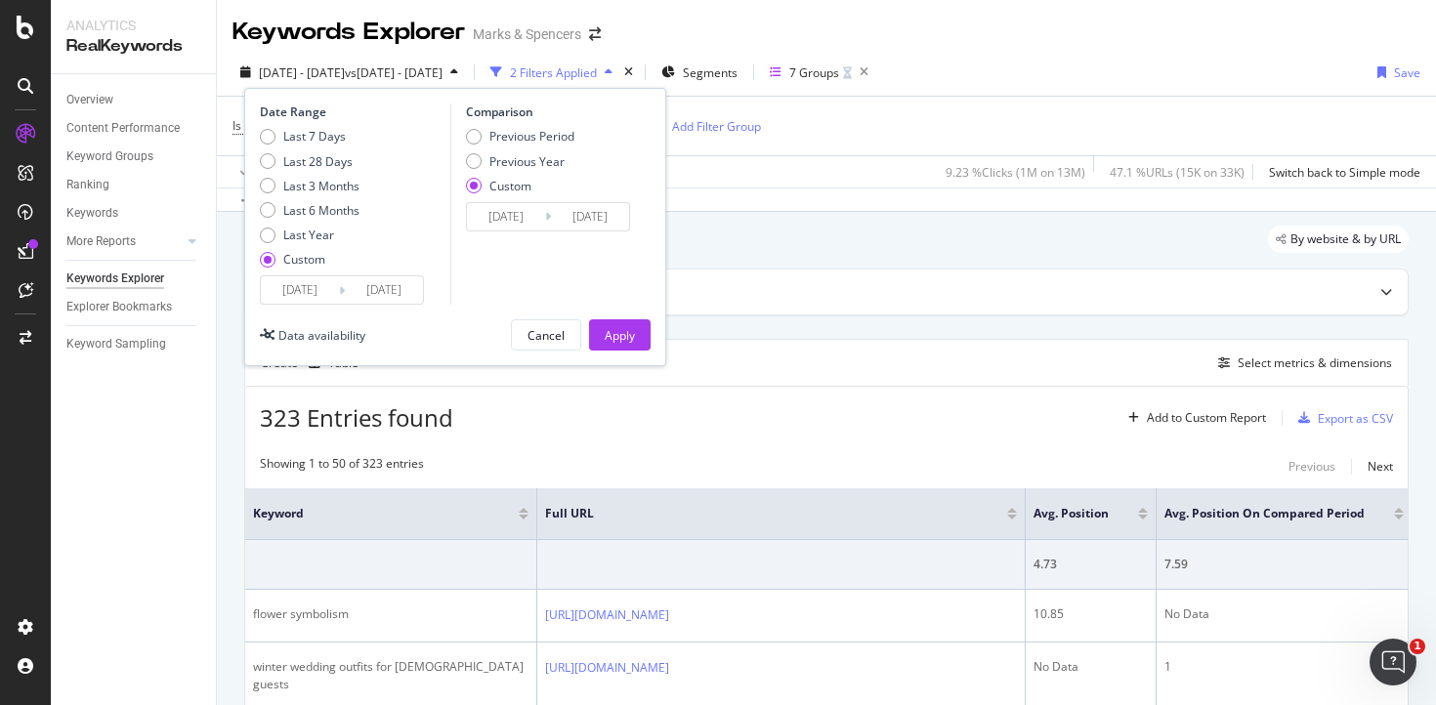
type input "[DATE]"
click at [605, 246] on div "Comparison Previous Period Previous Year Custom [DATE] Navigate forward to inte…" at bounding box center [543, 204] width 186 height 201
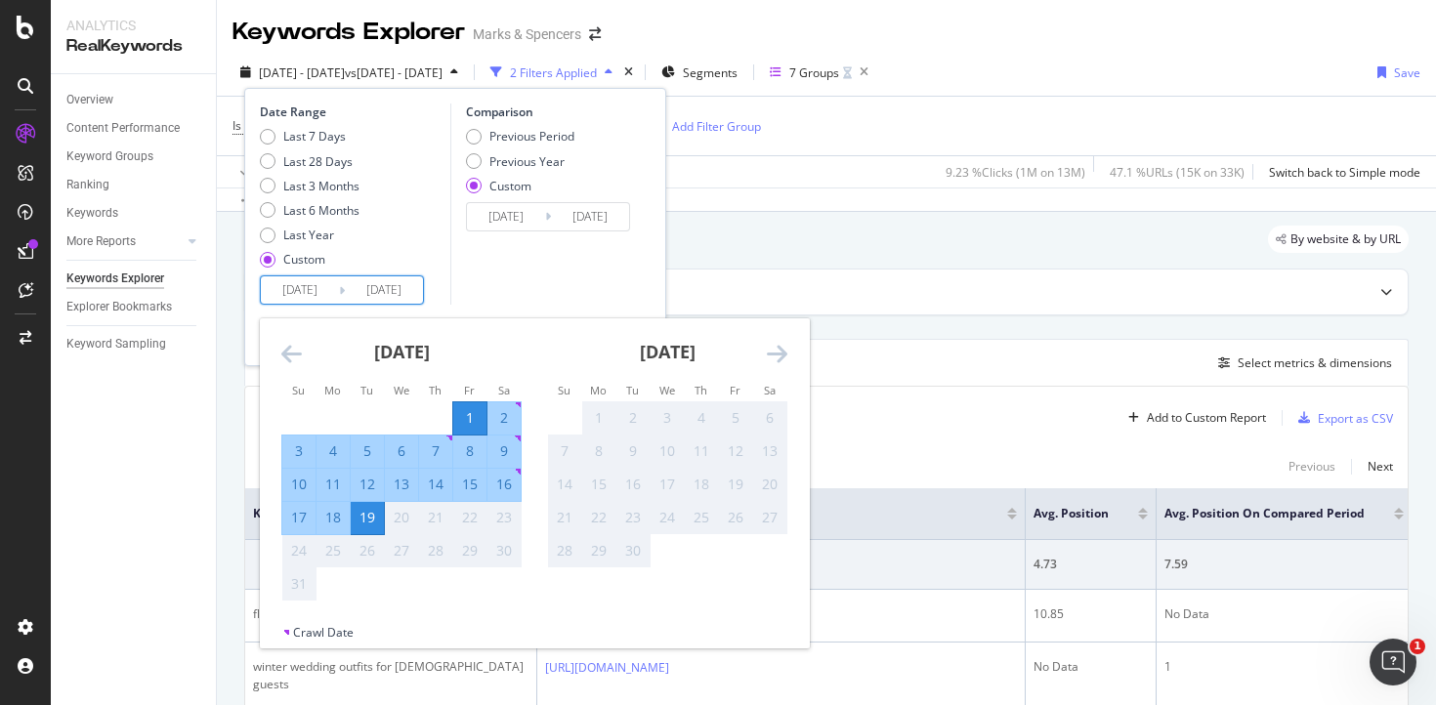
click at [411, 292] on input "[DATE]" at bounding box center [384, 290] width 78 height 27
click at [488, 289] on div "Comparison Previous Period Previous Year Custom [DATE] Navigate forward to inte…" at bounding box center [543, 204] width 186 height 201
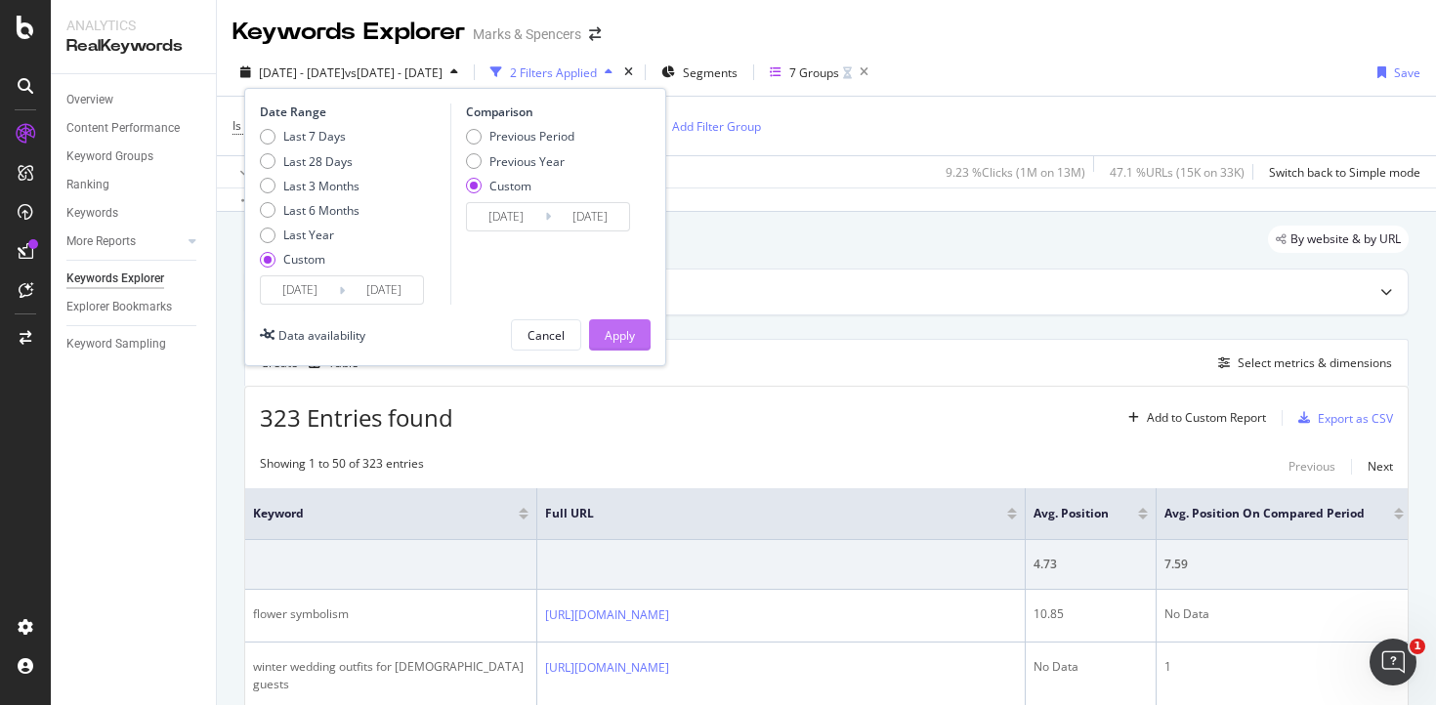
click at [623, 342] on div "Apply" at bounding box center [620, 335] width 30 height 17
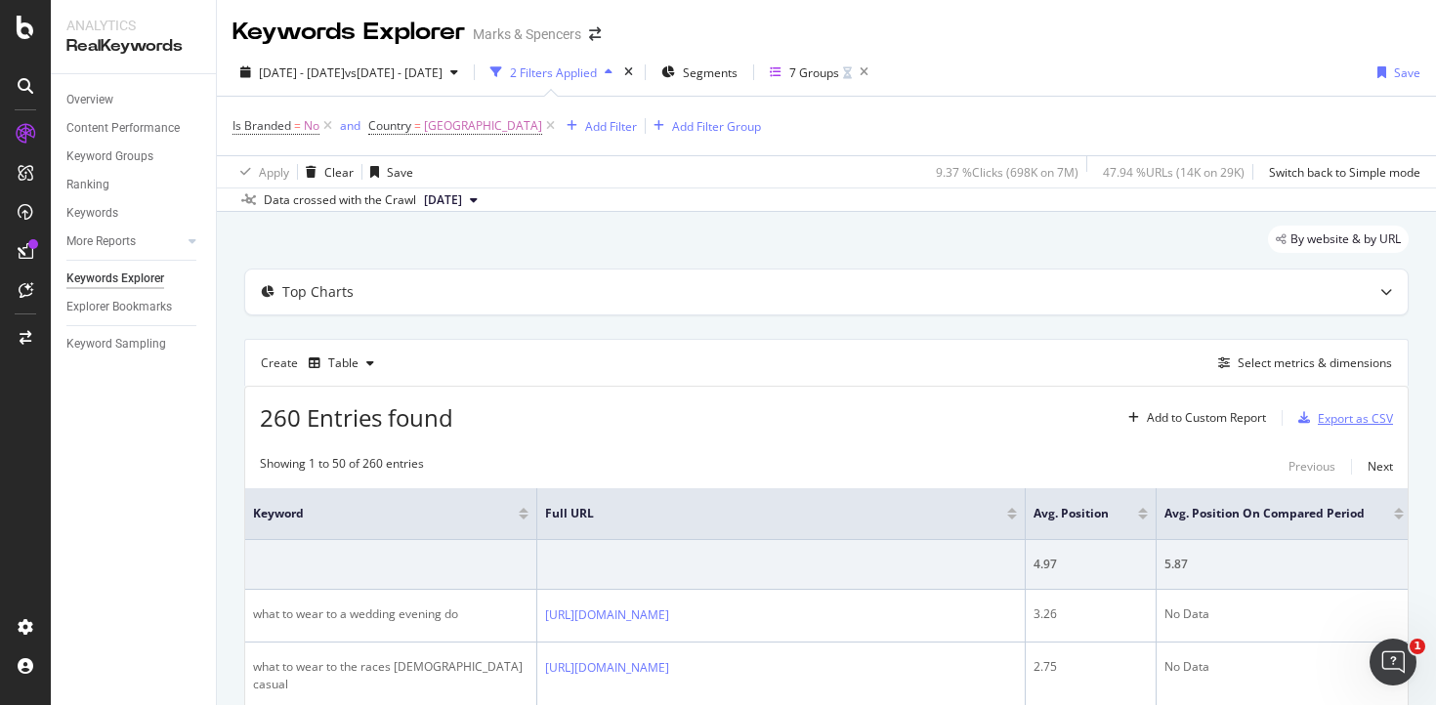
click at [1346, 418] on div "Export as CSV" at bounding box center [1355, 418] width 75 height 17
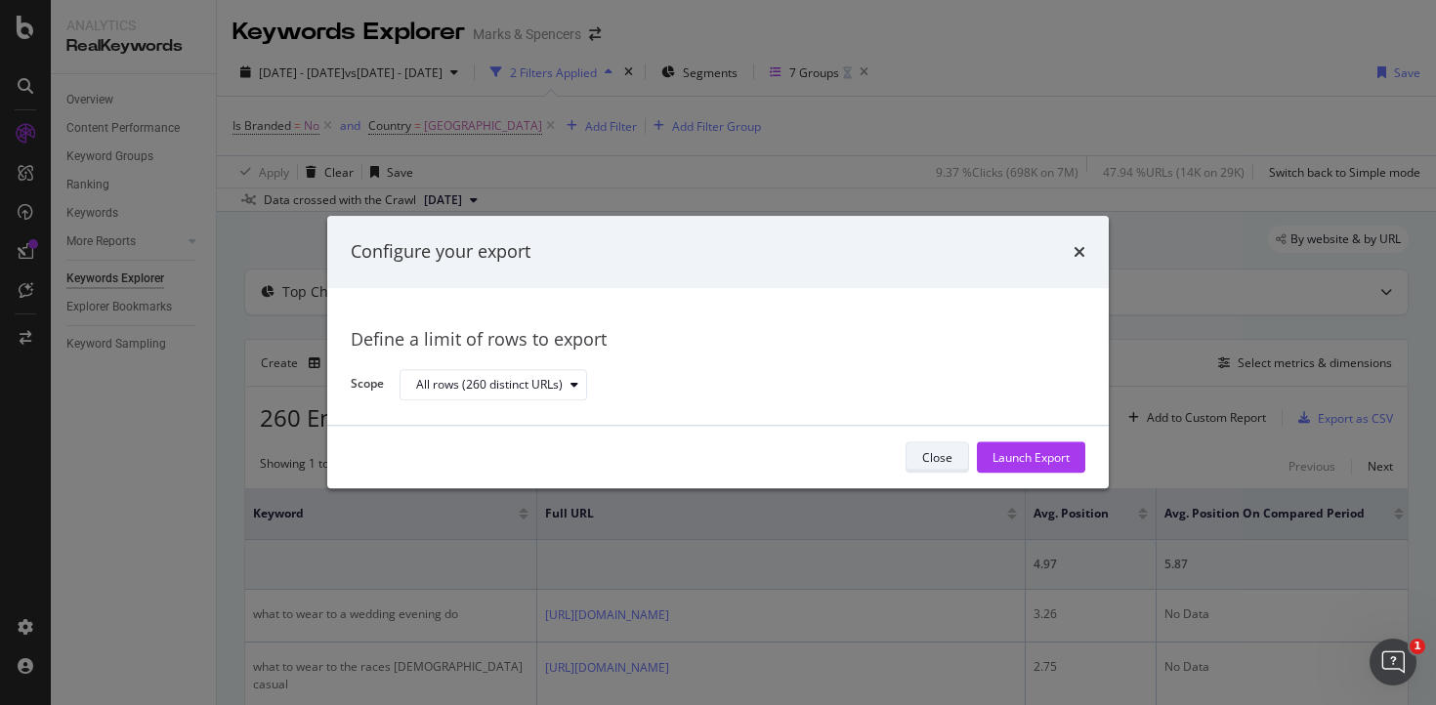
click at [952, 455] on button "Close" at bounding box center [938, 458] width 64 height 31
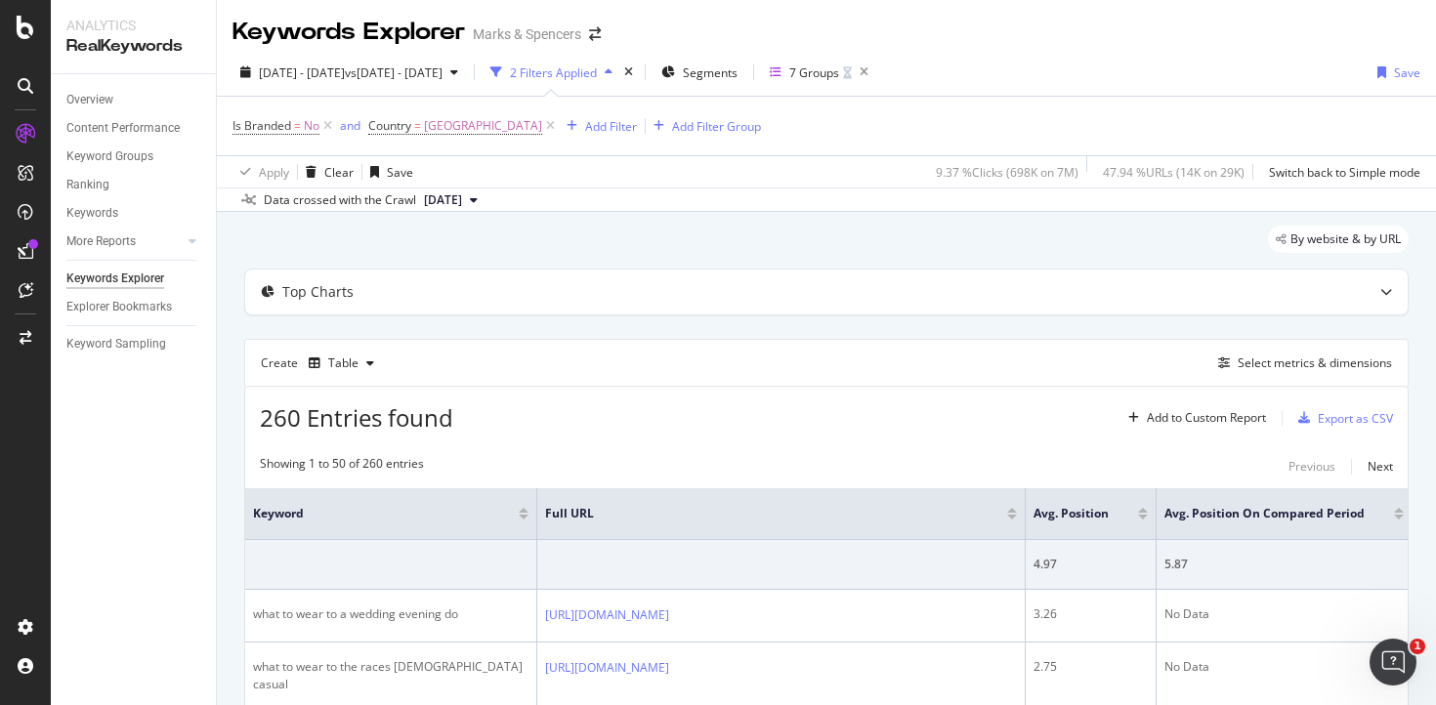
click at [658, 417] on div "260 Entries found Add to Custom Report Export as CSV" at bounding box center [826, 411] width 1163 height 48
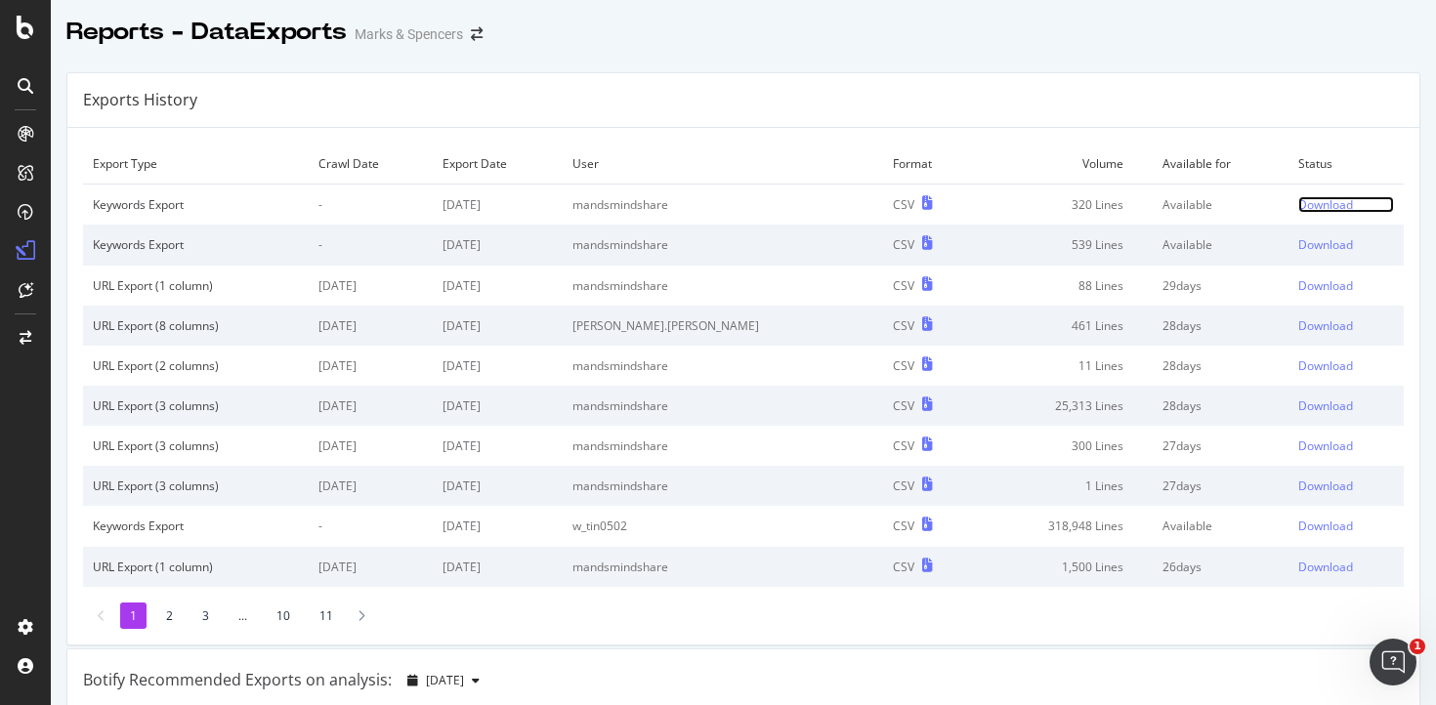
click at [1299, 210] on div "Download" at bounding box center [1326, 204] width 55 height 17
click at [857, 25] on div "Reports - DataExports Marks & Spencers" at bounding box center [744, 24] width 1386 height 49
